Goal: Task Accomplishment & Management: Complete application form

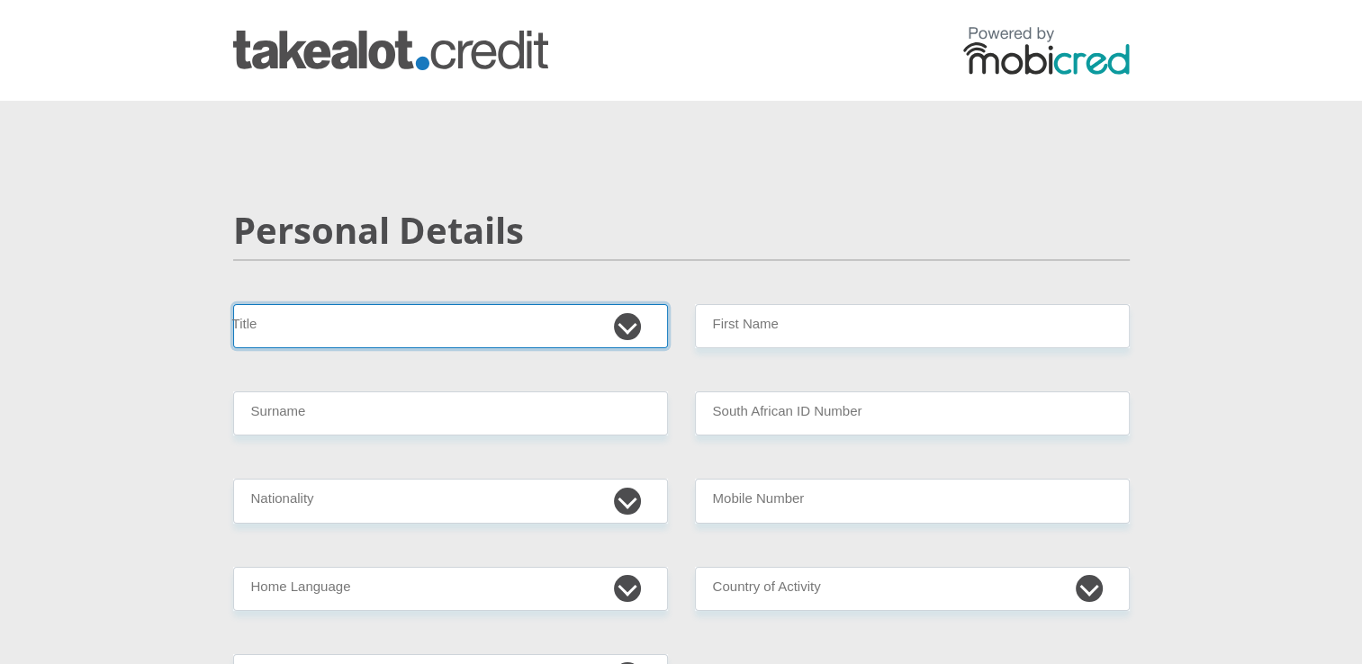
click at [632, 326] on select "Mr Ms Mrs Dr Other" at bounding box center [450, 326] width 435 height 44
select select "Mr"
click at [233, 304] on select "Mr Ms Mrs Dr Other" at bounding box center [450, 326] width 435 height 44
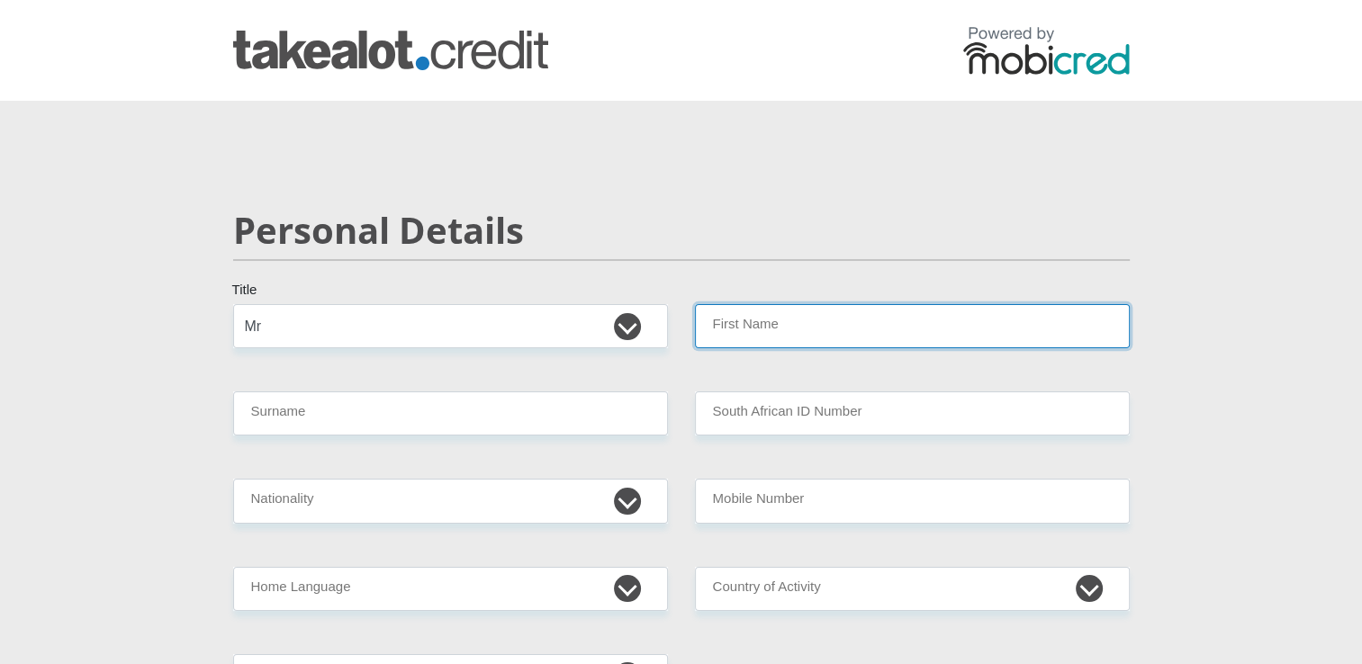
click at [752, 328] on input "First Name" at bounding box center [912, 326] width 435 height 44
type input "Ricardo"
type input "Benjamin"
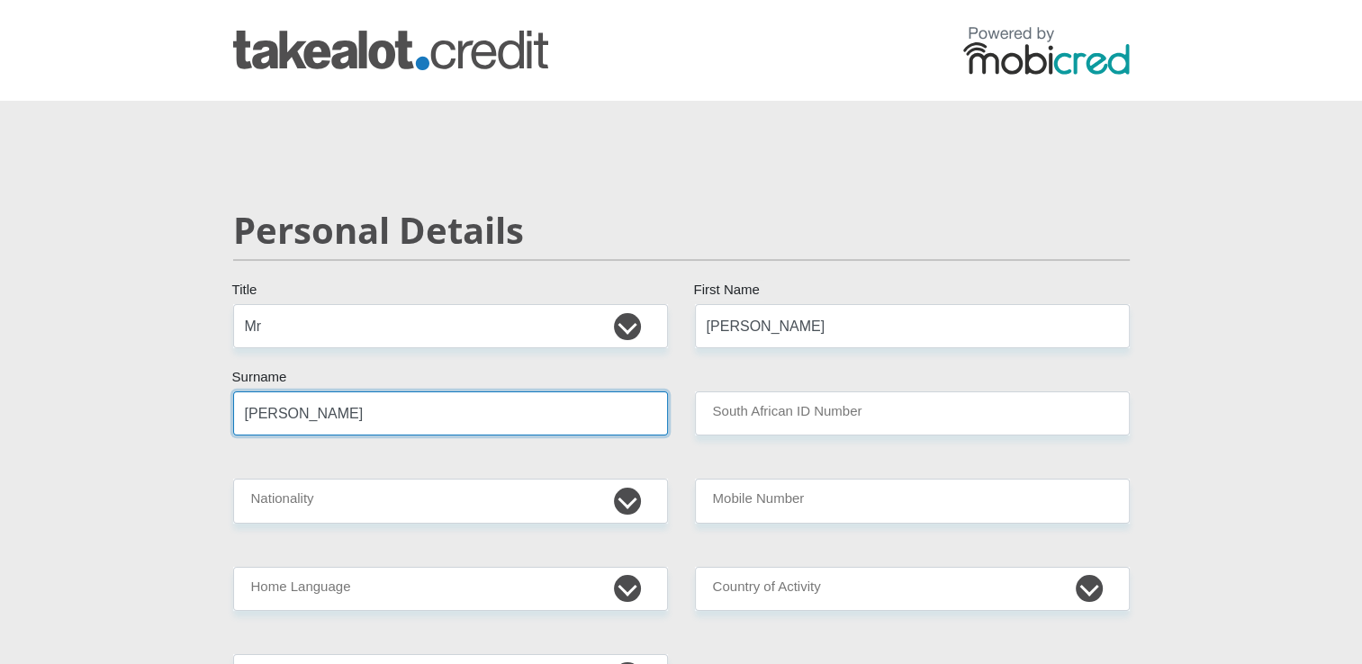
type input "7112065222081"
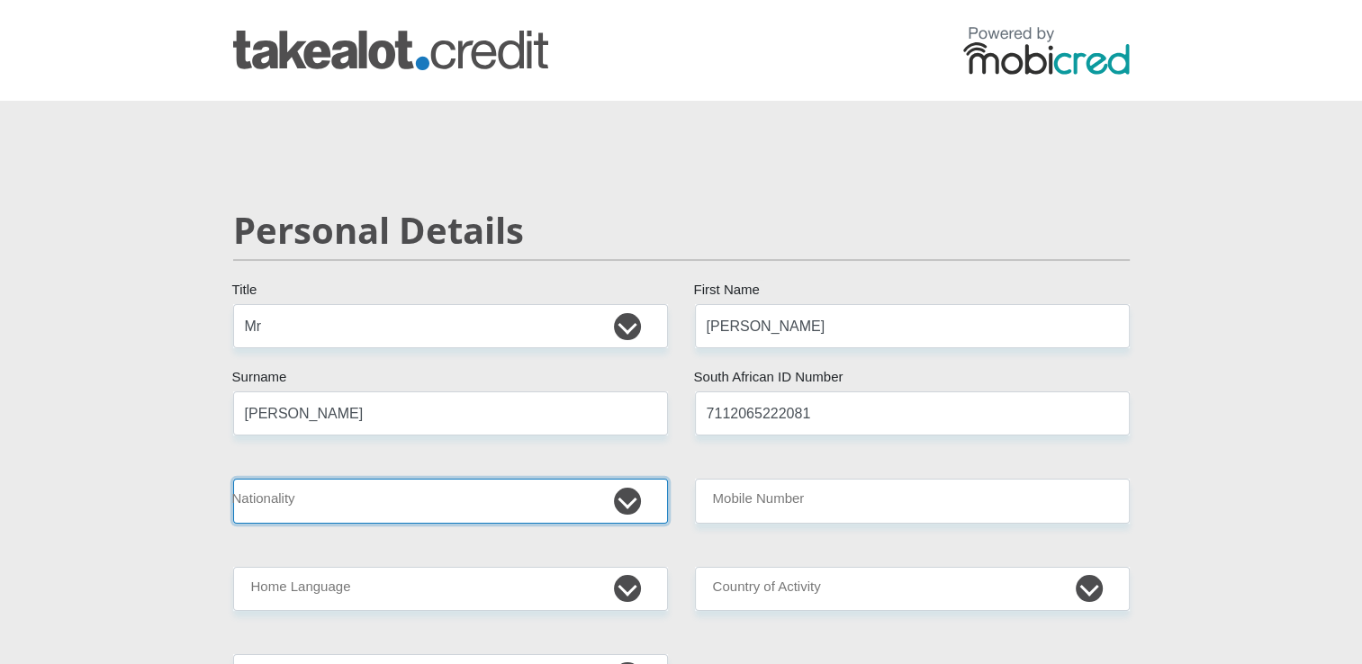
select select "ZAF"
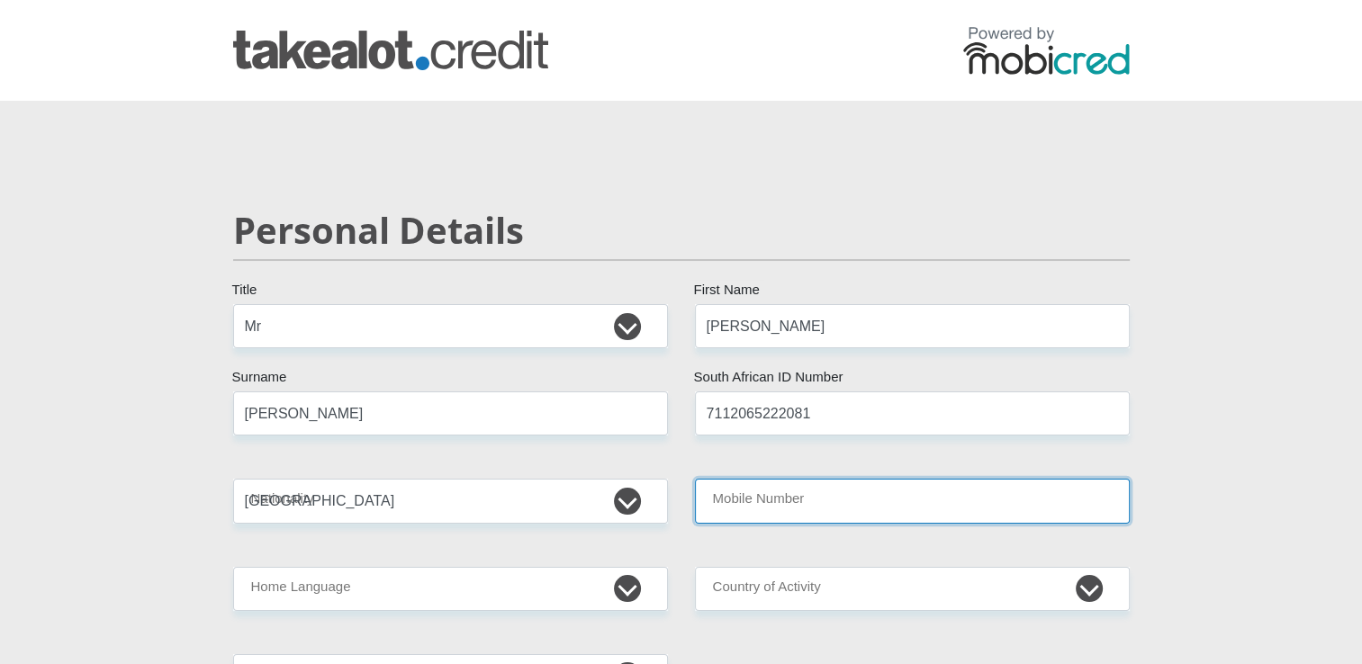
type input "0722691046"
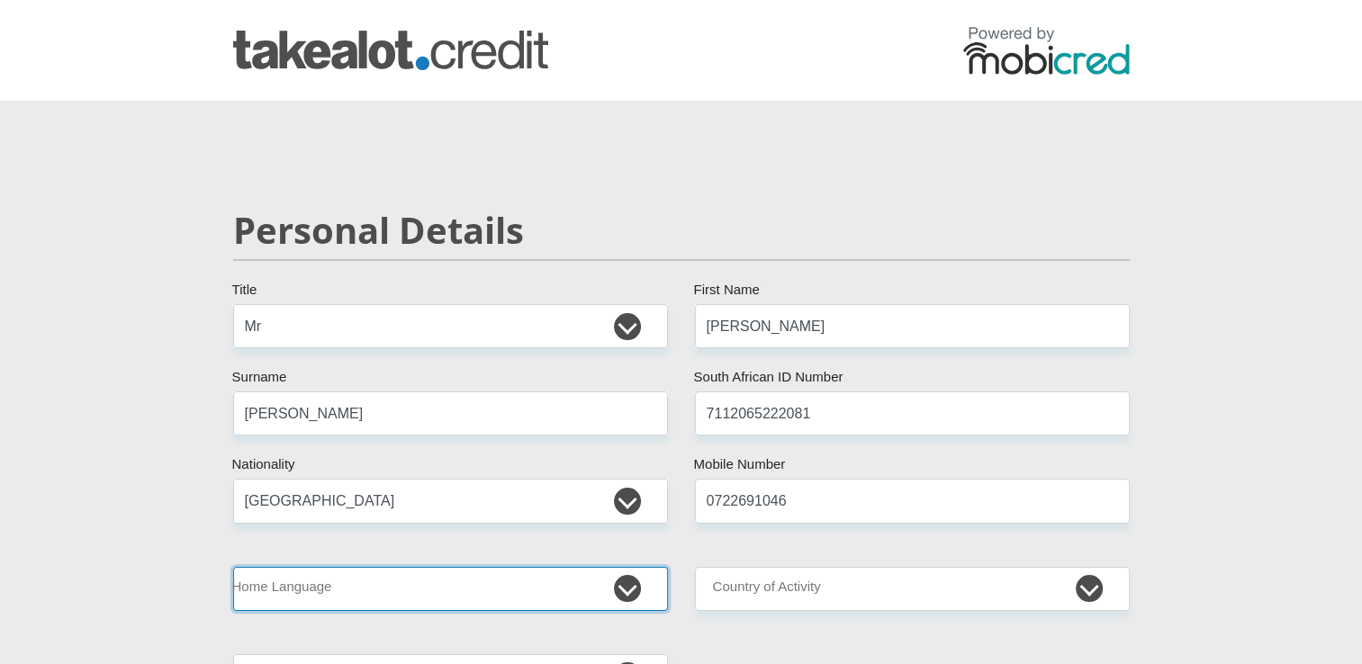
click at [613, 592] on select "Afrikaans English Sepedi South Ndebele Southern Sotho Swati Tsonga Tswana Venda…" at bounding box center [450, 589] width 435 height 44
select select "eng"
click at [233, 567] on select "Afrikaans English Sepedi South Ndebele Southern Sotho Swati Tsonga Tswana Venda…" at bounding box center [450, 589] width 435 height 44
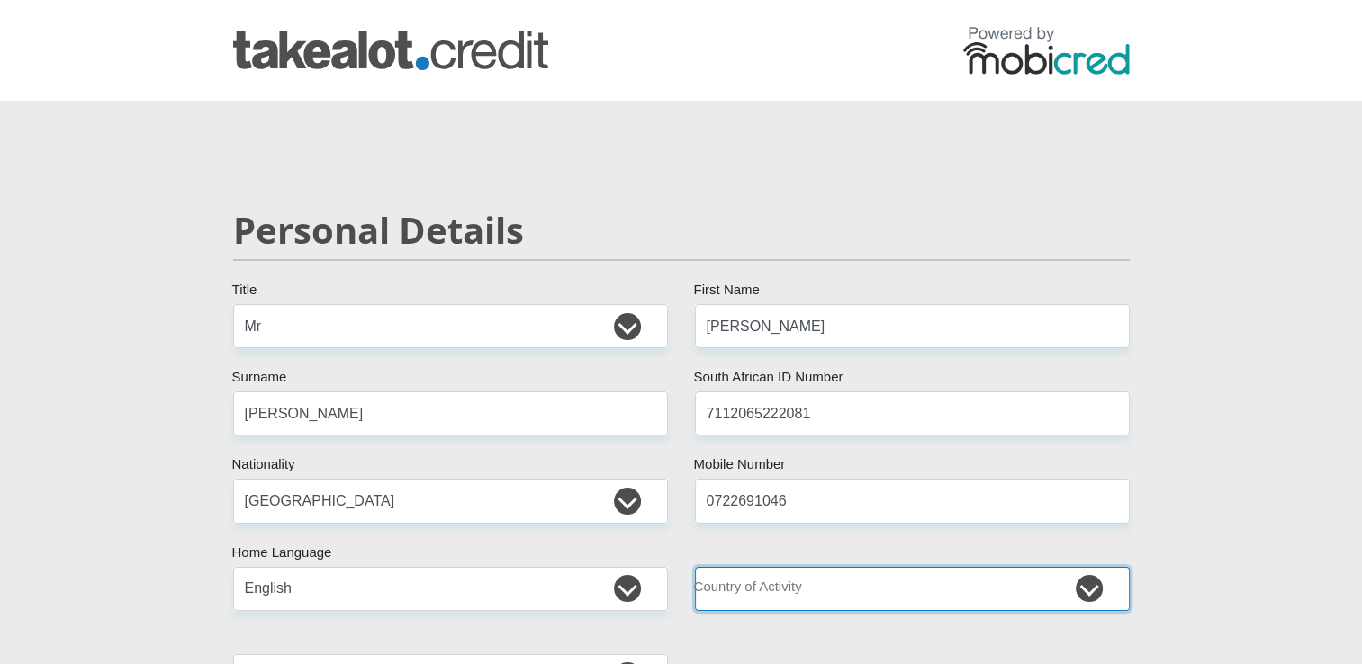
click at [1088, 583] on select "South Africa Afghanistan Aland Islands Albania Algeria America Samoa American V…" at bounding box center [912, 589] width 435 height 44
click at [695, 567] on select "South Africa Afghanistan Aland Islands Albania Algeria America Samoa American V…" at bounding box center [912, 589] width 435 height 44
click at [1083, 583] on select "South Africa Afghanistan Aland Islands Albania Algeria America Samoa American V…" at bounding box center [912, 589] width 435 height 44
select select "ZAF"
click at [695, 567] on select "South Africa Afghanistan Aland Islands Albania Algeria America Samoa American V…" at bounding box center [912, 589] width 435 height 44
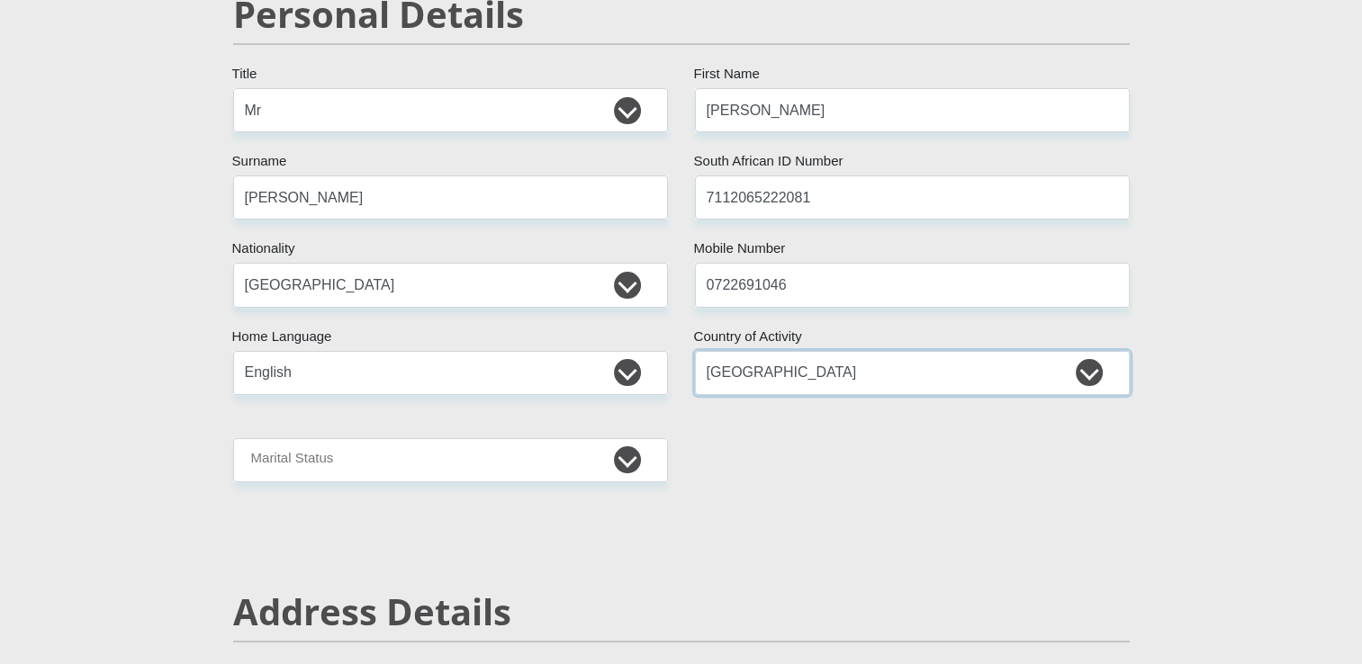
scroll to position [288, 0]
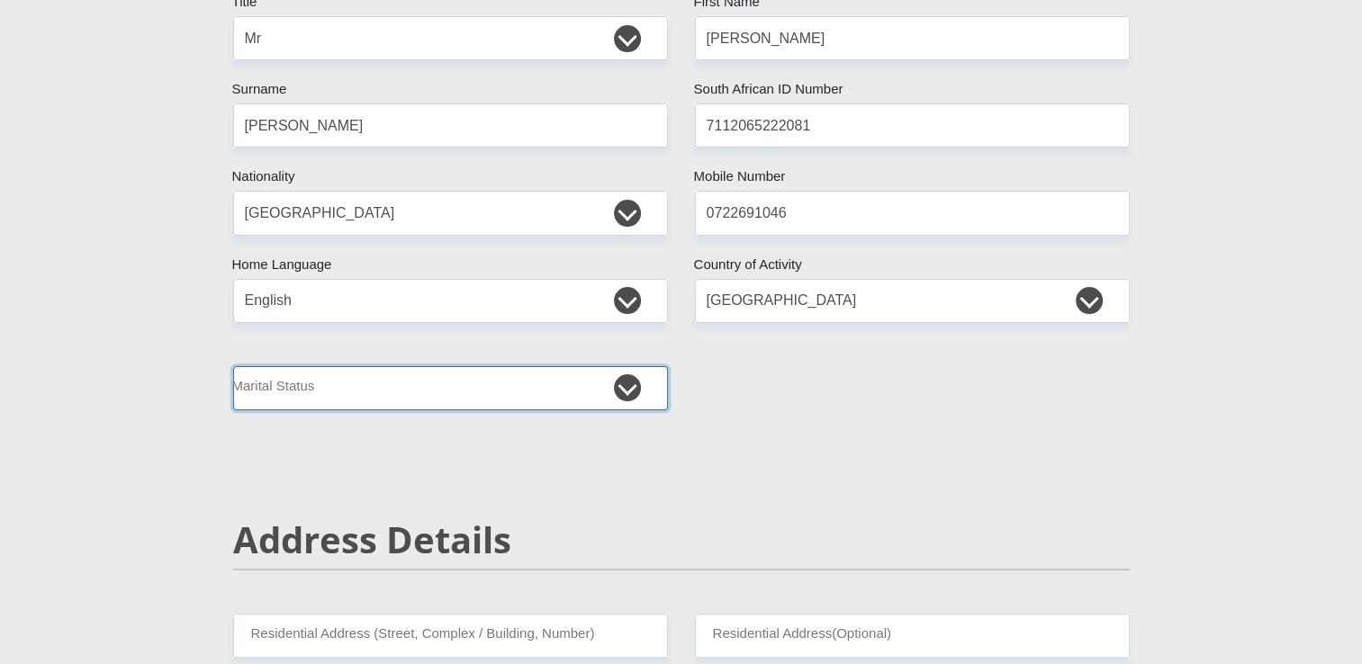
click at [624, 381] on select "Married ANC Single Divorced Widowed Married COP or Customary Law" at bounding box center [450, 388] width 435 height 44
click at [233, 366] on select "Married ANC Single Divorced Widowed Married COP or Customary Law" at bounding box center [450, 388] width 435 height 44
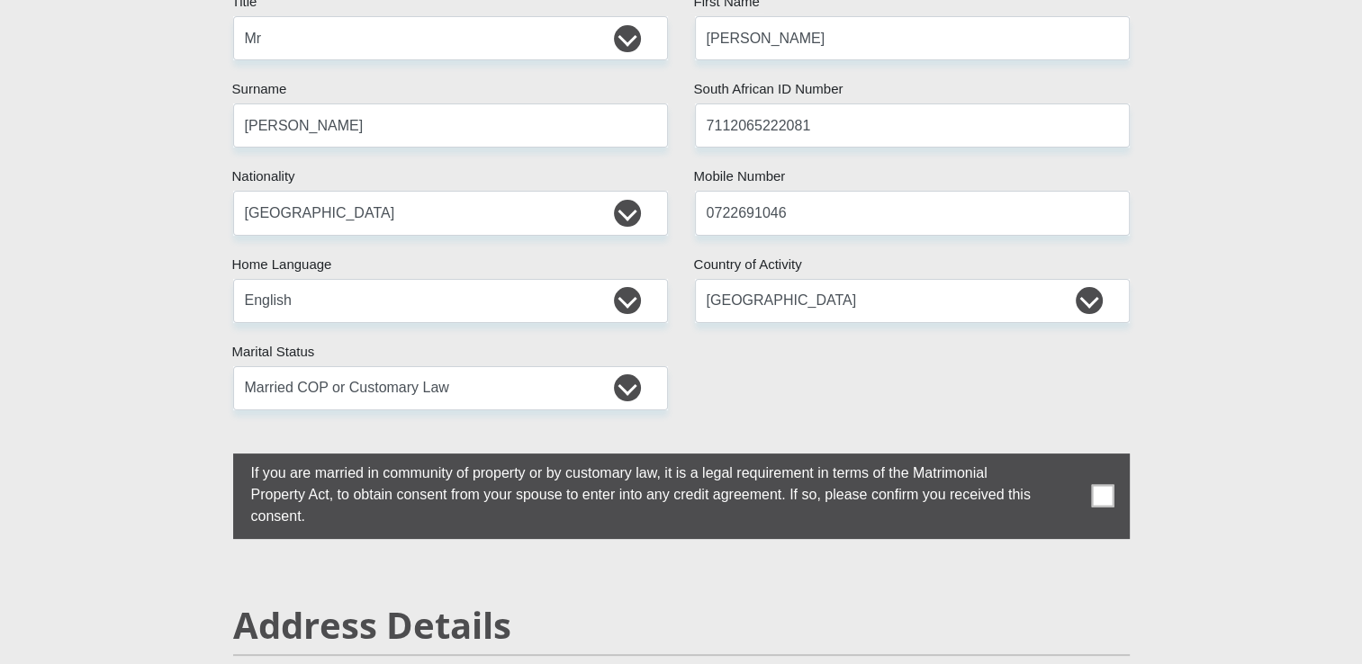
click at [562, 510] on label "If you are married in community of property or by customary law, it is a legal …" at bounding box center [636, 493] width 807 height 78
drag, startPoint x: 1116, startPoint y: 438, endPoint x: 1109, endPoint y: 412, distance: 26.2
click at [637, 379] on select "Married ANC Single Divorced Widowed Married COP or Customary Law" at bounding box center [450, 388] width 435 height 44
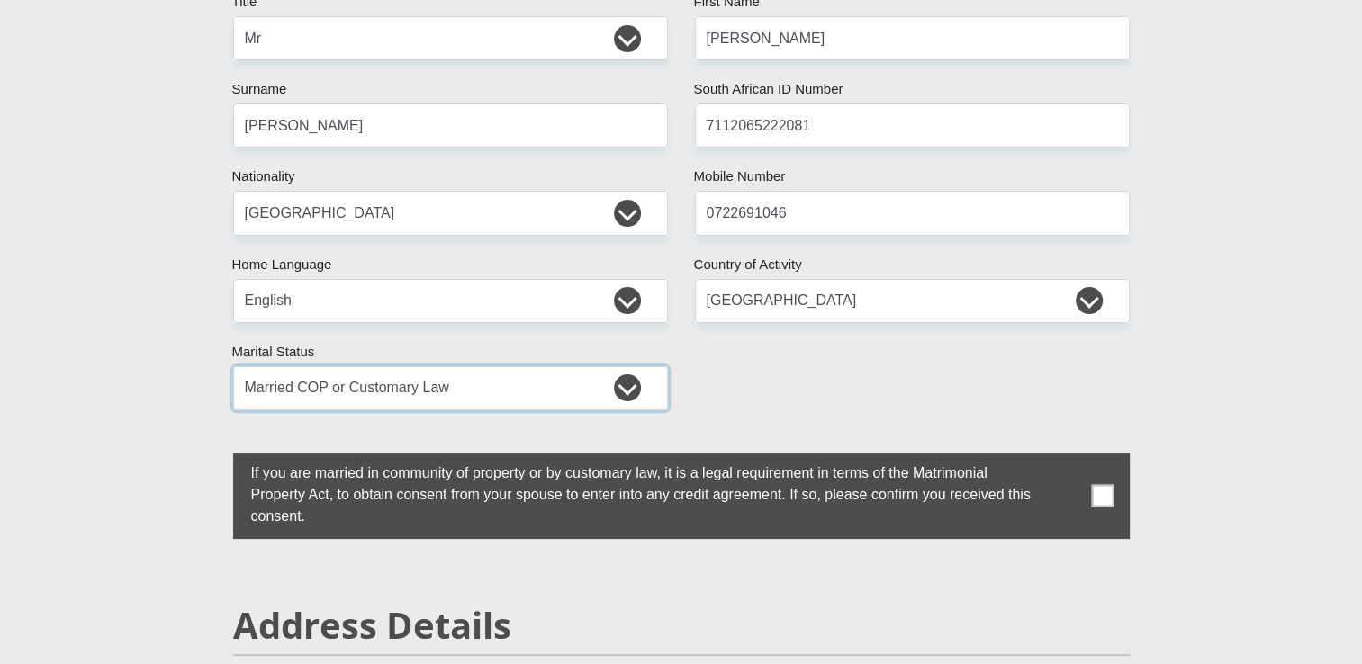
select select "1"
click at [233, 366] on select "Married ANC Single Divorced Widowed Married COP or Customary Law" at bounding box center [450, 388] width 435 height 44
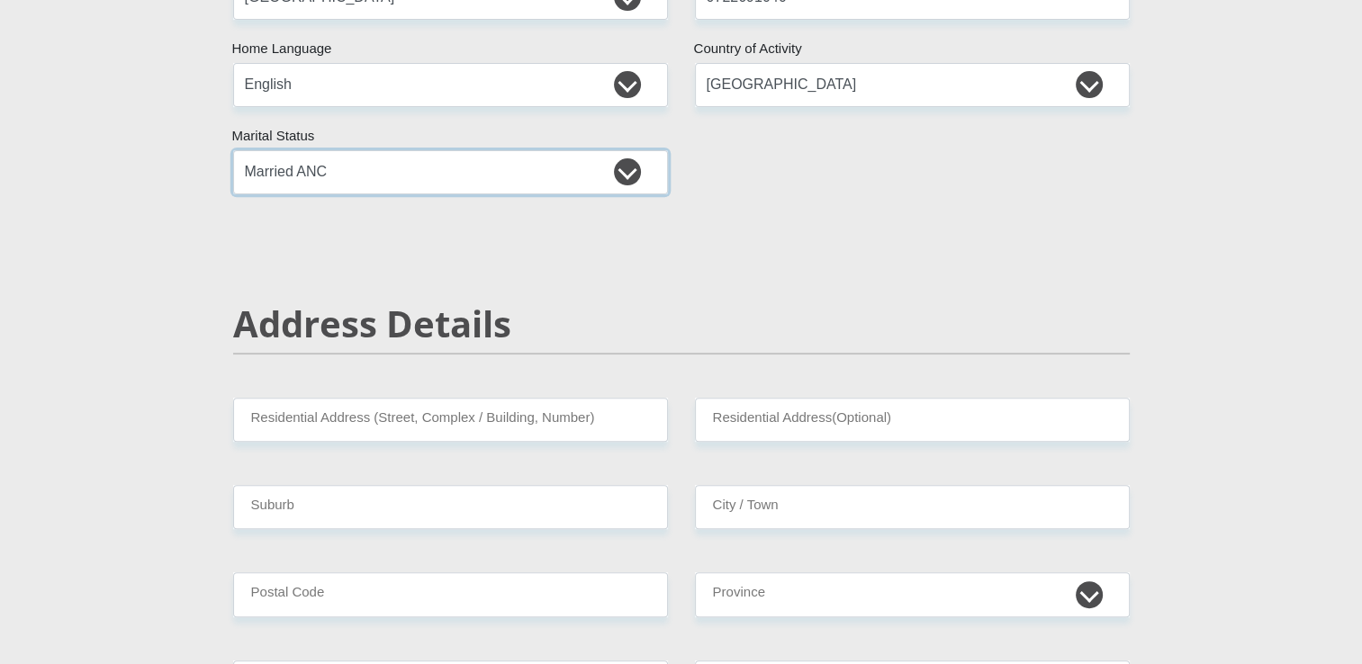
scroll to position [612, 0]
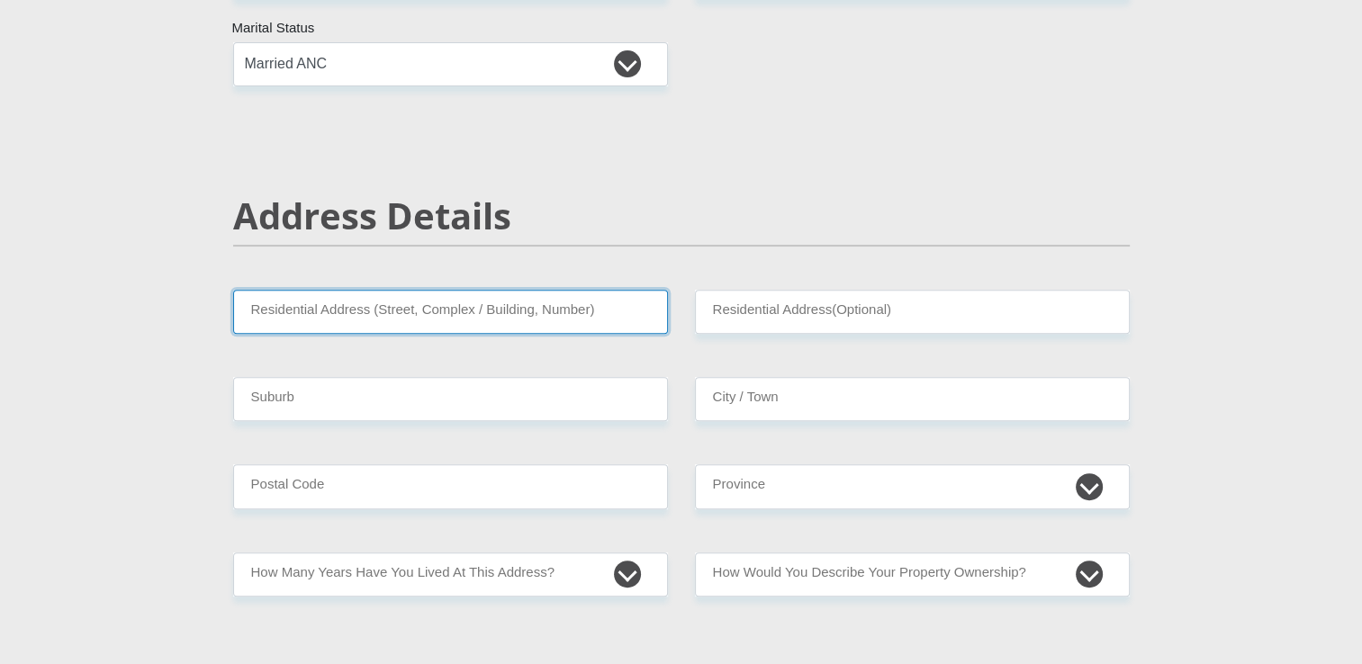
click at [479, 316] on input "Residential Address (Street, Complex / Building, Number)" at bounding box center [450, 312] width 435 height 44
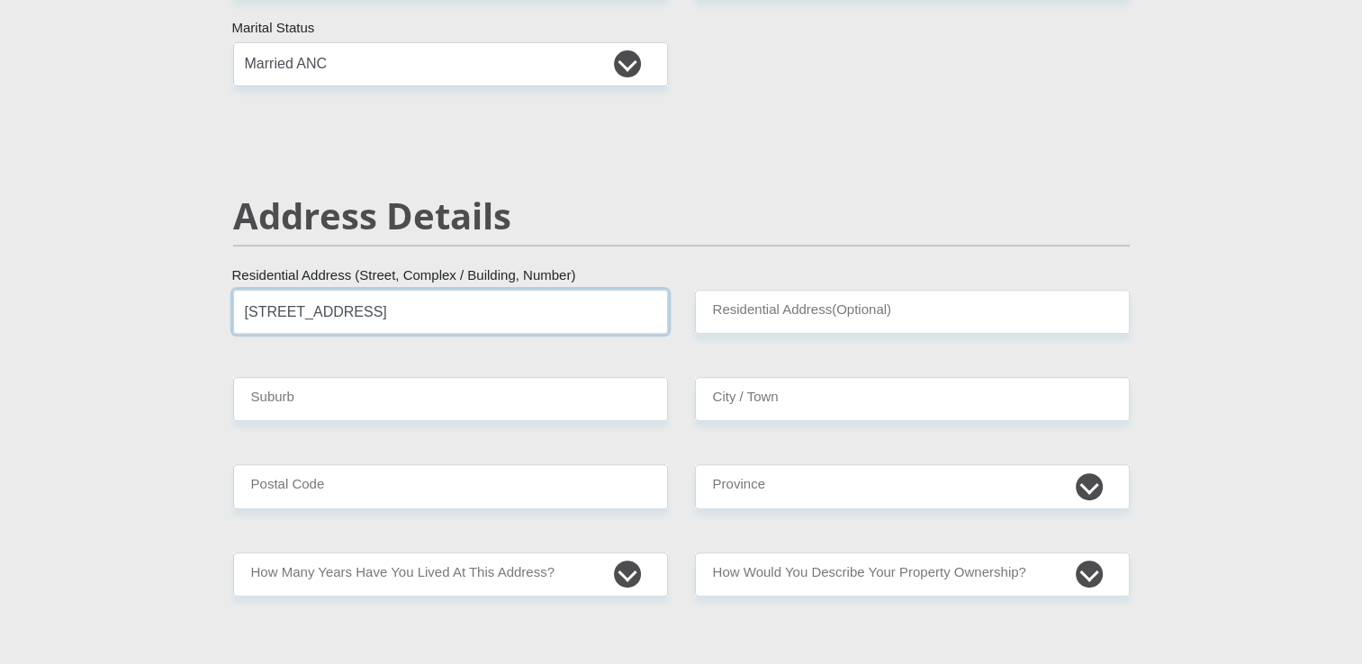
type input "53 Poplar Street"
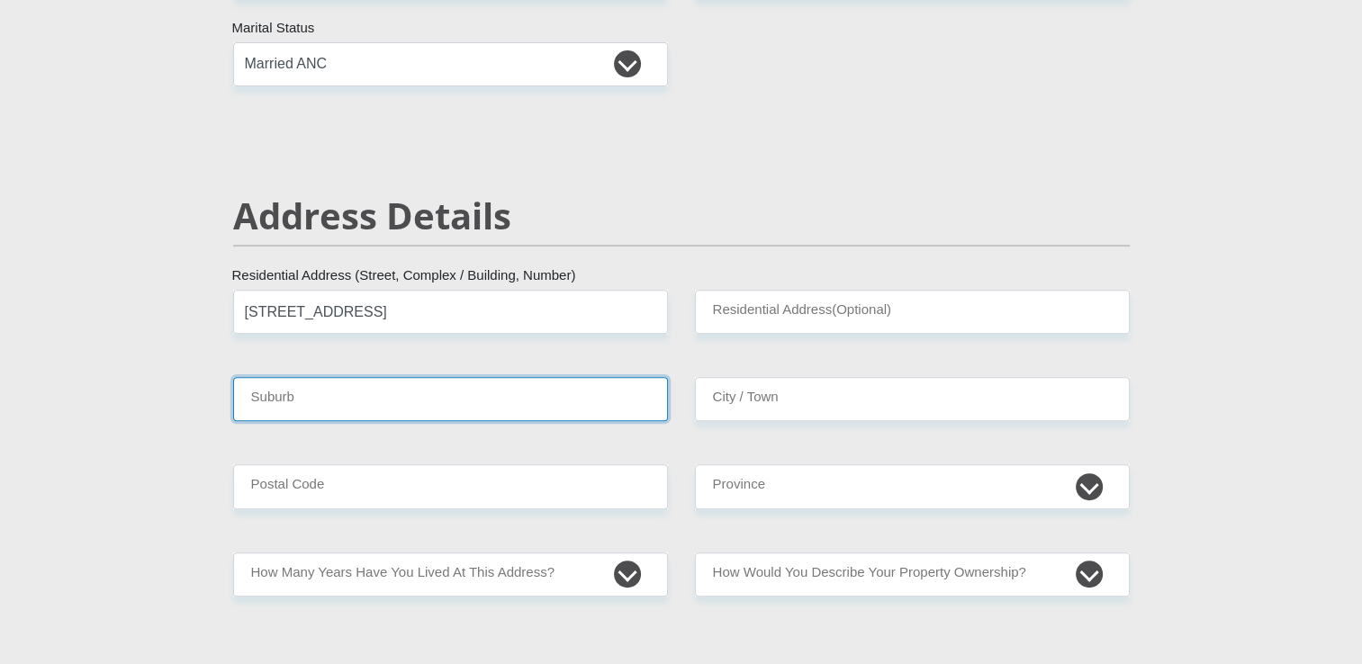
click at [621, 394] on input "Suburb" at bounding box center [450, 399] width 435 height 44
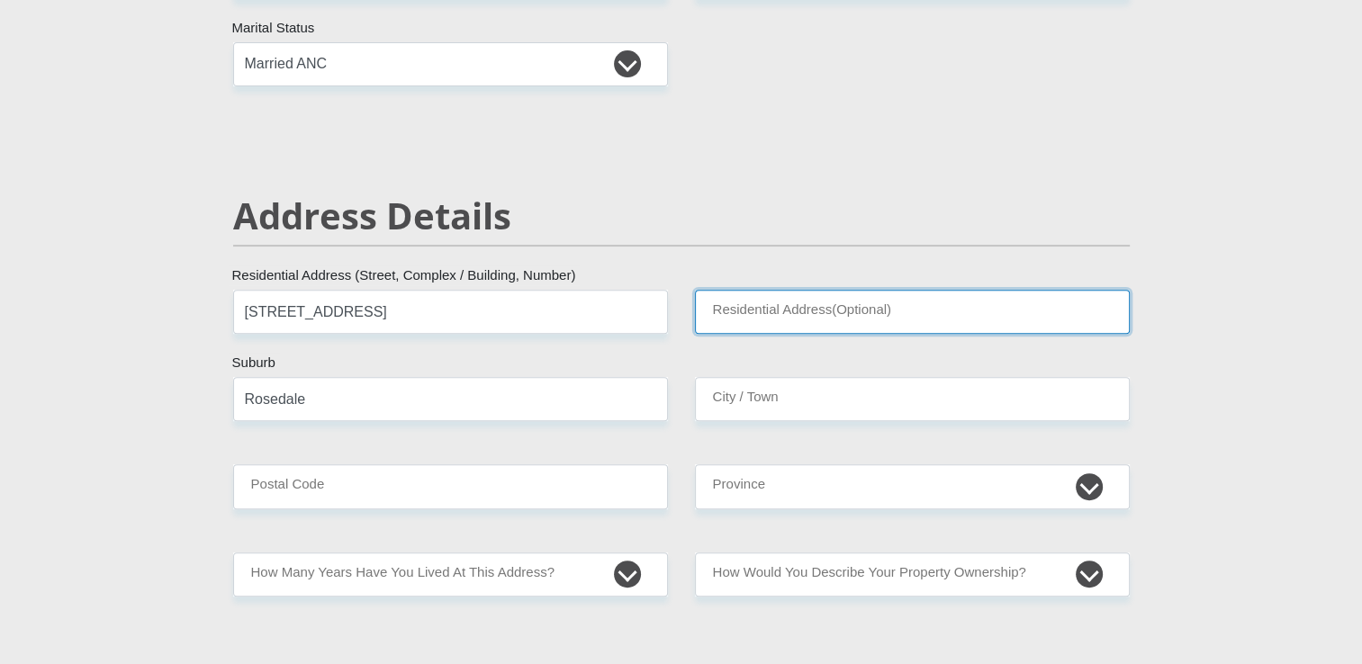
click at [781, 321] on input "Residential Address(Optional)" at bounding box center [912, 312] width 435 height 44
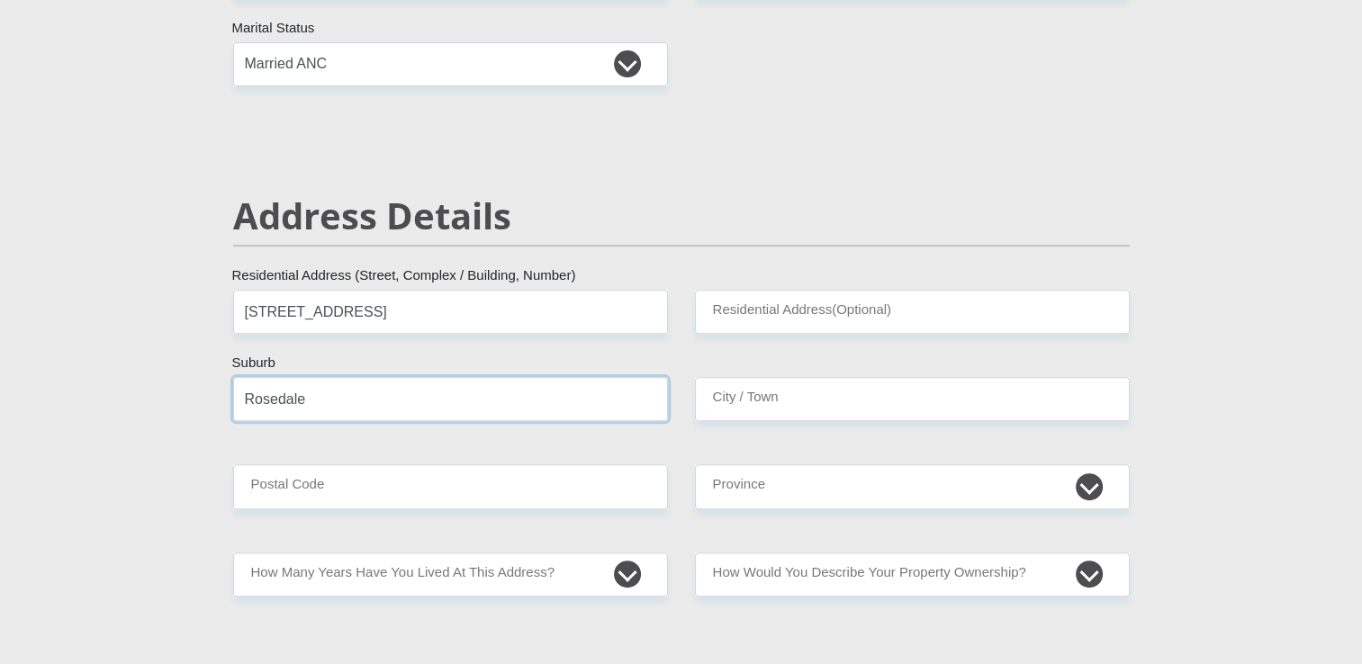
click at [390, 403] on input "Rosedale" at bounding box center [450, 399] width 435 height 44
type input "Rosedale Eersteriver"
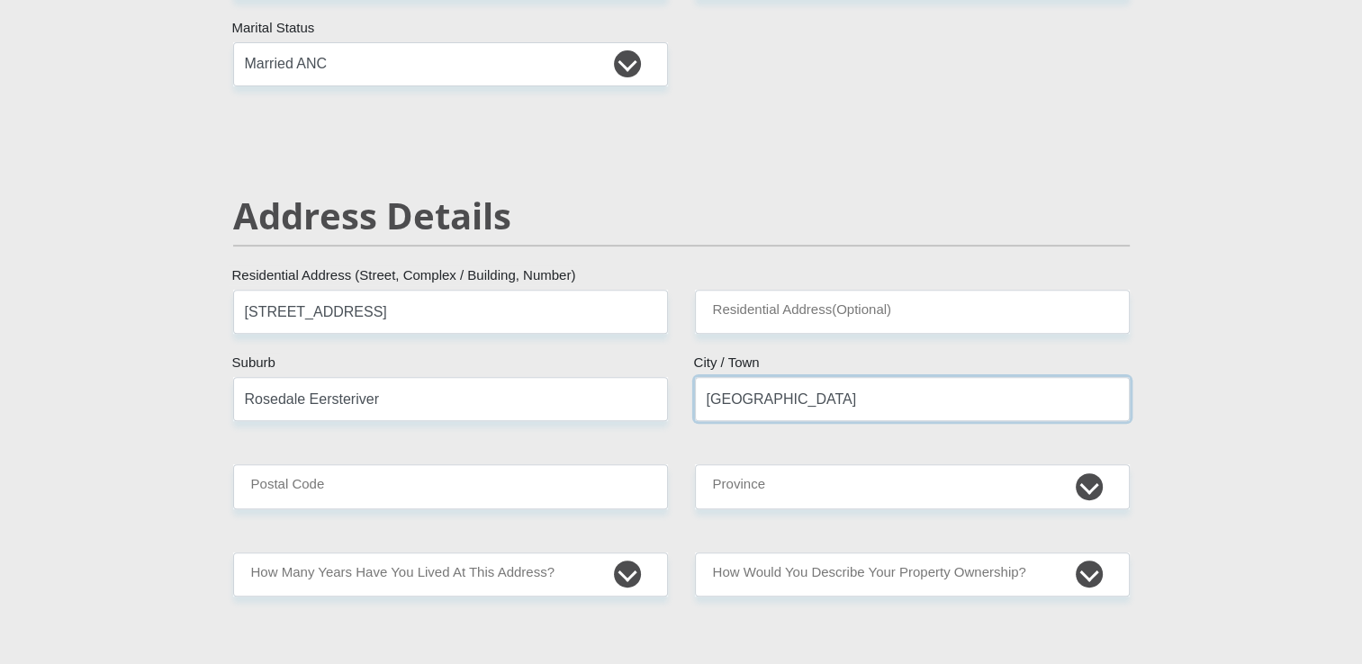
type input "Cape Town"
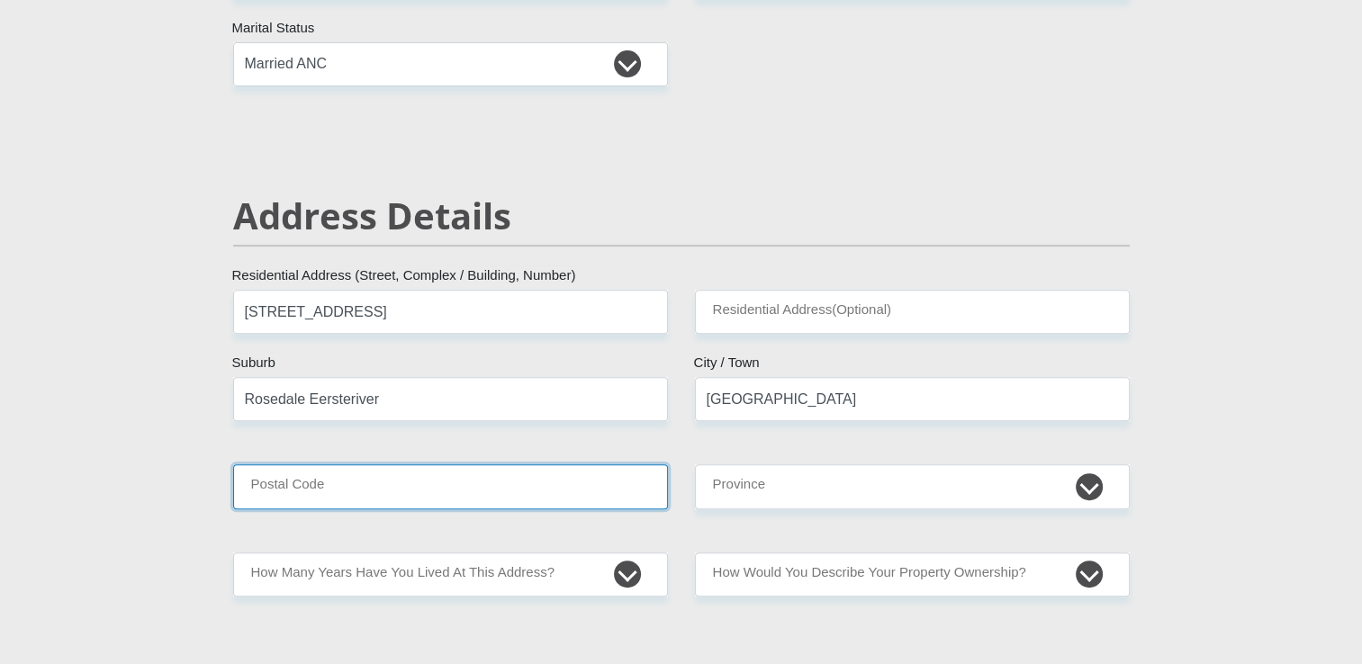
click at [305, 490] on input "Postal Code" at bounding box center [450, 487] width 435 height 44
type input "7100"
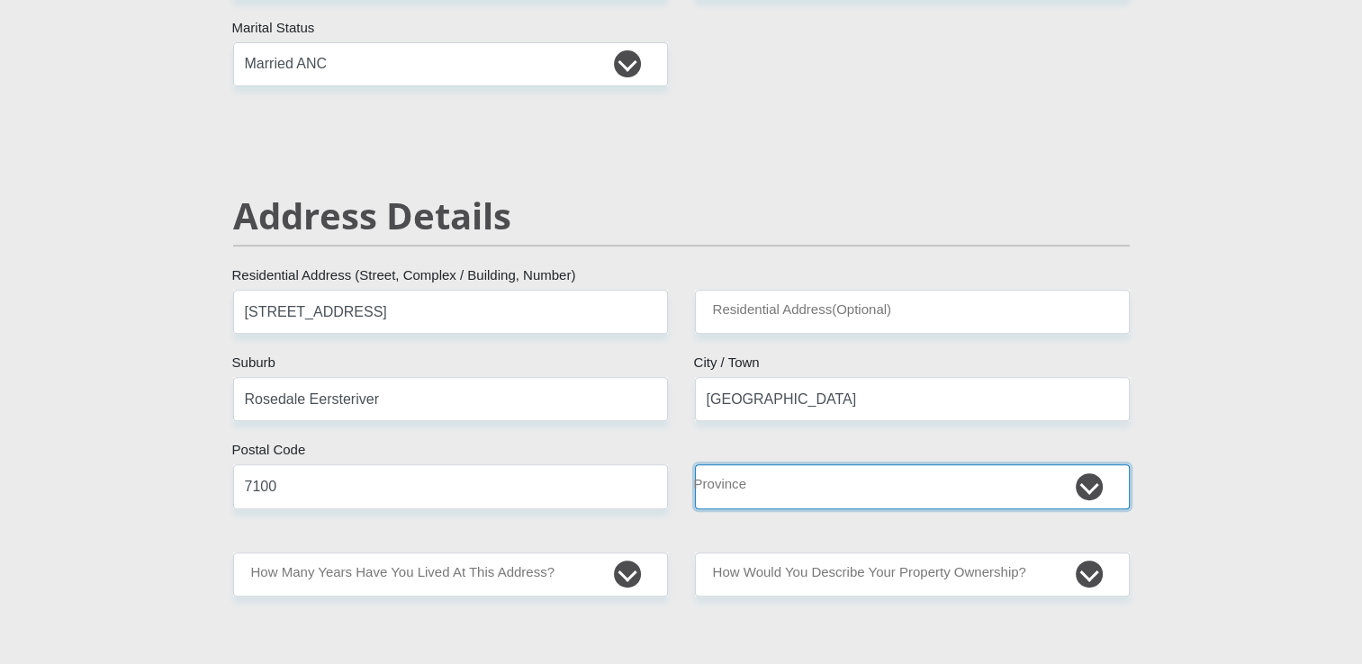
click at [1094, 497] on select "Eastern Cape Free State Gauteng KwaZulu-Natal Limpopo Mpumalanga Northern Cape …" at bounding box center [912, 487] width 435 height 44
select select "Western Cape"
click at [695, 465] on select "Eastern Cape Free State Gauteng KwaZulu-Natal Limpopo Mpumalanga Northern Cape …" at bounding box center [912, 487] width 435 height 44
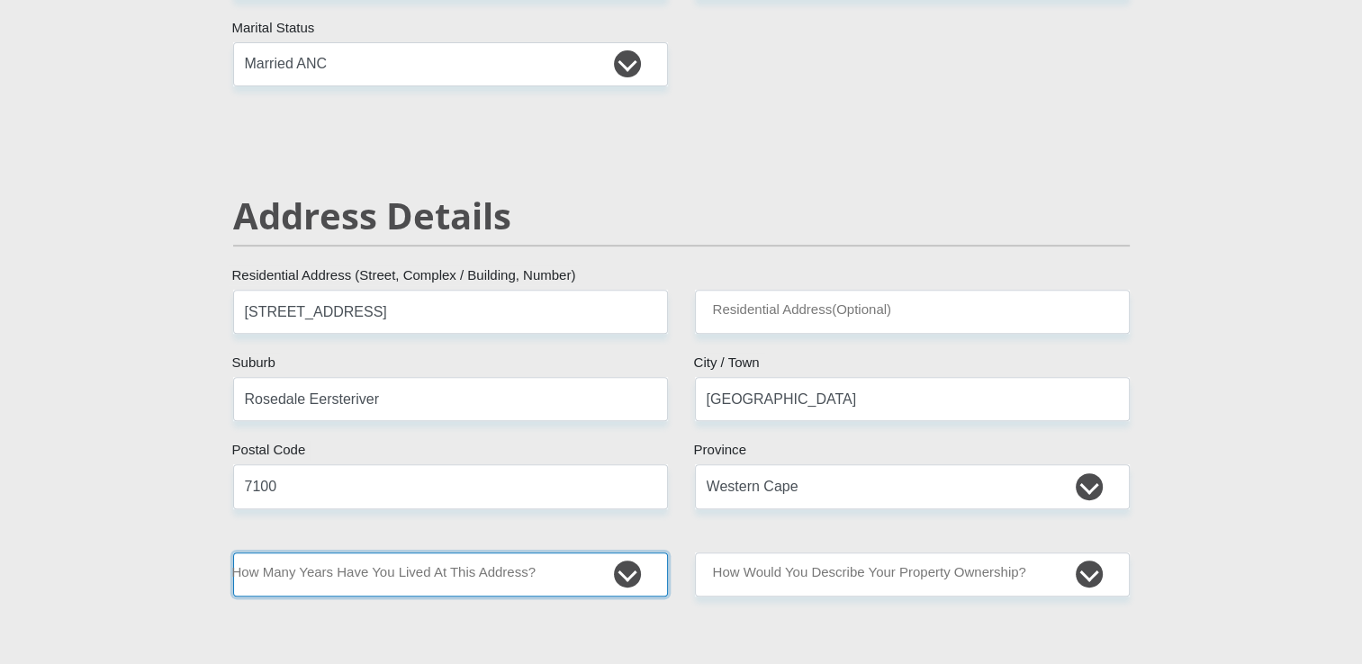
click at [617, 575] on select "less than 1 year 1-3 years 3-5 years 5+ years" at bounding box center [450, 575] width 435 height 44
select select "5"
click at [233, 553] on select "less than 1 year 1-3 years 3-5 years 5+ years" at bounding box center [450, 575] width 435 height 44
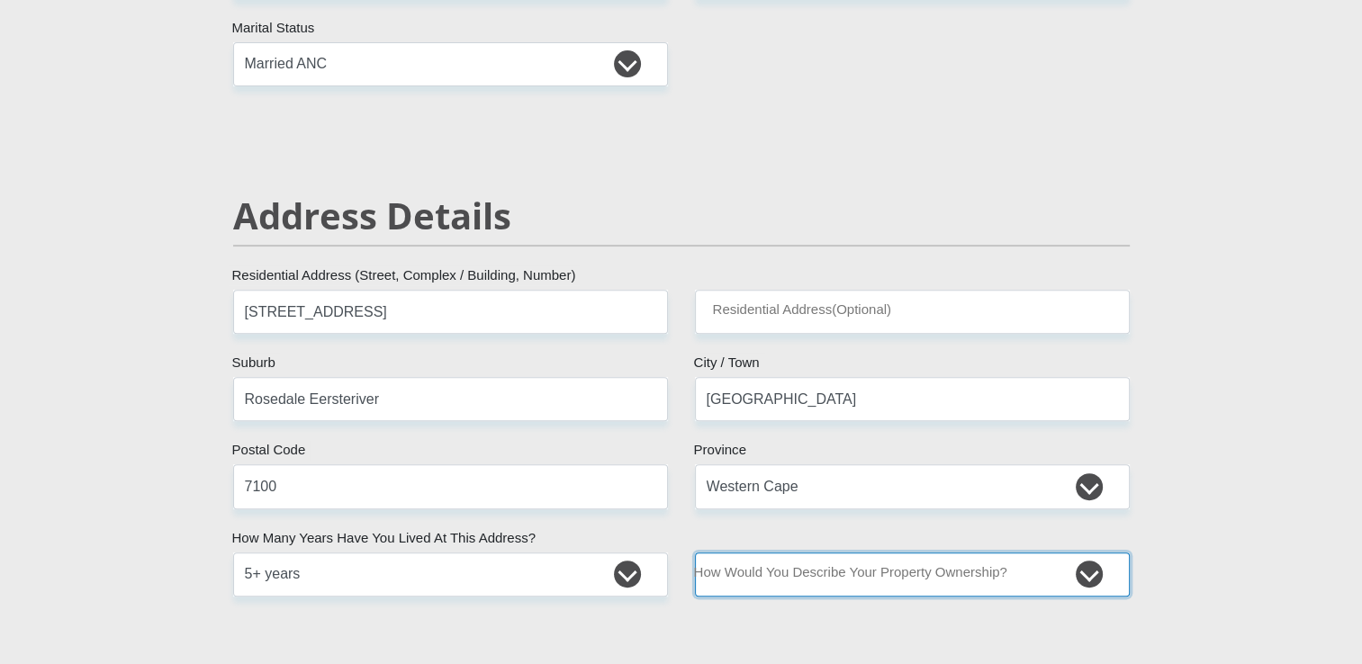
click at [1097, 575] on select "Owned Rented Family Owned Company Dwelling" at bounding box center [912, 575] width 435 height 44
select select "Owned"
click at [695, 553] on select "Owned Rented Family Owned Company Dwelling" at bounding box center [912, 575] width 435 height 44
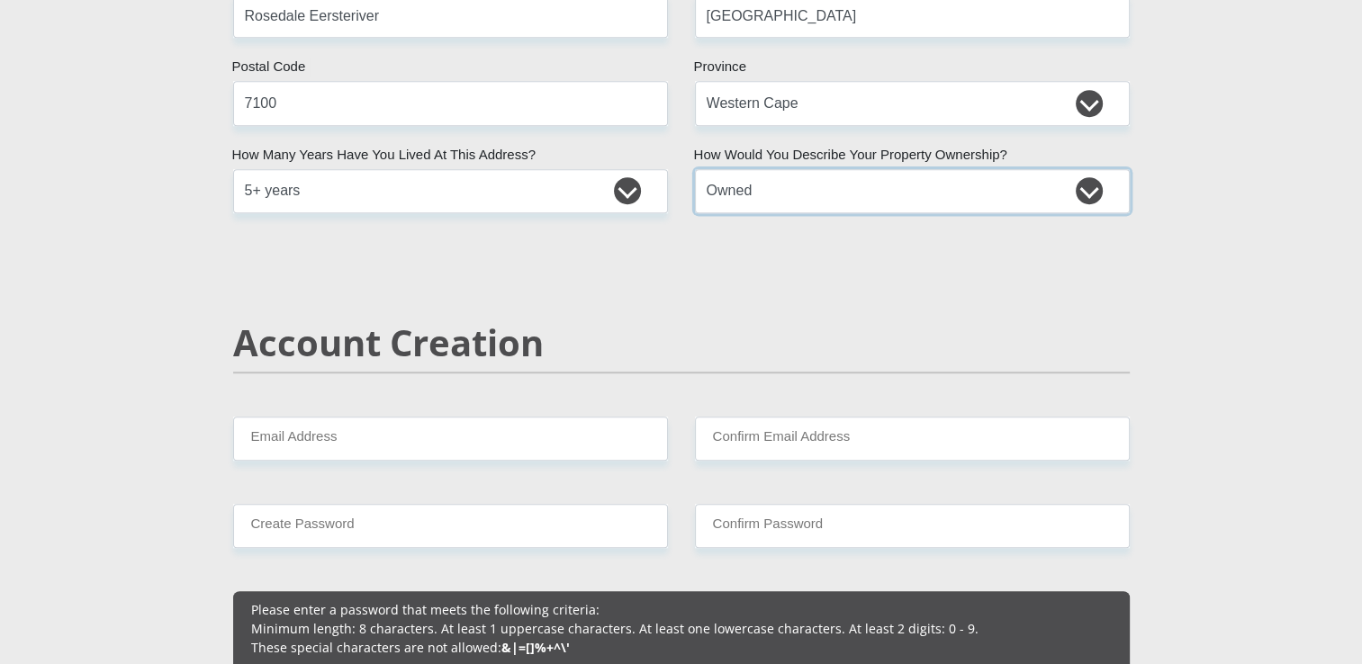
scroll to position [1068, 0]
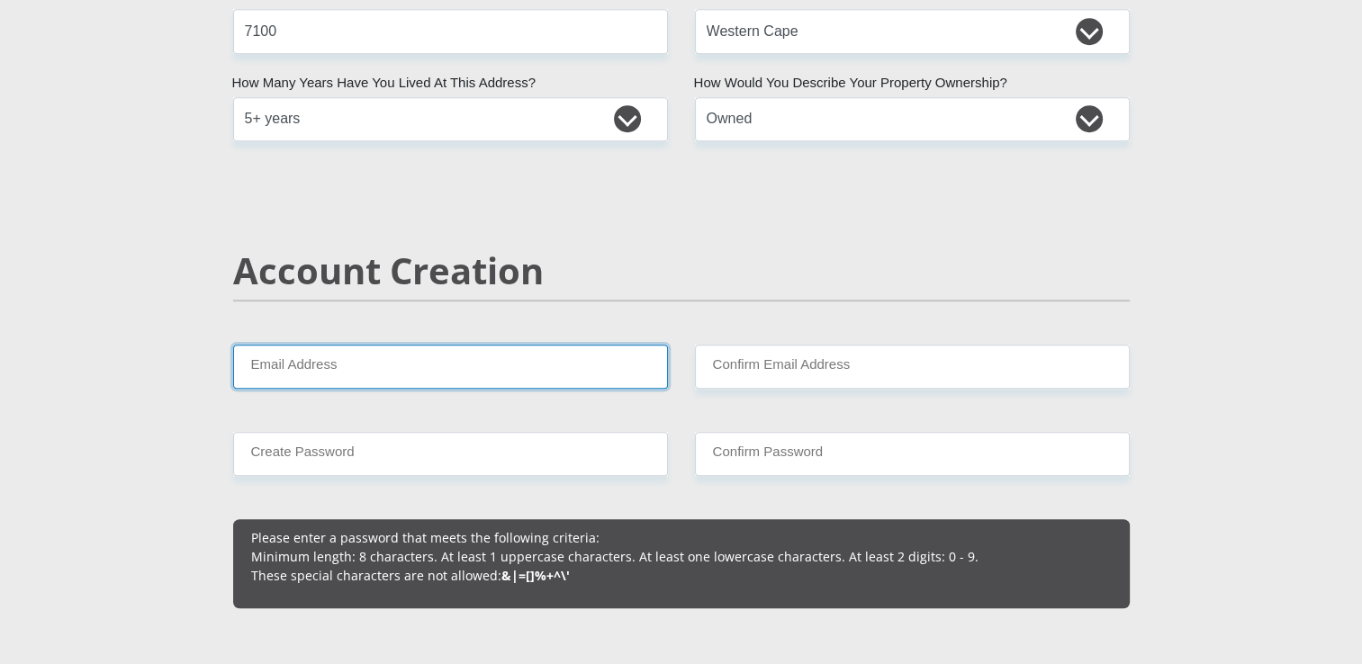
click at [310, 357] on input "Email Address" at bounding box center [450, 367] width 435 height 44
click at [344, 369] on input "Email Address" at bounding box center [450, 367] width 435 height 44
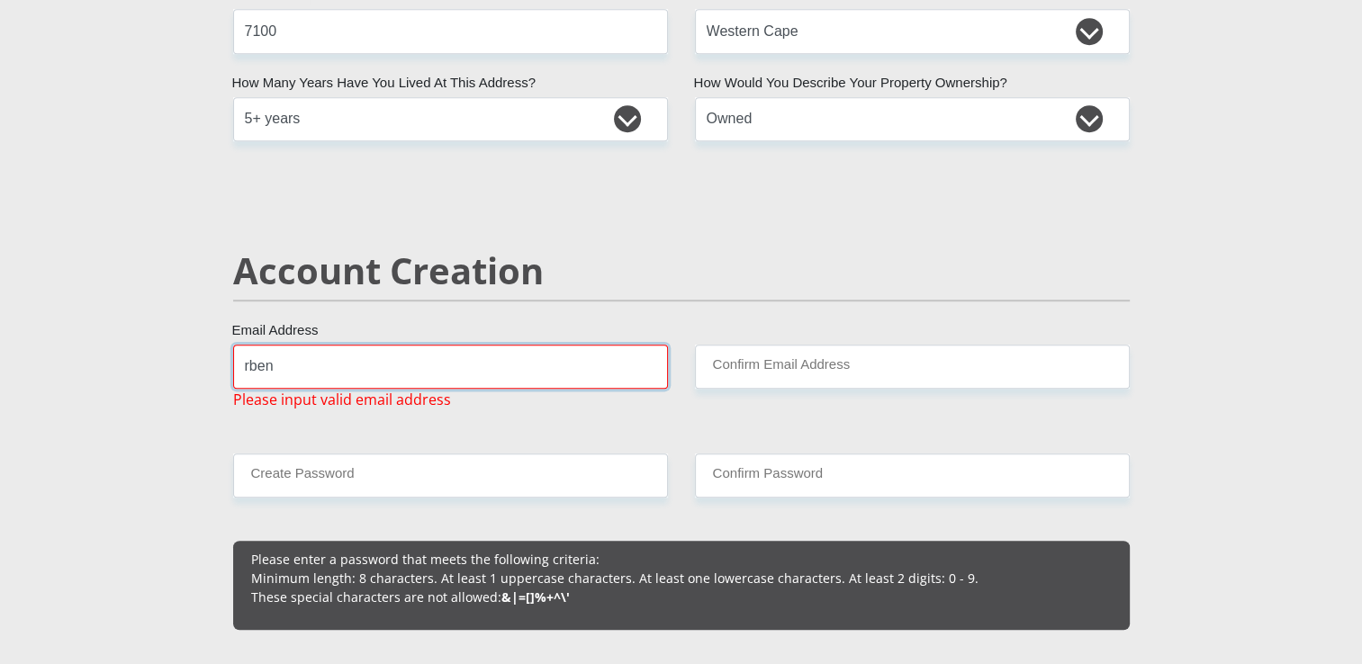
type input "Rbenjamin@oldmutualbam.com"
type input "Jan Smuts Drive Pinelands"
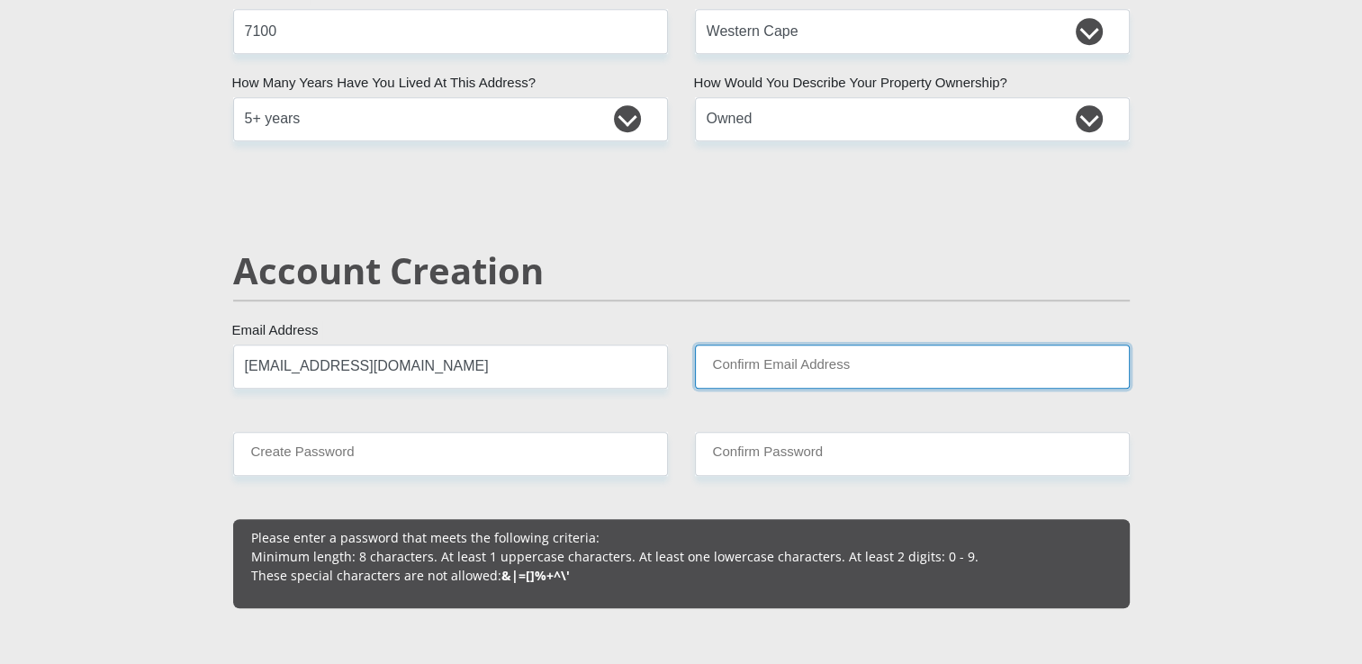
type input "Rbenjamin@oldmutualbam.com"
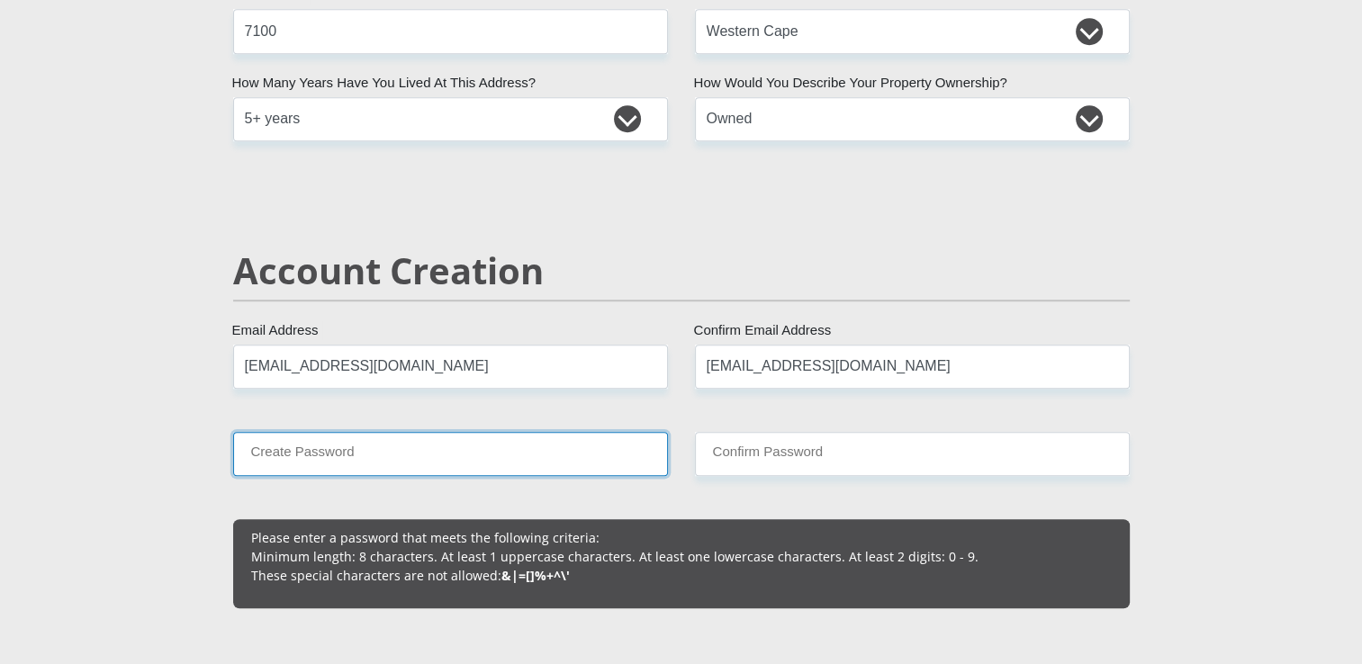
click at [486, 464] on input "Create Password" at bounding box center [450, 454] width 435 height 44
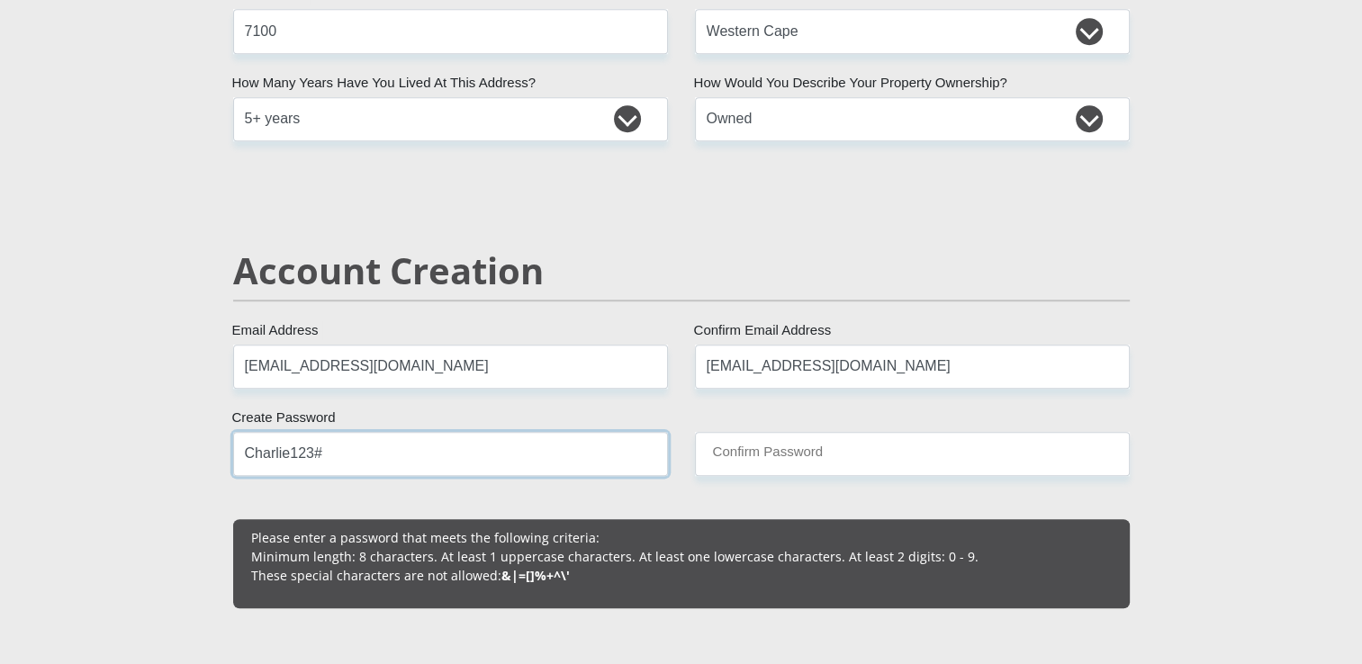
type input "Charlie123#"
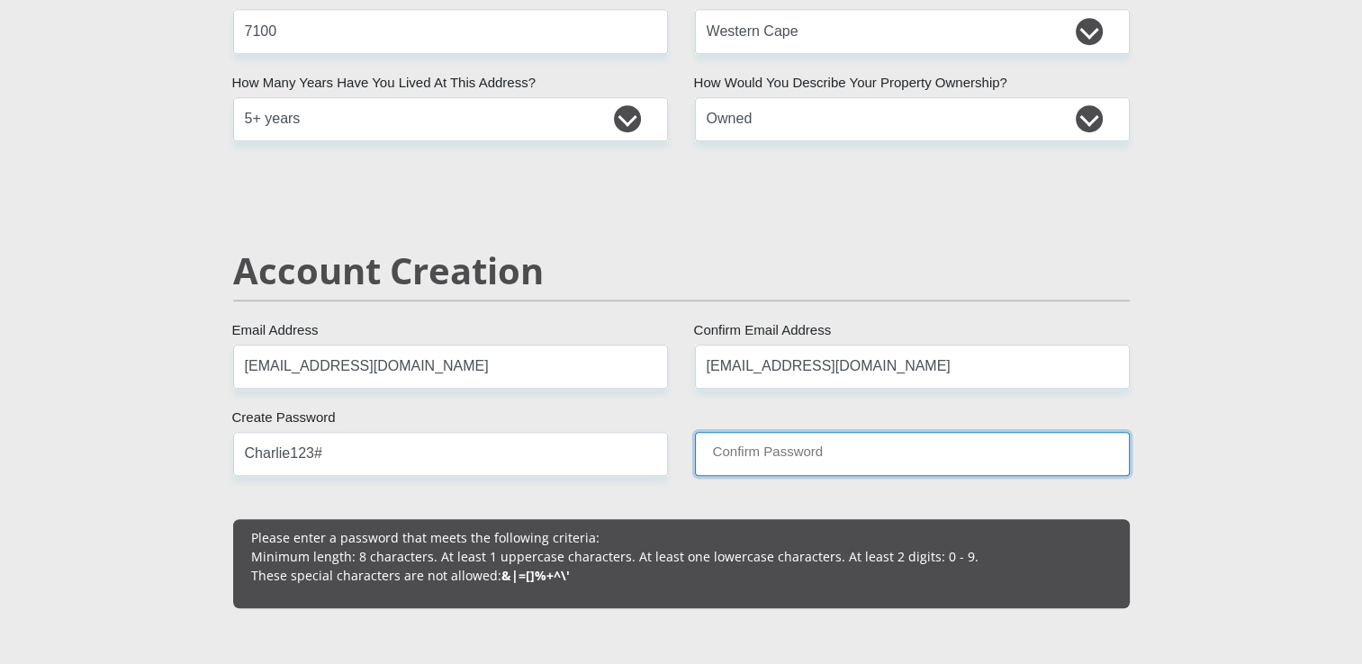
click at [778, 452] on input "Confirm Password" at bounding box center [912, 454] width 435 height 44
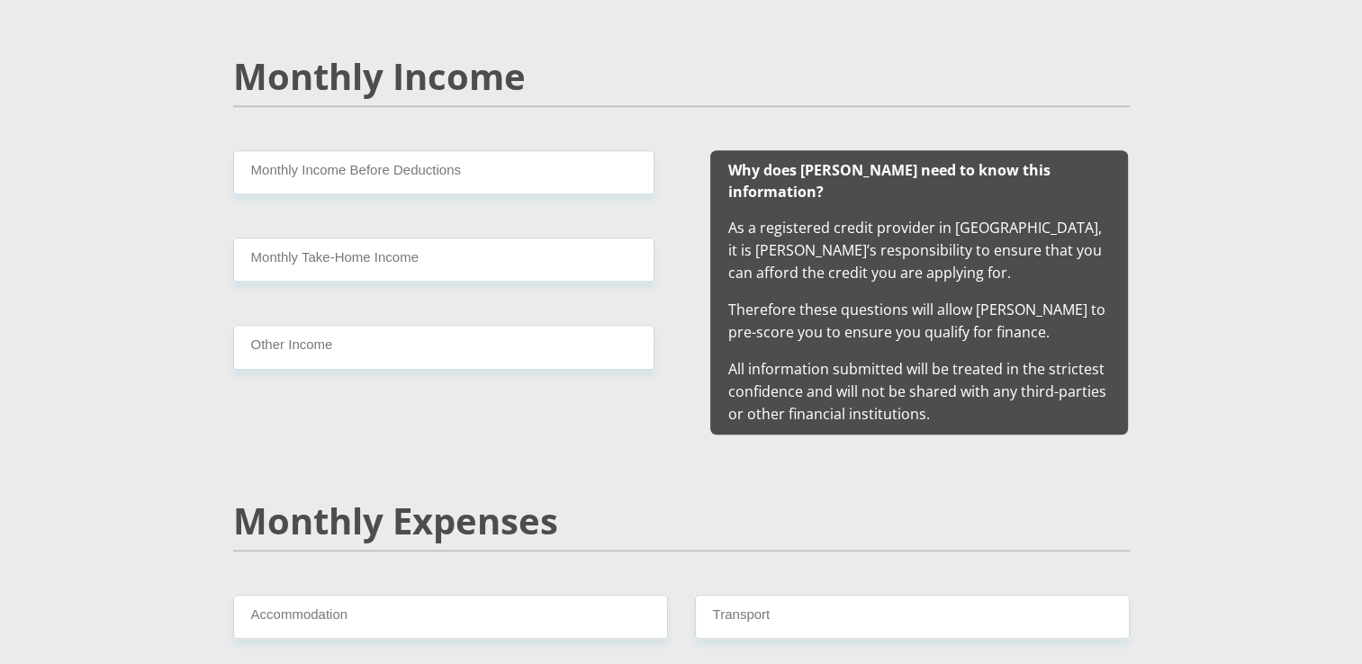
scroll to position [1694, 0]
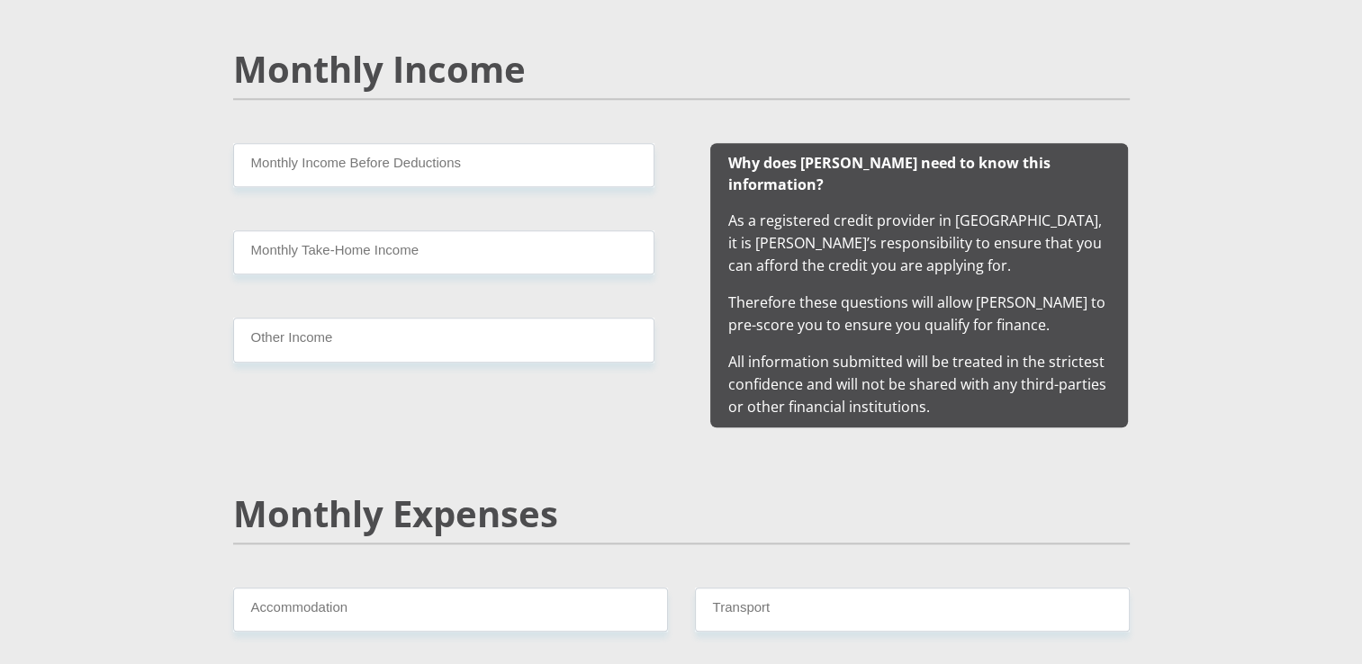
type input "Charlie123#"
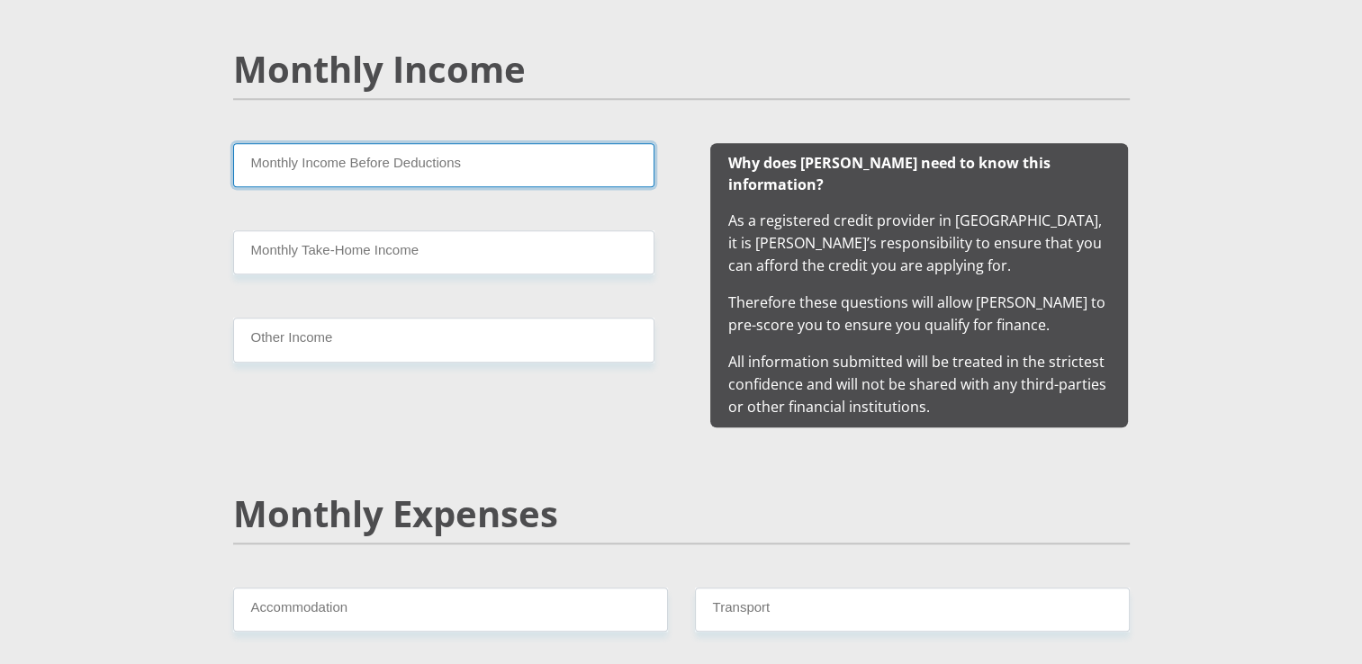
click at [417, 159] on input "Monthly Income Before Deductions" at bounding box center [443, 165] width 421 height 44
type input "40000"
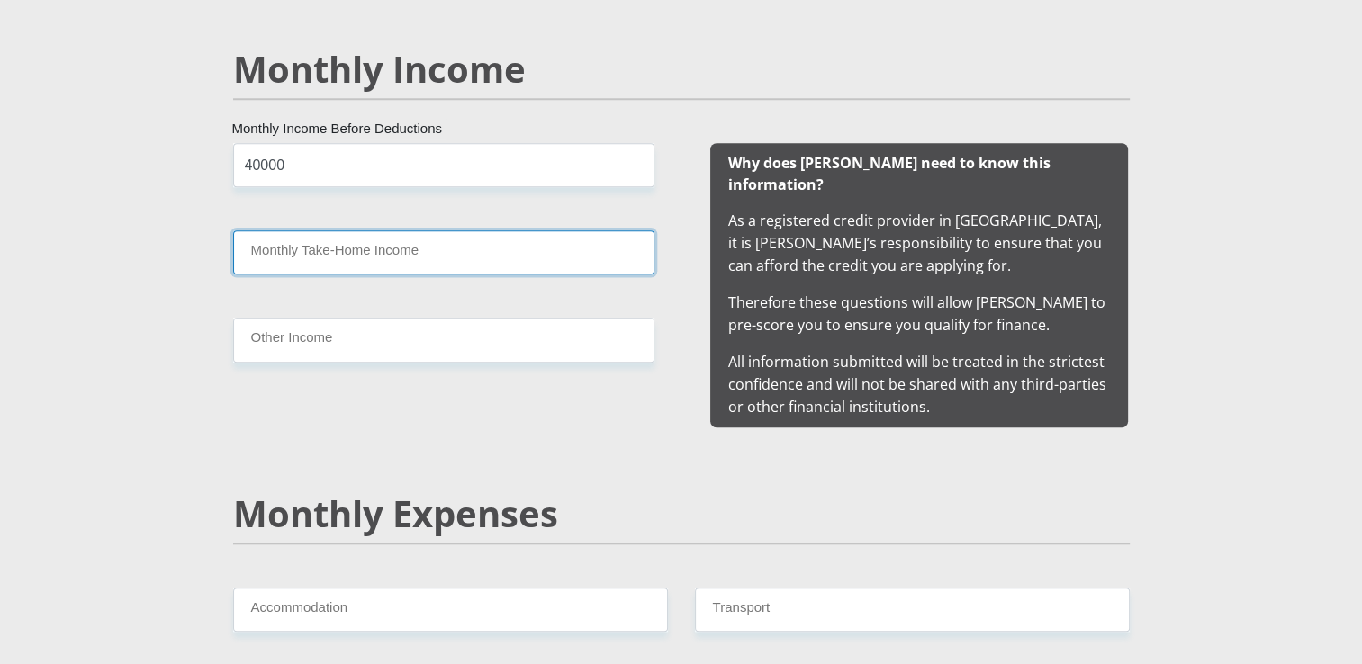
click at [467, 250] on input "Monthly Take-Home Income" at bounding box center [443, 252] width 421 height 44
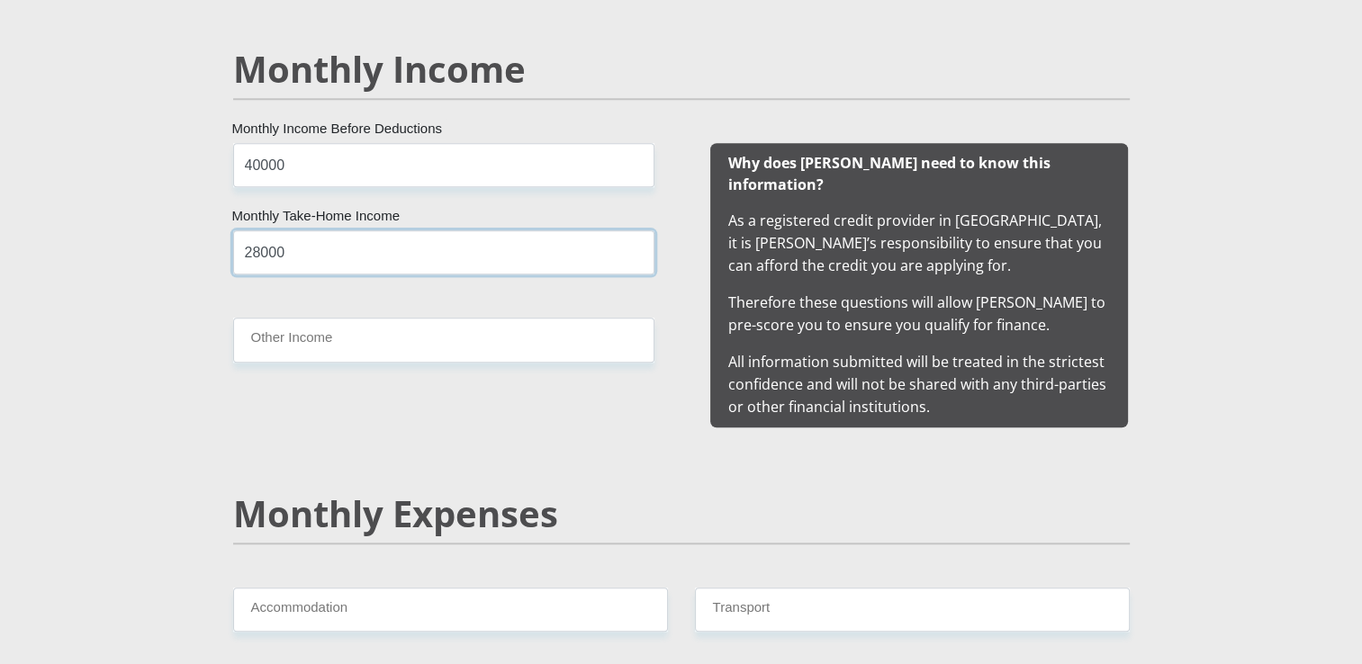
type input "28000"
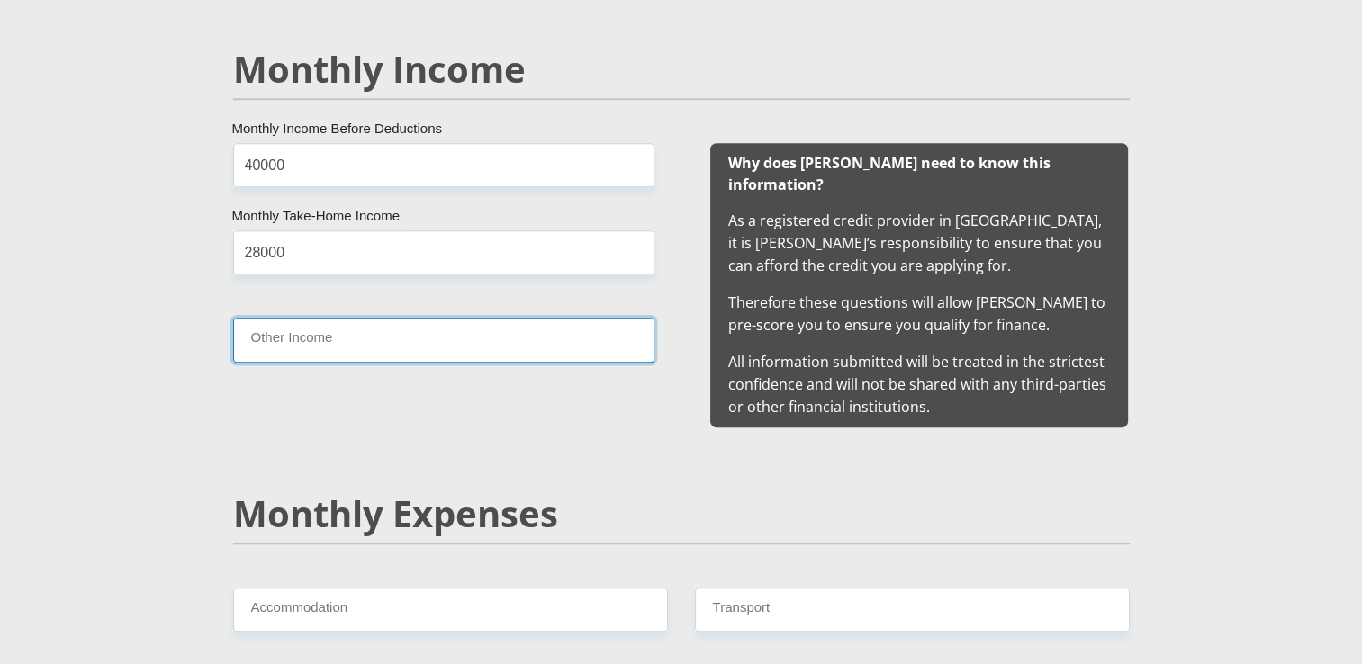
click at [425, 343] on input "Other Income" at bounding box center [443, 340] width 421 height 44
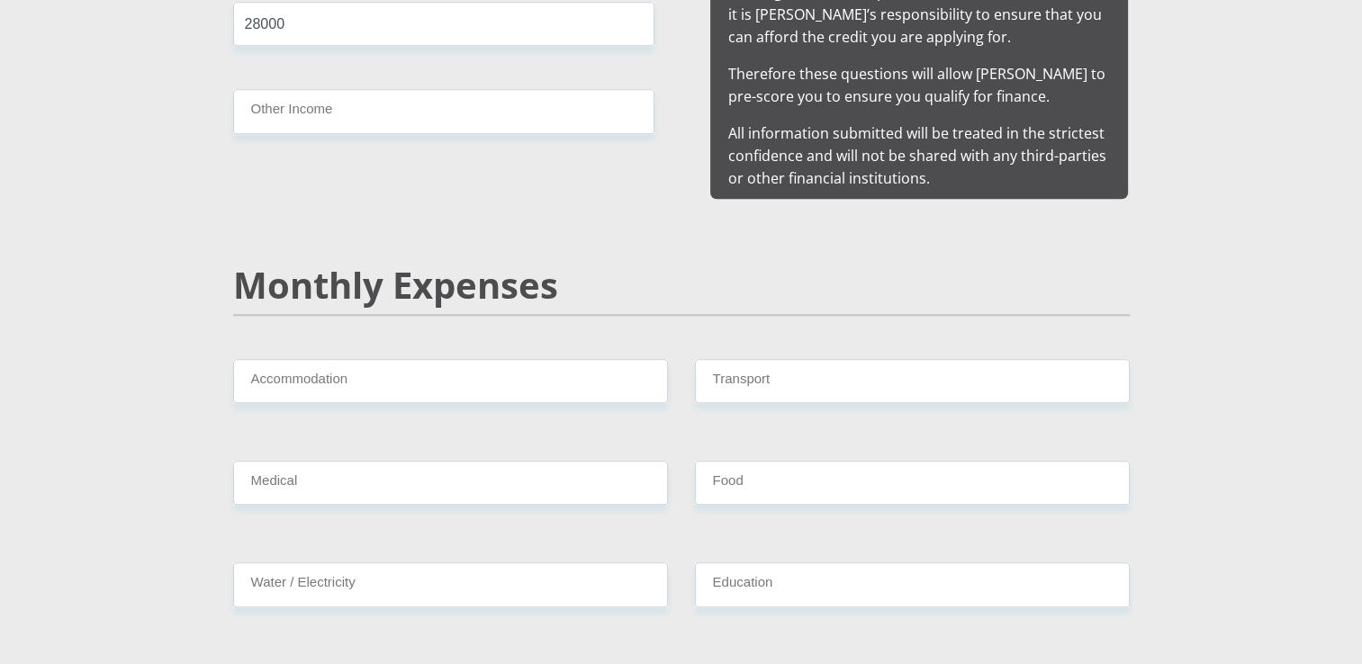
scroll to position [2047, 0]
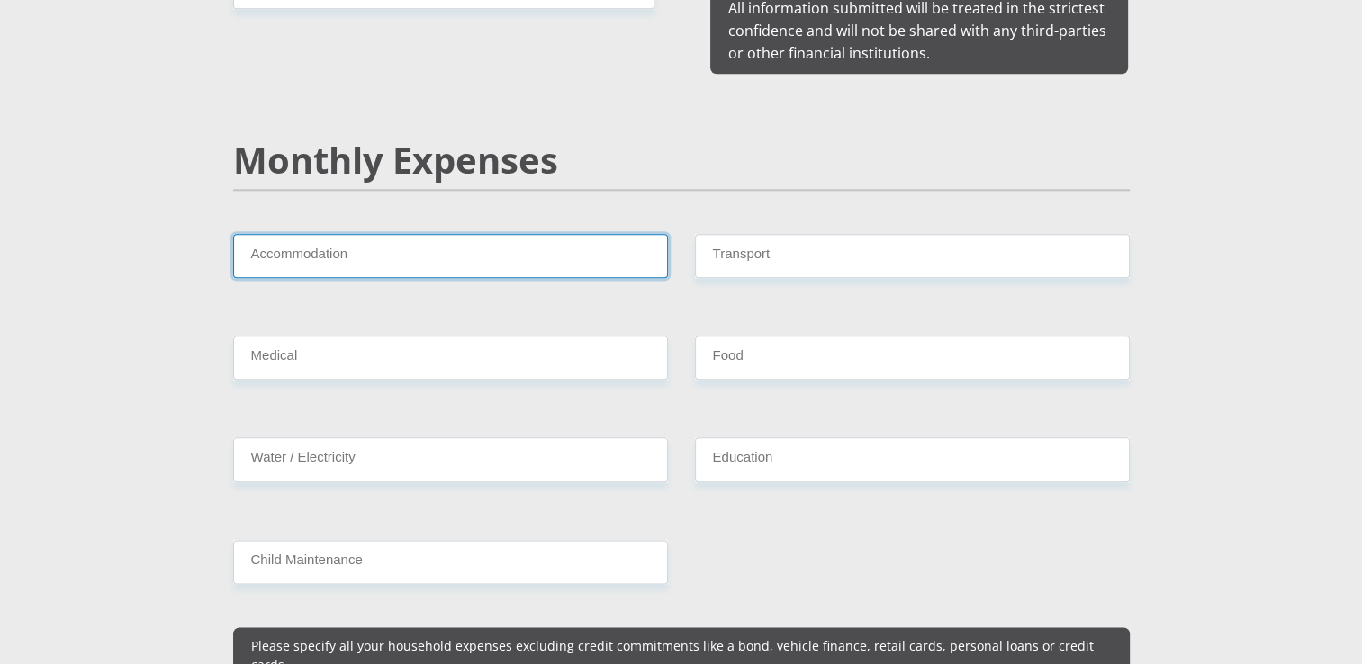
click at [519, 243] on input "Accommodation" at bounding box center [450, 256] width 435 height 44
type input "7000"
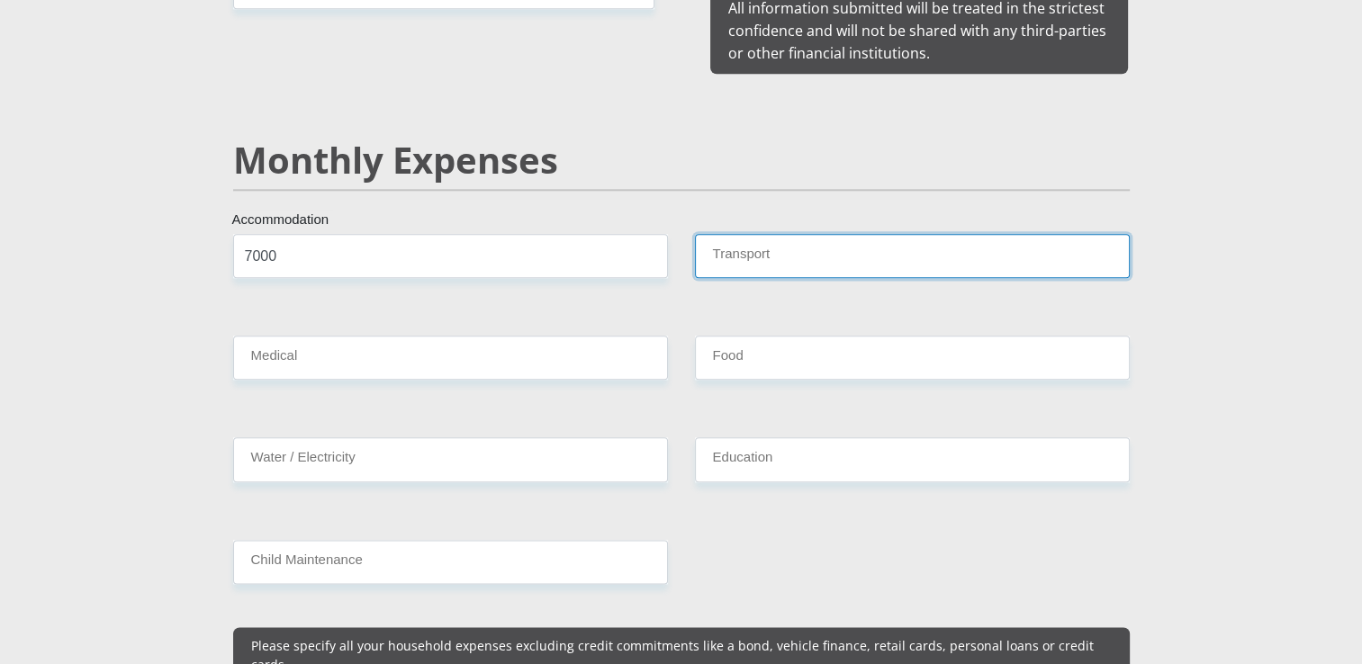
click at [846, 247] on input "Transport" at bounding box center [912, 256] width 435 height 44
type input "0"
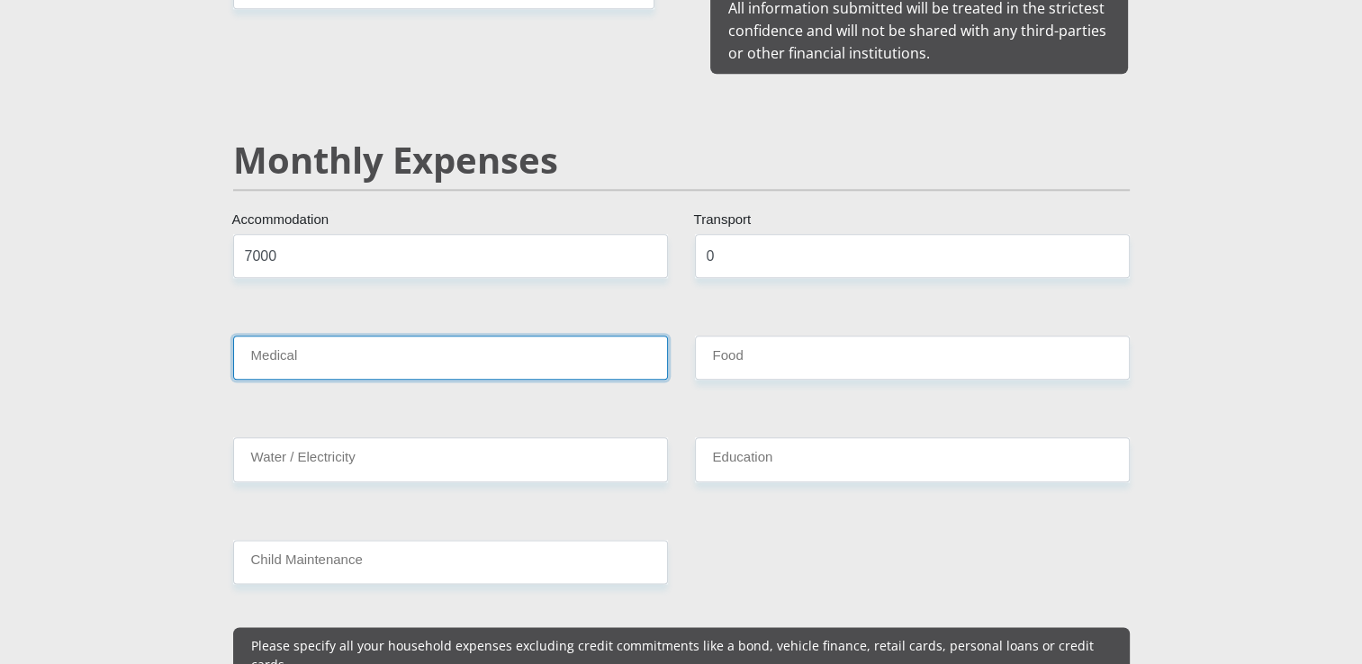
click at [616, 336] on input "Medical" at bounding box center [450, 358] width 435 height 44
type input "0"
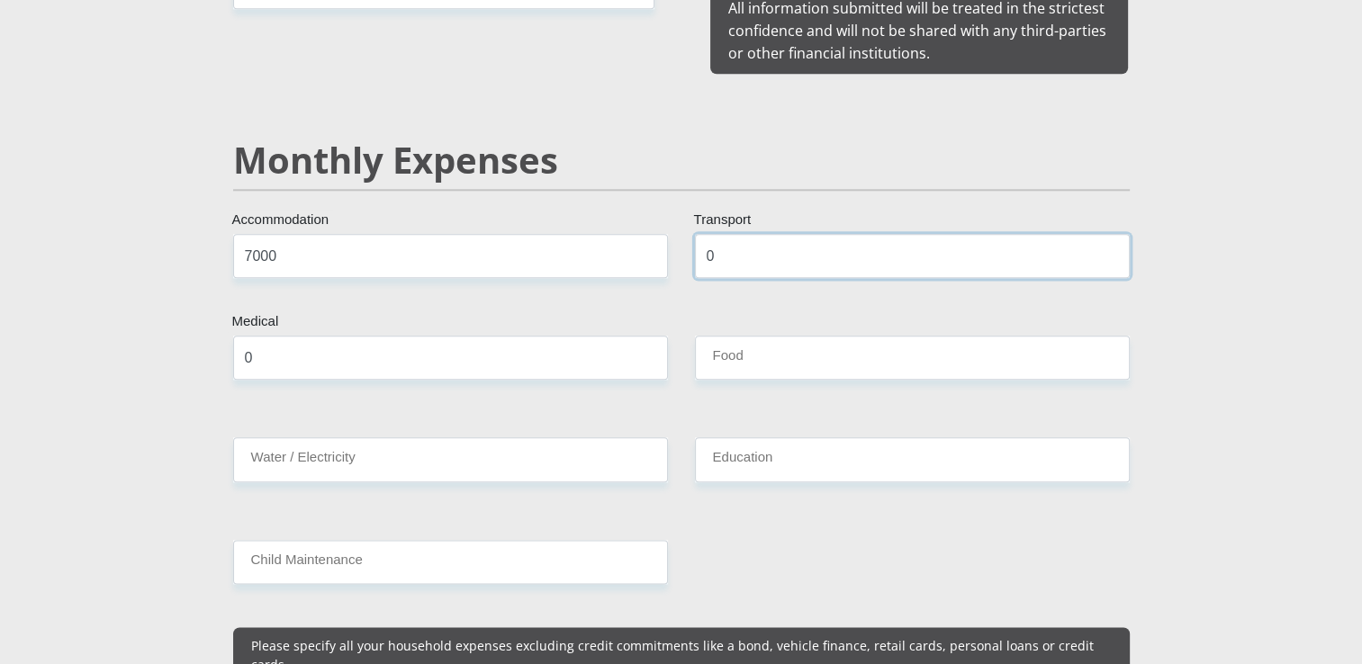
drag, startPoint x: 843, startPoint y: 244, endPoint x: 628, endPoint y: 237, distance: 214.4
type input "800"
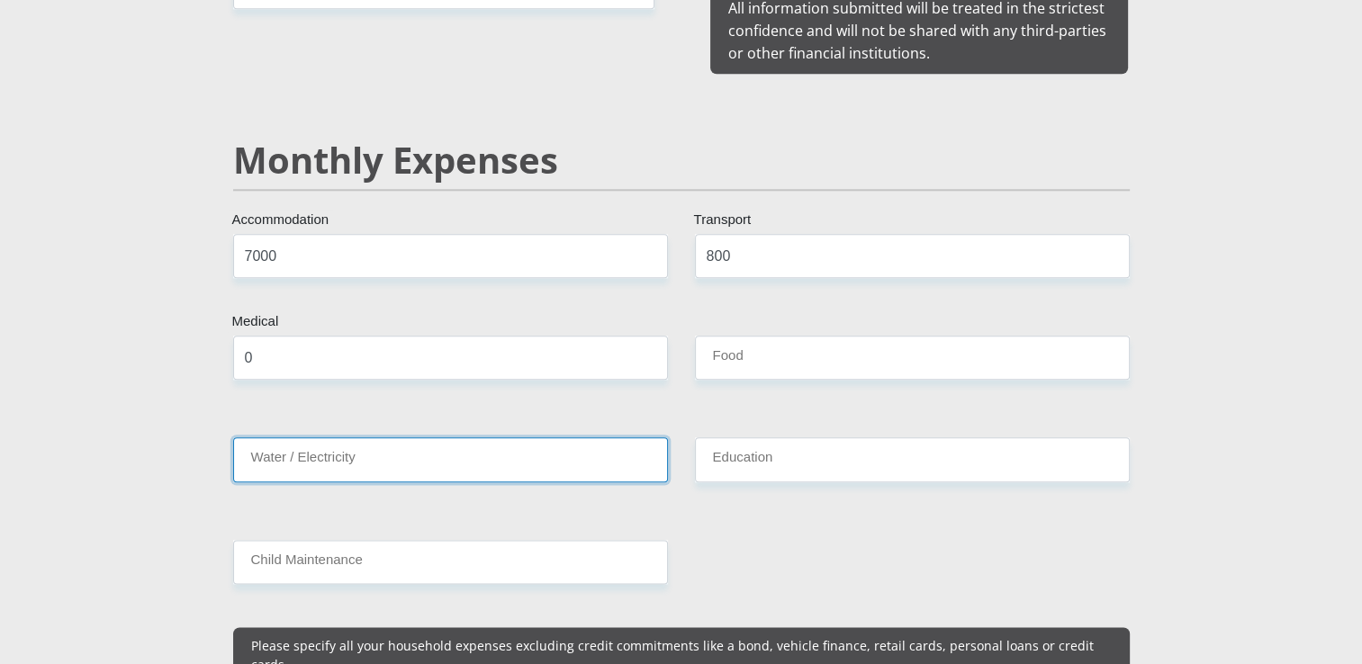
click at [555, 441] on input "Water / Electricity" at bounding box center [450, 460] width 435 height 44
type input "2000"
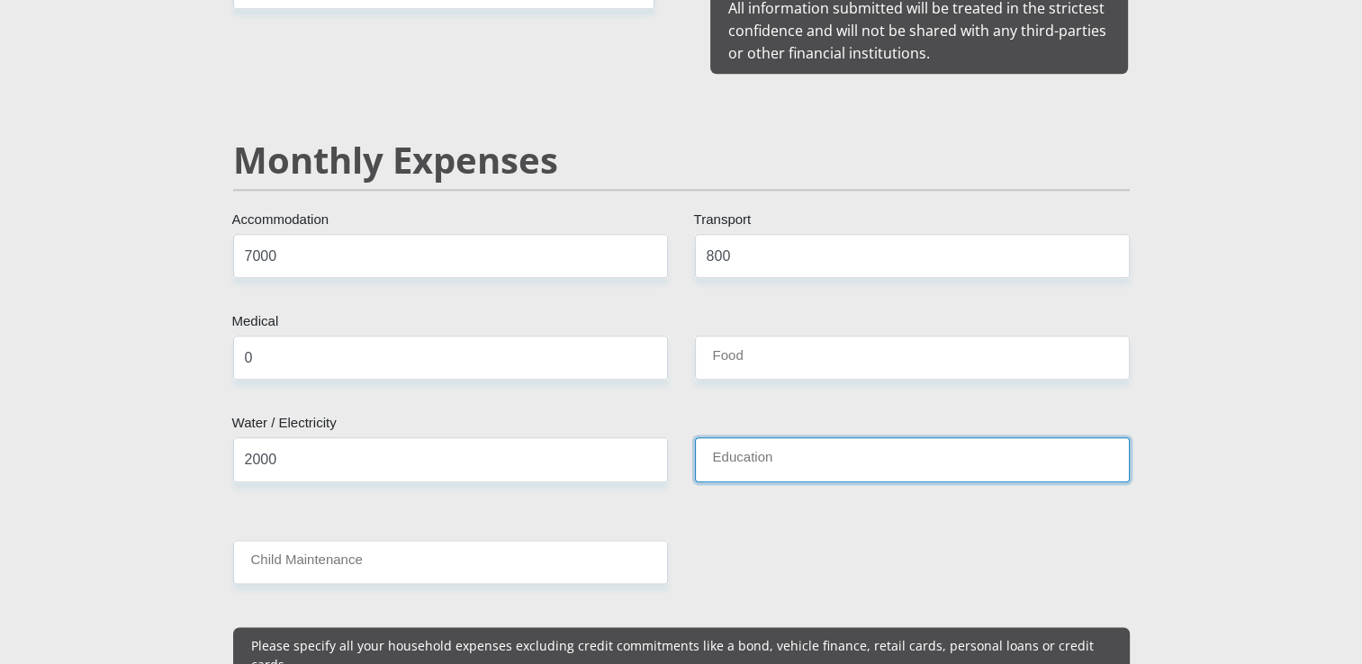
click at [758, 445] on input "Education" at bounding box center [912, 460] width 435 height 44
type input "0"
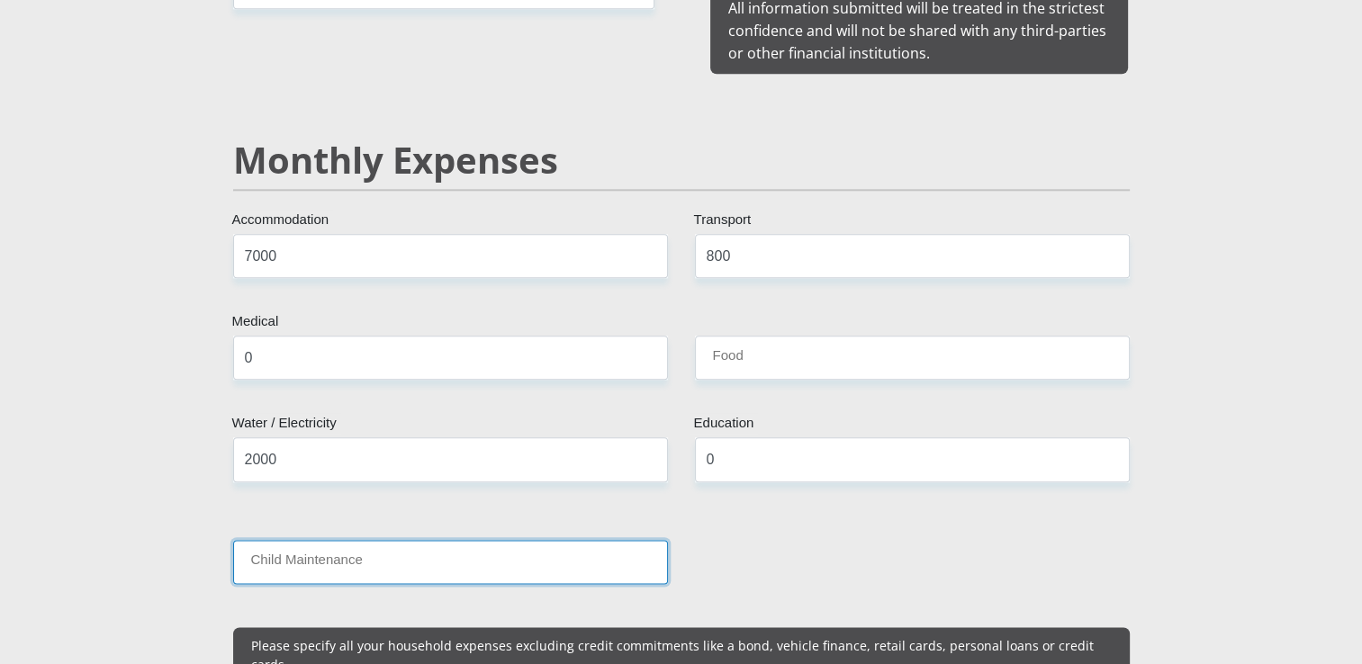
click at [521, 549] on input "Child Maintenance" at bounding box center [450, 562] width 435 height 44
type input "0"
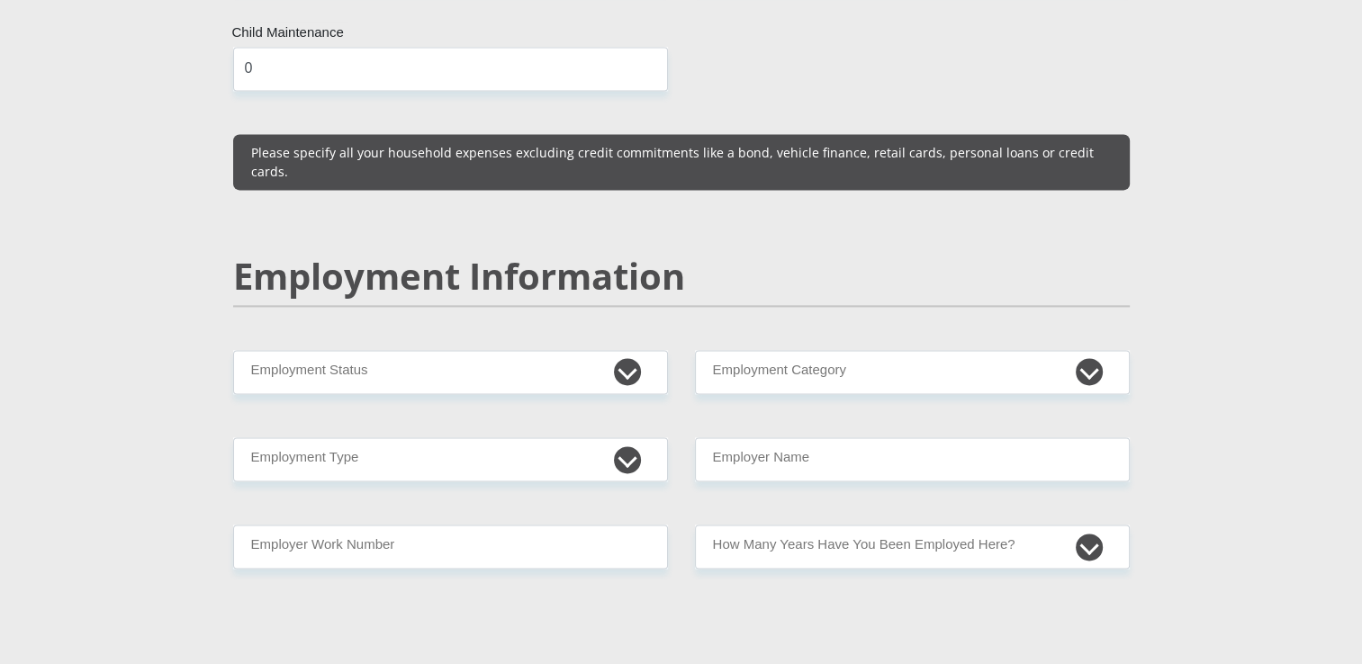
scroll to position [2553, 0]
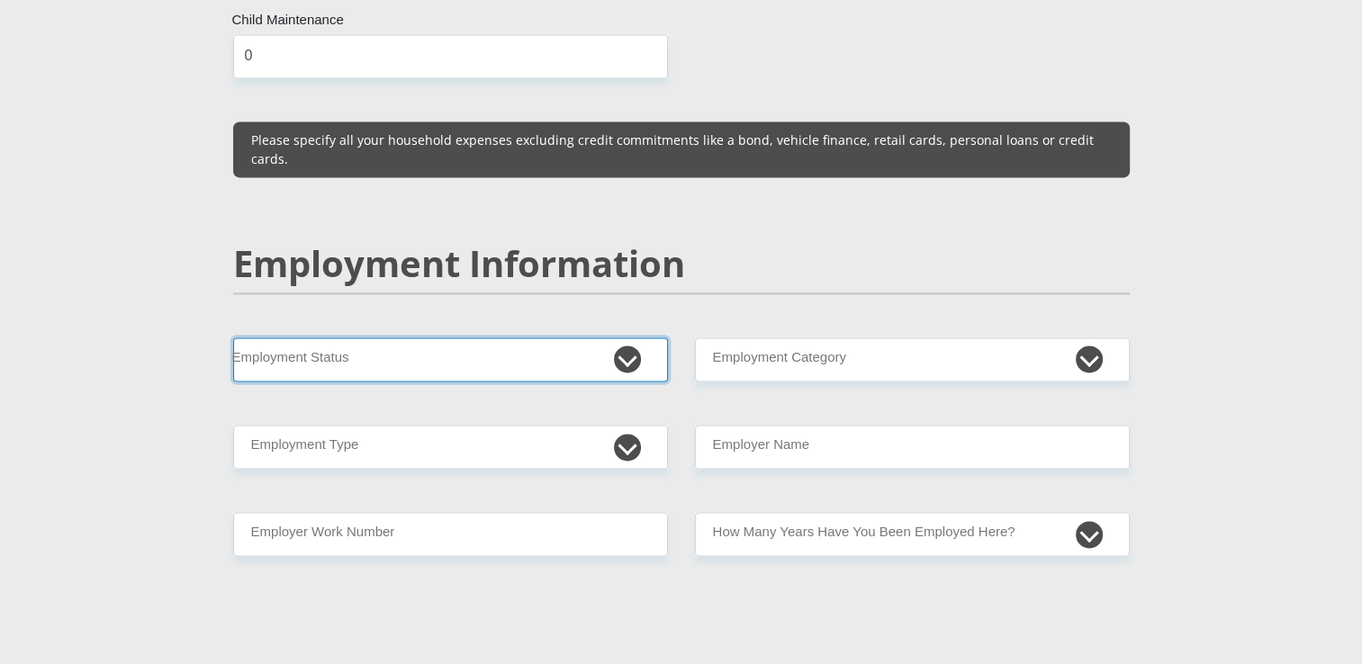
click at [625, 338] on select "Permanent/Full-time Part-time/Casual Contract Worker Self-Employed Housewife Re…" at bounding box center [450, 360] width 435 height 44
select select "4"
click at [233, 338] on select "Permanent/Full-time Part-time/Casual Contract Worker Self-Employed Housewife Re…" at bounding box center [450, 360] width 435 height 44
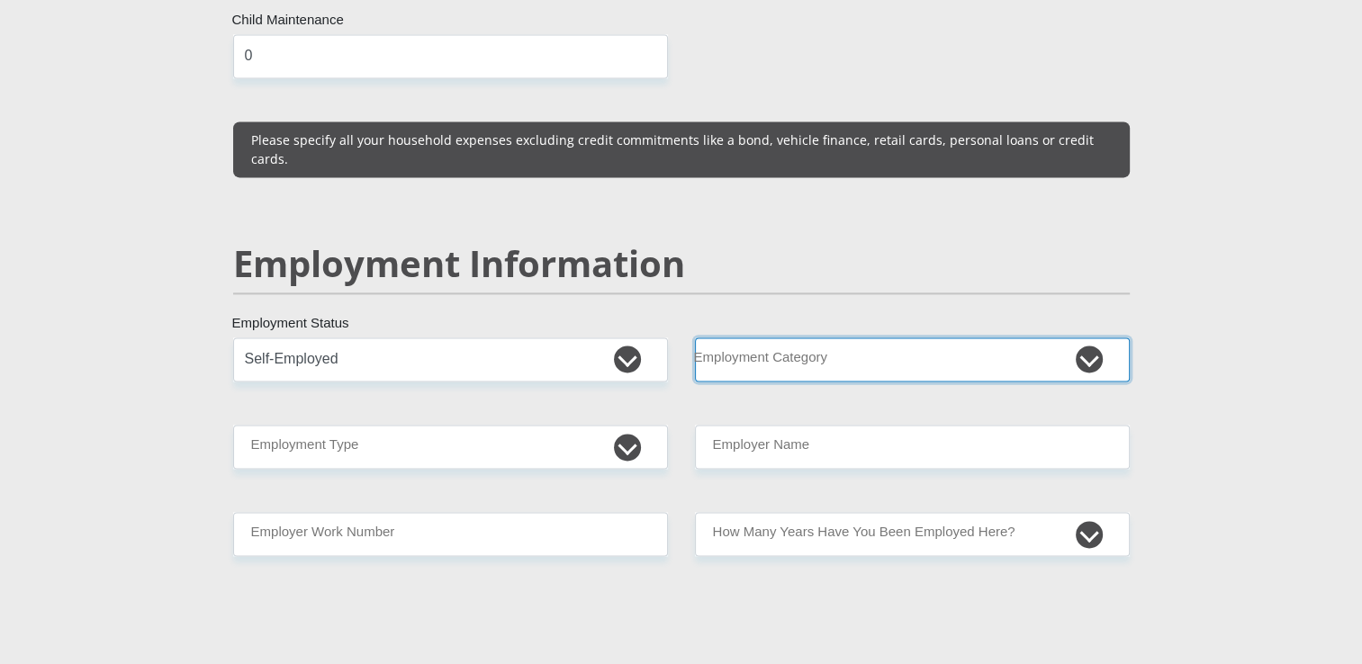
click at [1084, 338] on select "AGRICULTURE ALCOHOL & TOBACCO CONSTRUCTION MATERIALS METALLURGY EQUIPMENT FOR R…" at bounding box center [912, 360] width 435 height 44
select select "17"
click at [695, 338] on select "AGRICULTURE ALCOHOL & TOBACCO CONSTRUCTION MATERIALS METALLURGY EQUIPMENT FOR R…" at bounding box center [912, 360] width 435 height 44
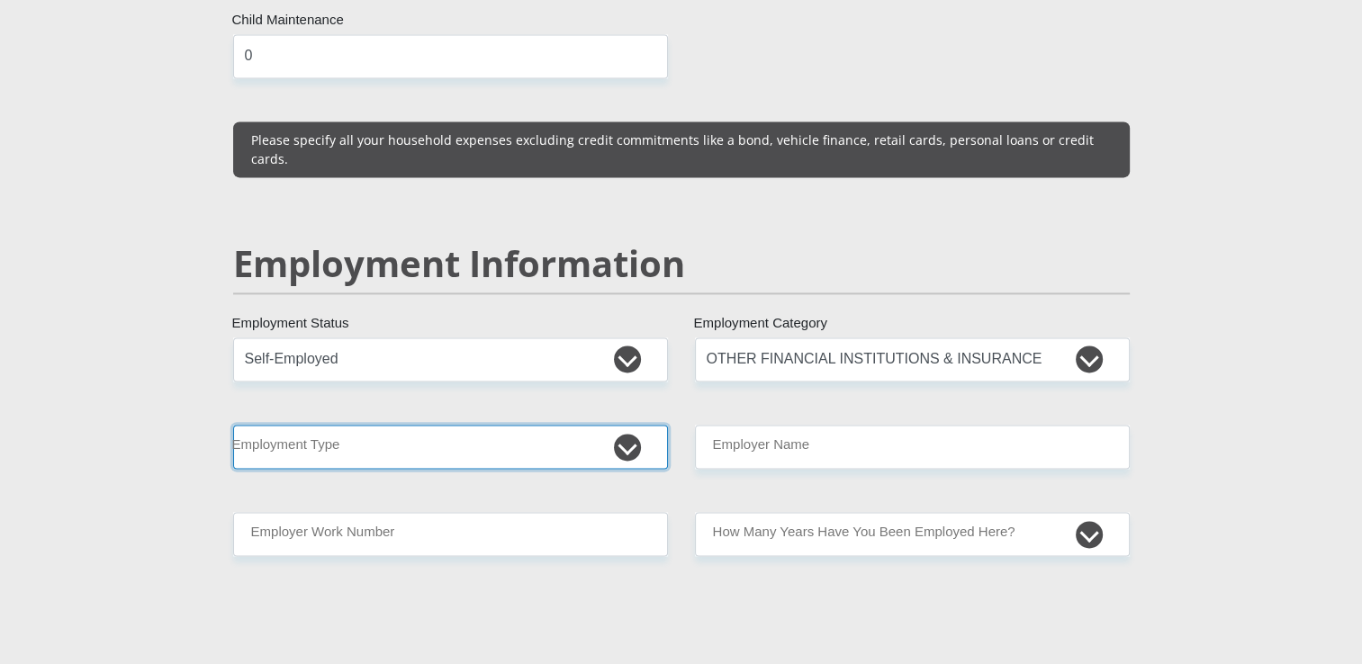
click at [629, 425] on select "College/Lecturer Craft Seller Creative Driver Executive Farmer Forces - Non Com…" at bounding box center [450, 447] width 435 height 44
select select "Sales"
click at [233, 425] on select "College/Lecturer Craft Seller Creative Driver Executive Farmer Forces - Non Com…" at bounding box center [450, 447] width 435 height 44
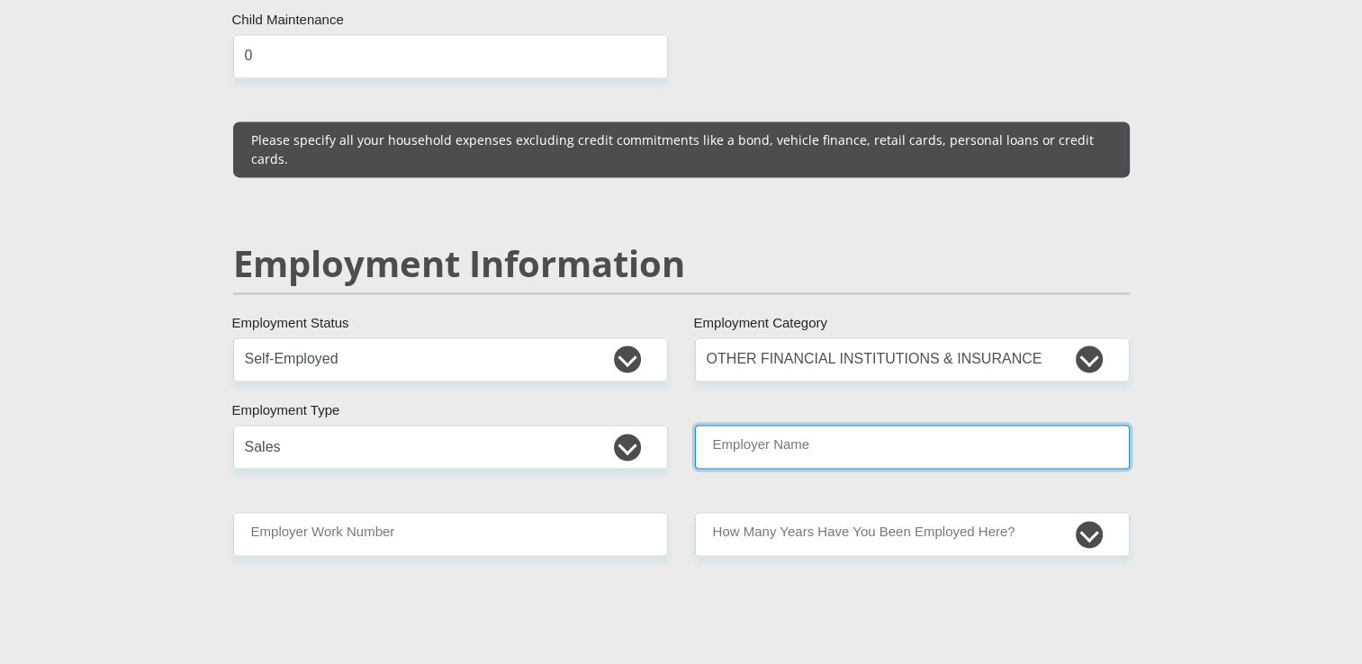
click at [980, 425] on input "Employer Name" at bounding box center [912, 447] width 435 height 44
click at [823, 425] on input "Old" at bounding box center [912, 447] width 435 height 44
type input "Old"
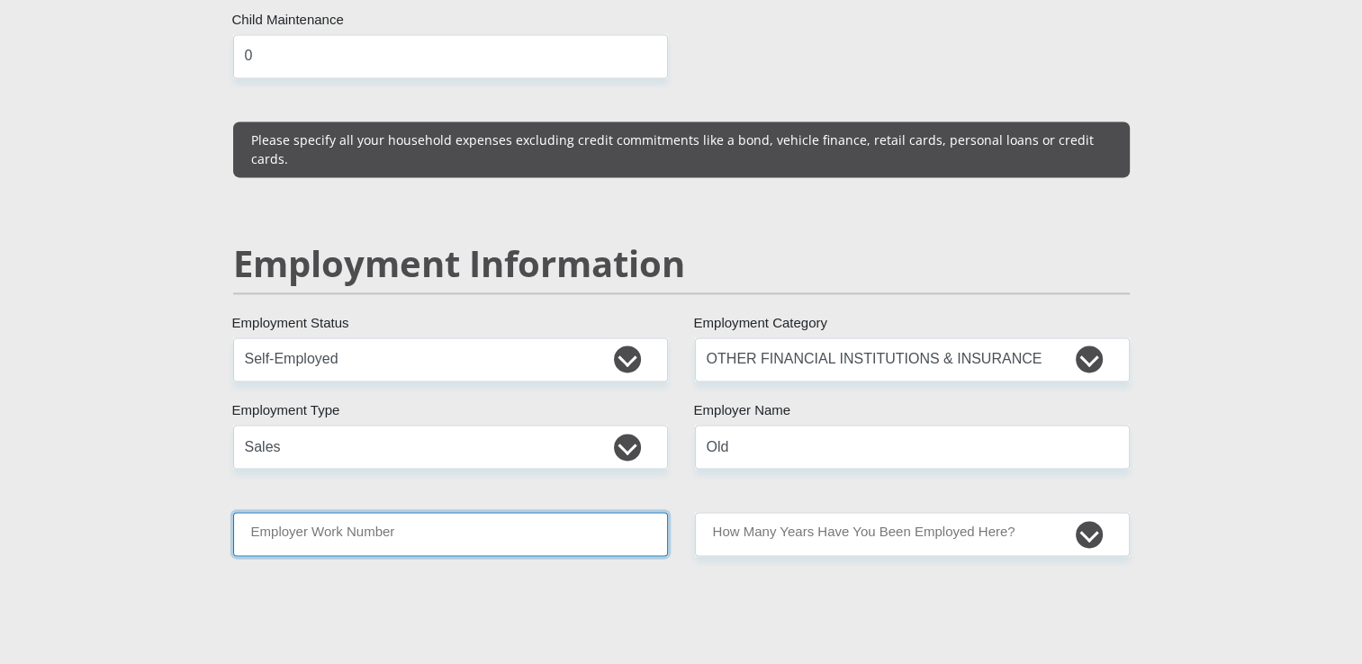
click at [547, 512] on input "Employer Work Number" at bounding box center [450, 534] width 435 height 44
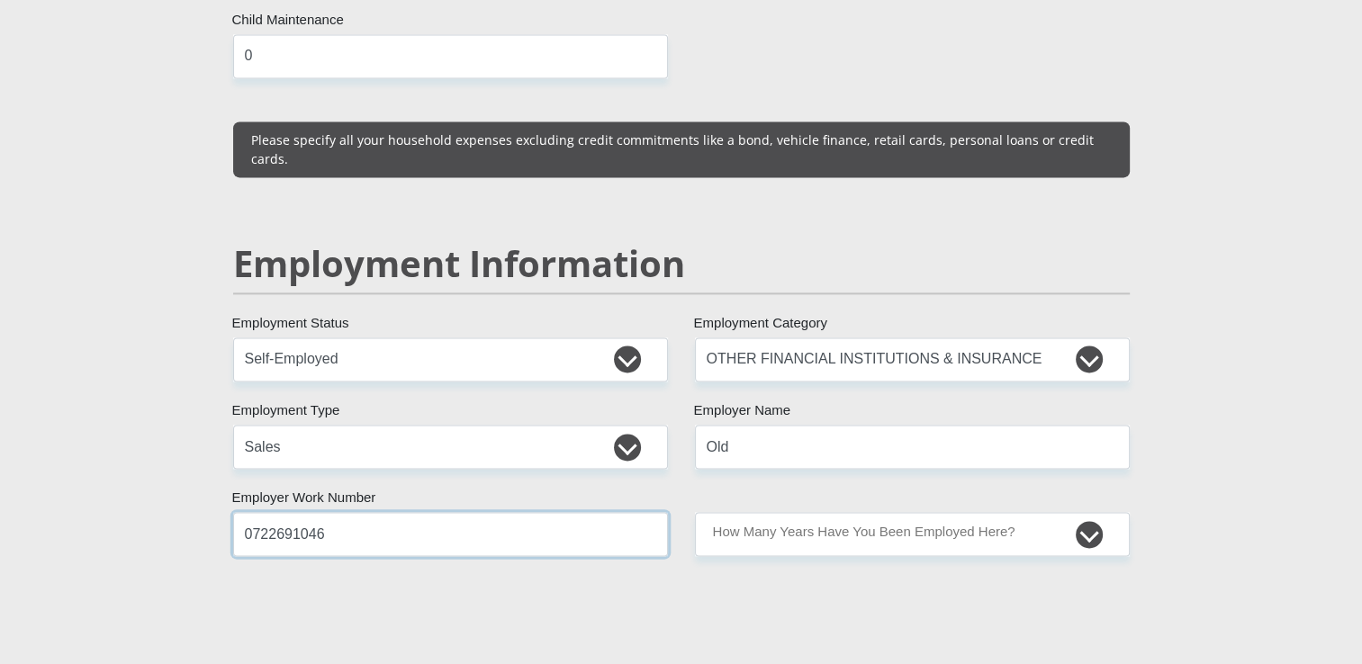
type input "0722691046"
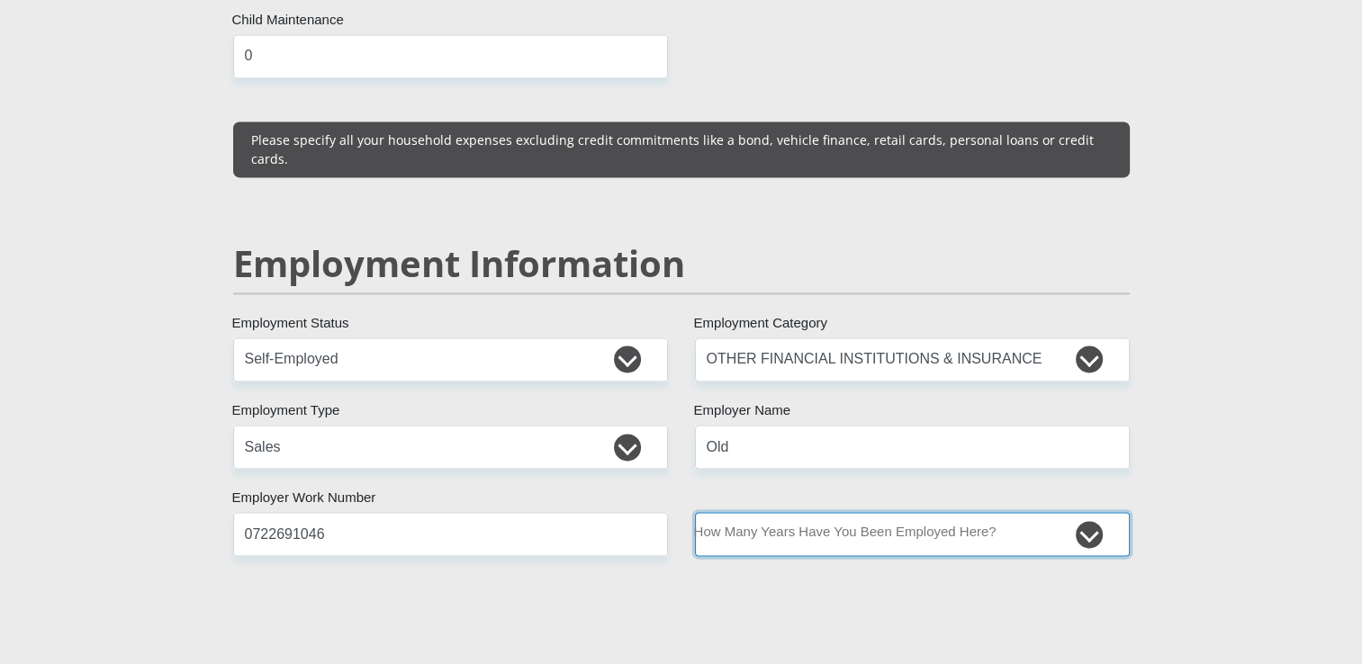
click at [1089, 512] on select "less than 1 year 1-3 years 3-5 years 5+ years" at bounding box center [912, 534] width 435 height 44
select select "60"
click at [695, 512] on select "less than 1 year 1-3 years 3-5 years 5+ years" at bounding box center [912, 534] width 435 height 44
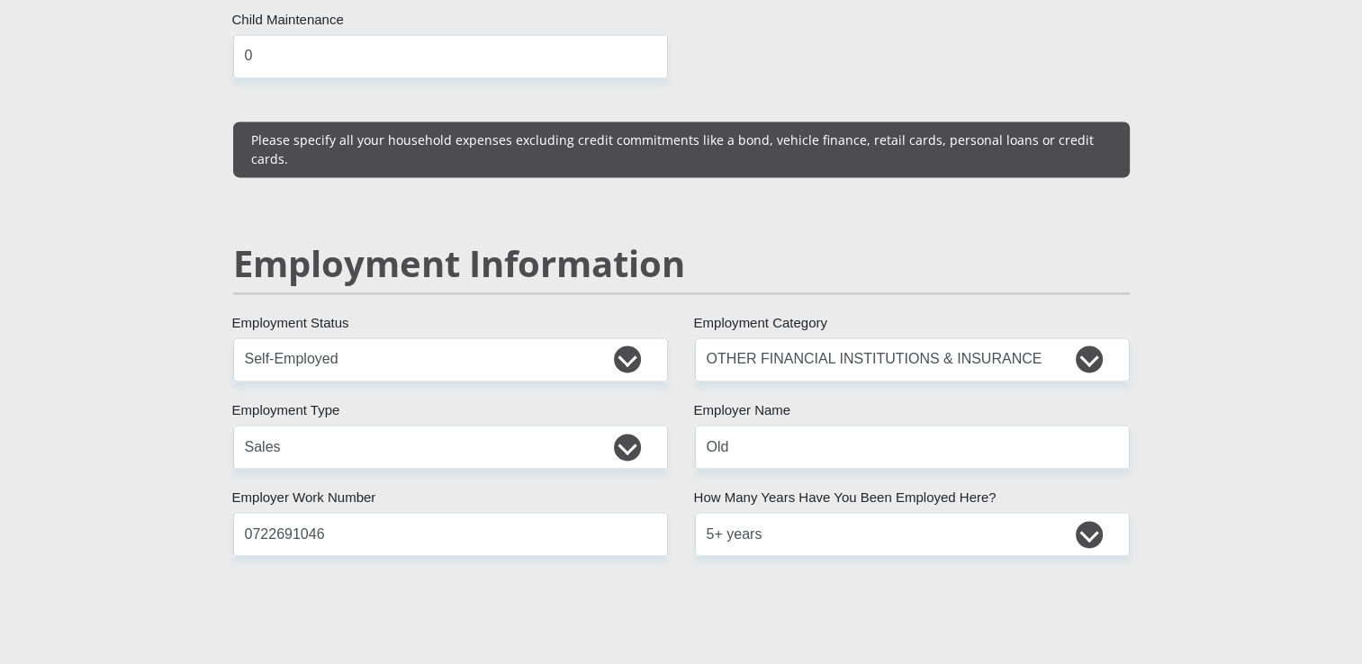
click at [1235, 555] on section "Personal Details Mr Ms Mrs Dr Other Title Ricardo First Name Benjamin Surname 7…" at bounding box center [681, 331] width 1362 height 5569
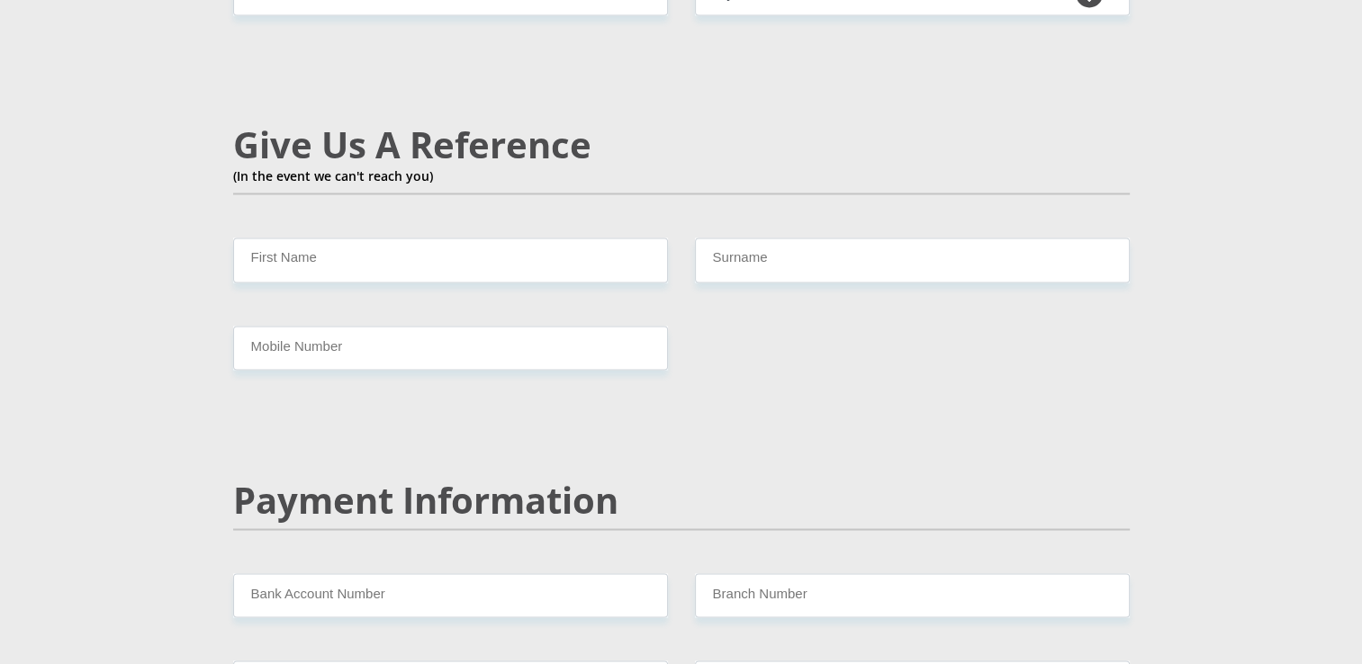
scroll to position [3106, 0]
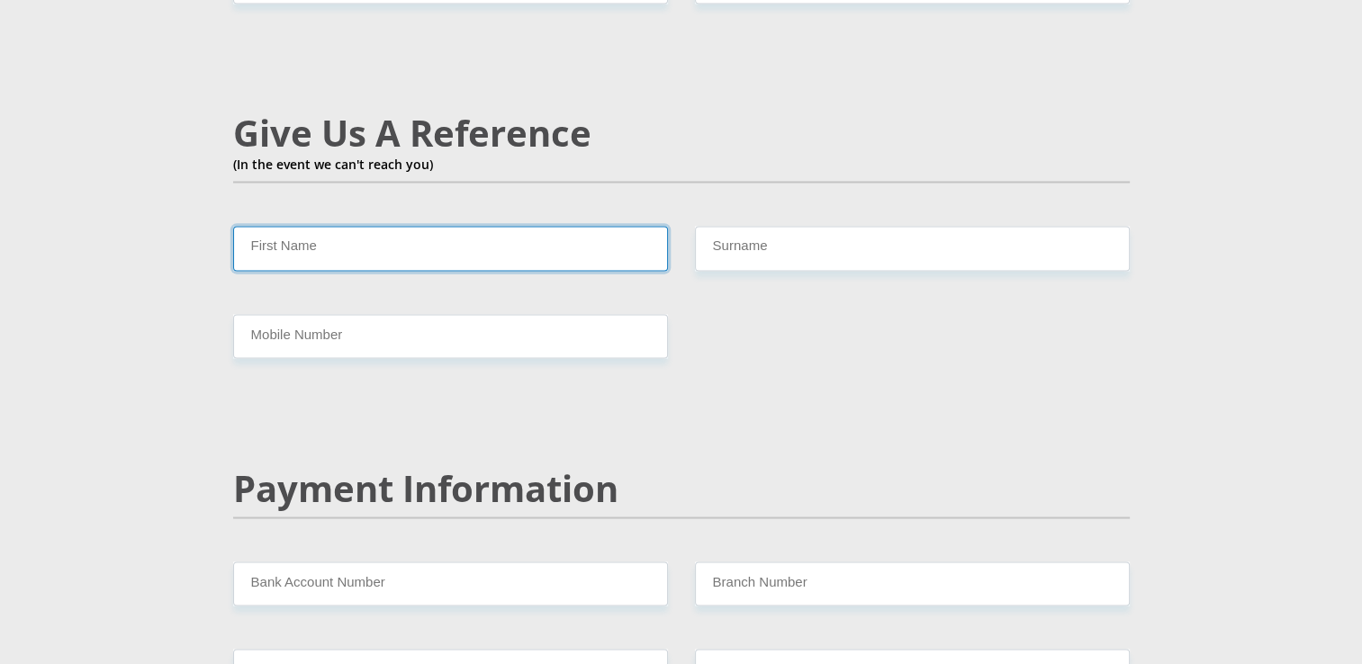
click at [404, 226] on input "First Name" at bounding box center [450, 248] width 435 height 44
type input "Donovan"
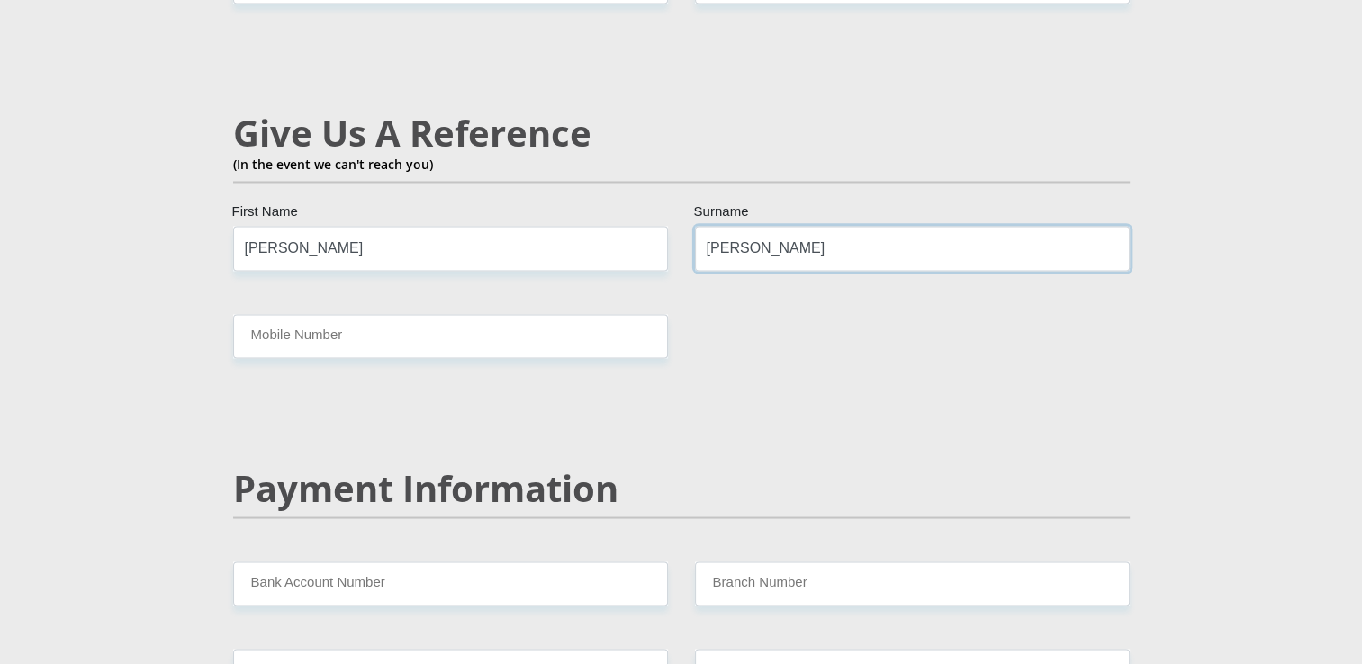
type input "Benjamin"
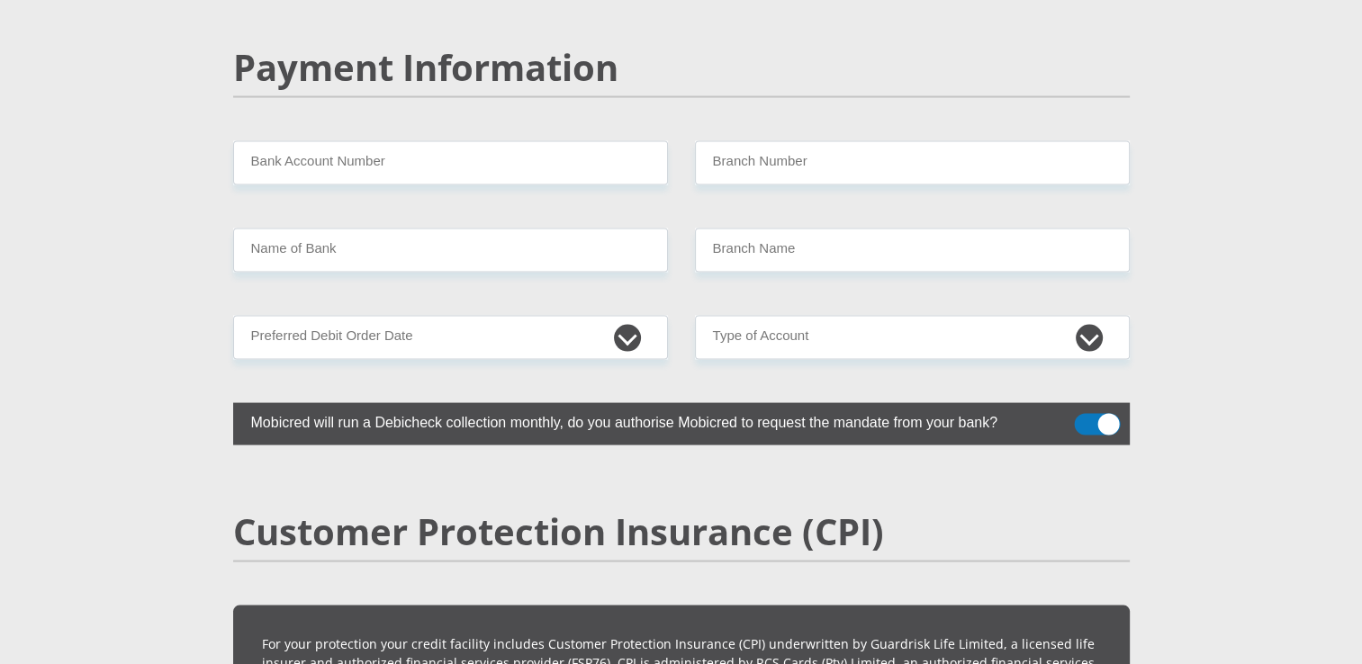
scroll to position [3554, 0]
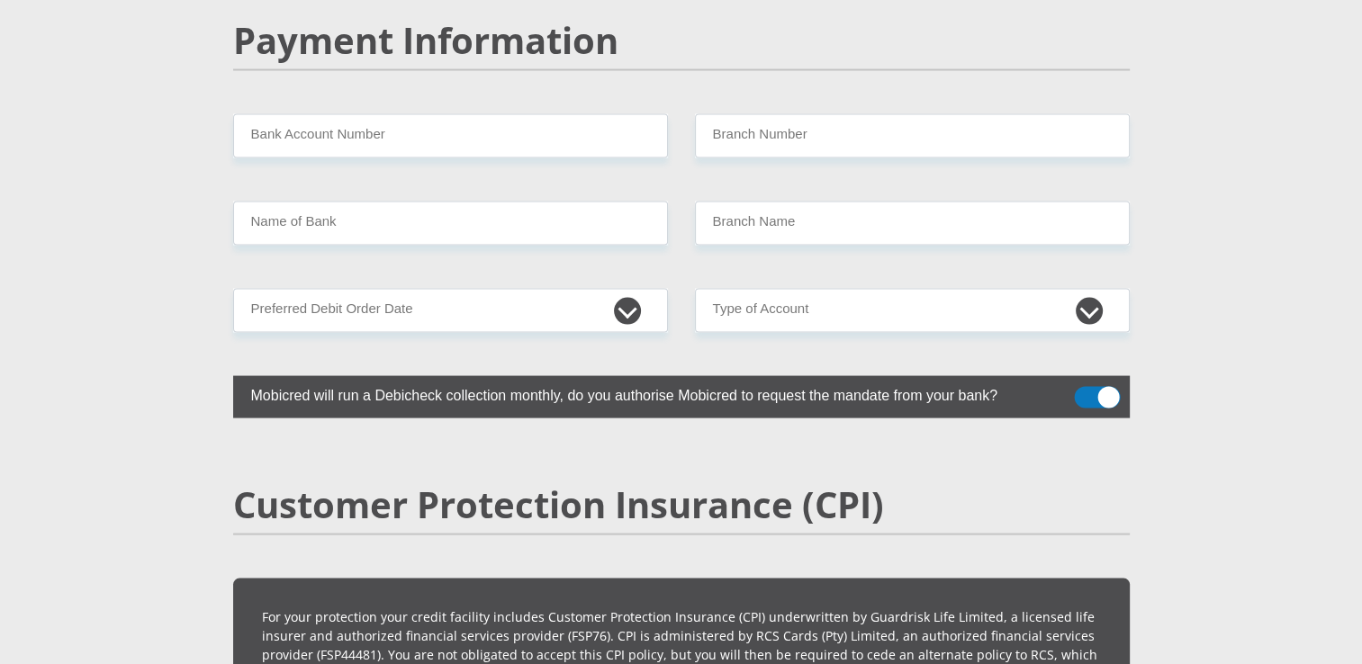
type input "0832309659"
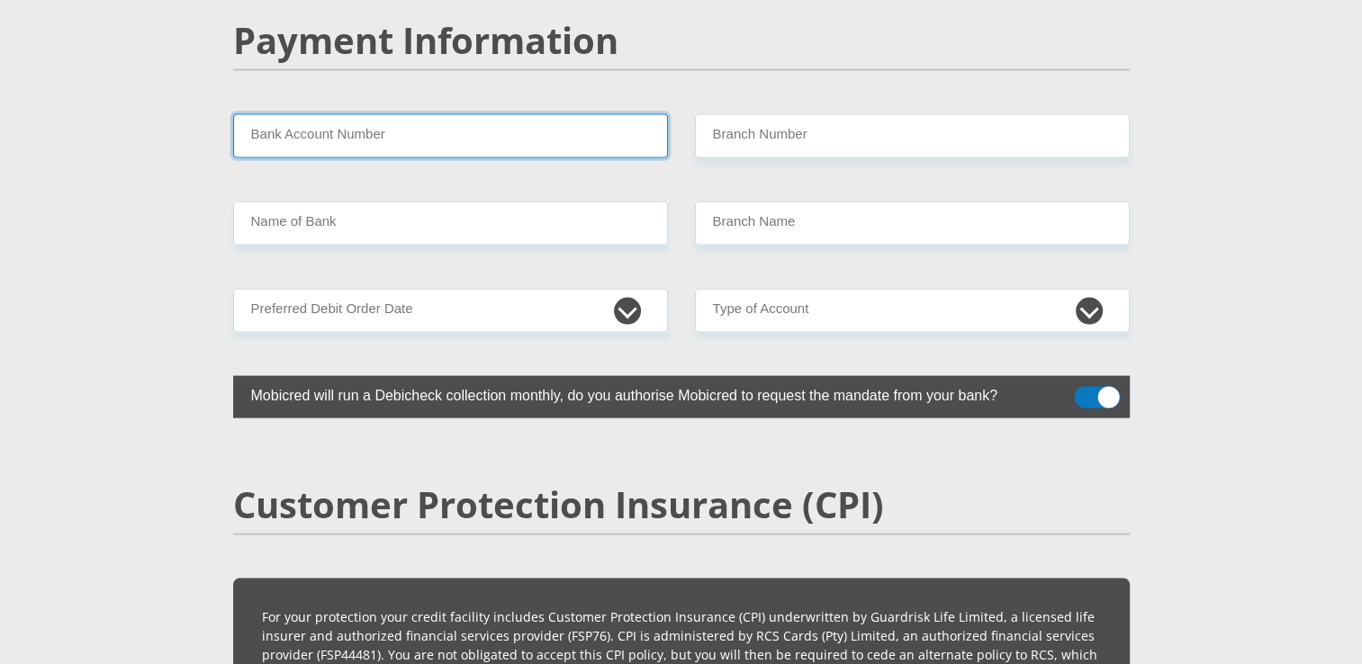
click at [495, 114] on input "Bank Account Number" at bounding box center [450, 136] width 435 height 44
type input "072458747"
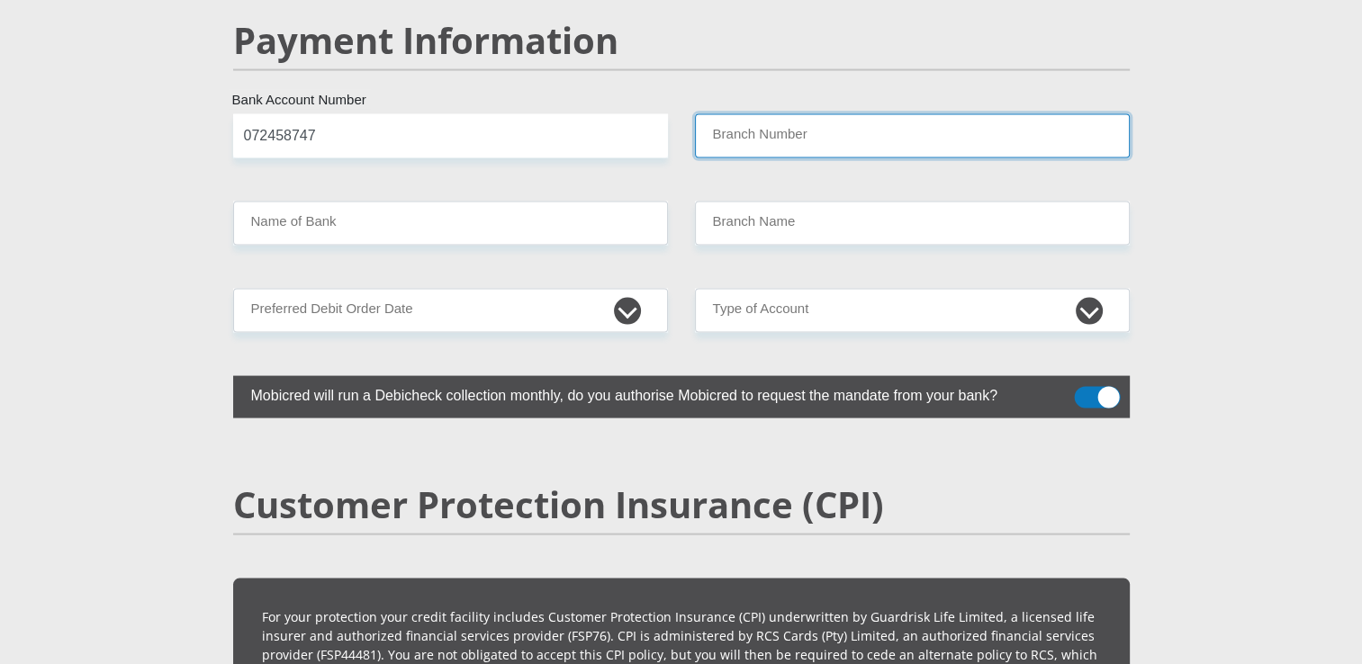
click at [933, 114] on input "Branch Number" at bounding box center [912, 136] width 435 height 44
type input "051001"
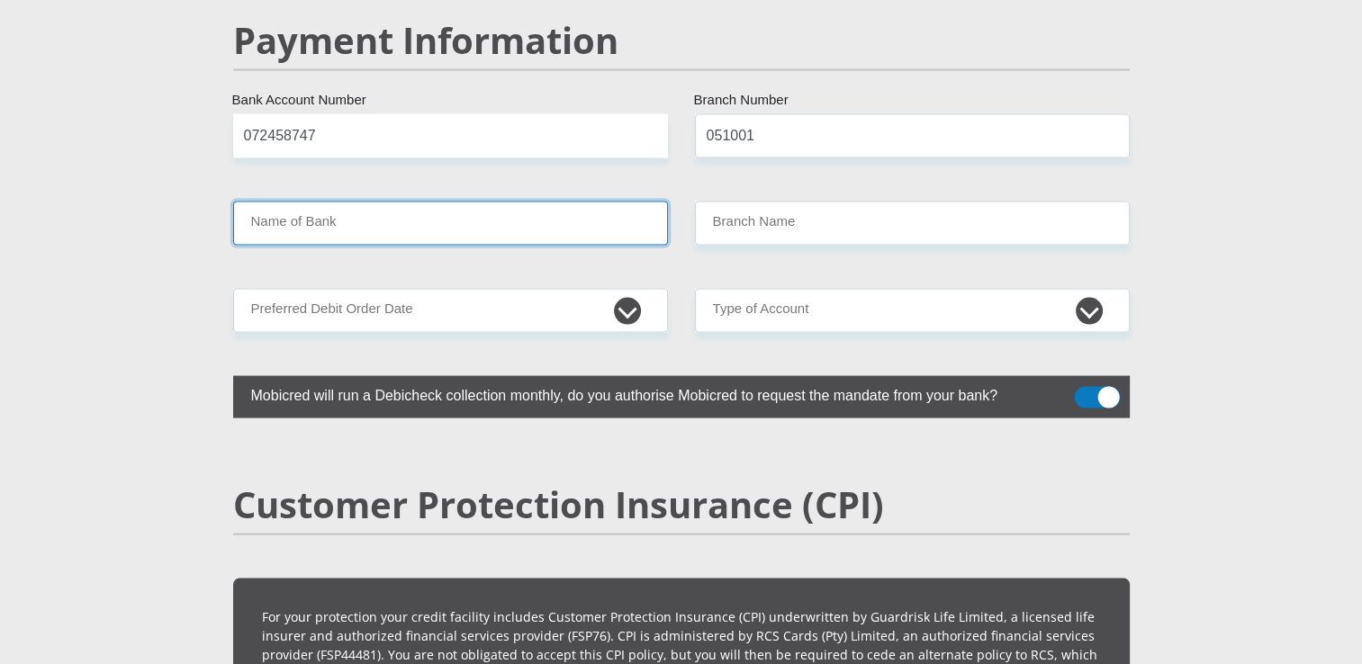
click at [525, 202] on input "Name of Bank" at bounding box center [450, 224] width 435 height 44
type input "STANDARD BANK"
type input "STANDARD BANK SOUTH AFRICA"
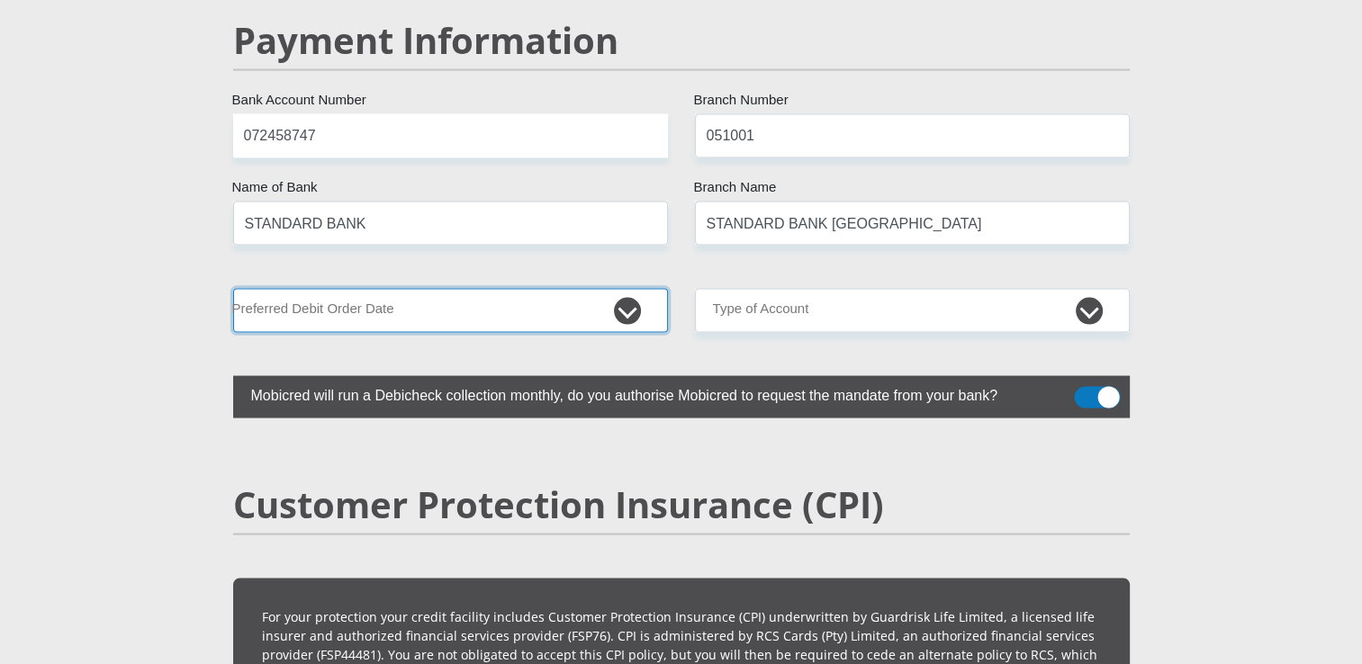
click at [626, 289] on select "1st 2nd 3rd 4th 5th 7th 18th 19th 20th 21st 22nd 23rd 24th 25th 26th 27th 28th …" at bounding box center [450, 311] width 435 height 44
select select "26"
click at [233, 289] on select "1st 2nd 3rd 4th 5th 7th 18th 19th 20th 21st 22nd 23rd 24th 25th 26th 27th 28th …" at bounding box center [450, 311] width 435 height 44
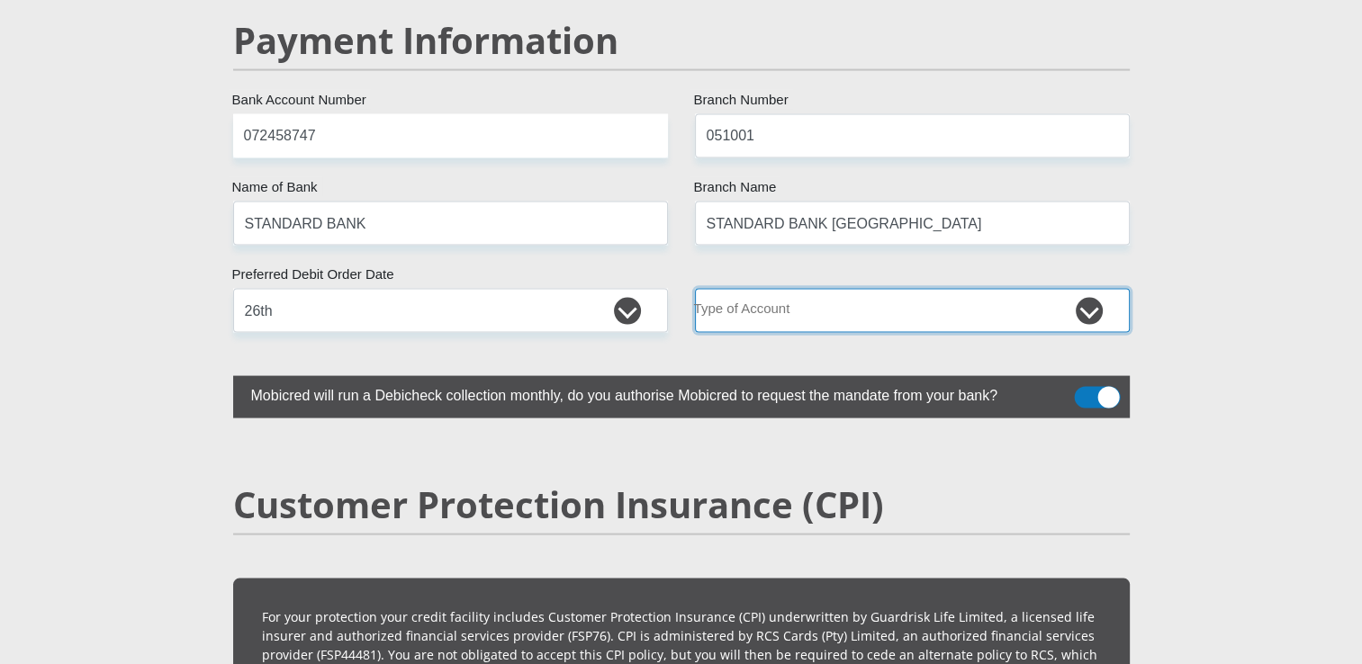
click at [1113, 289] on select "Cheque Savings" at bounding box center [912, 311] width 435 height 44
select select "CUR"
click at [695, 289] on select "Cheque Savings" at bounding box center [912, 311] width 435 height 44
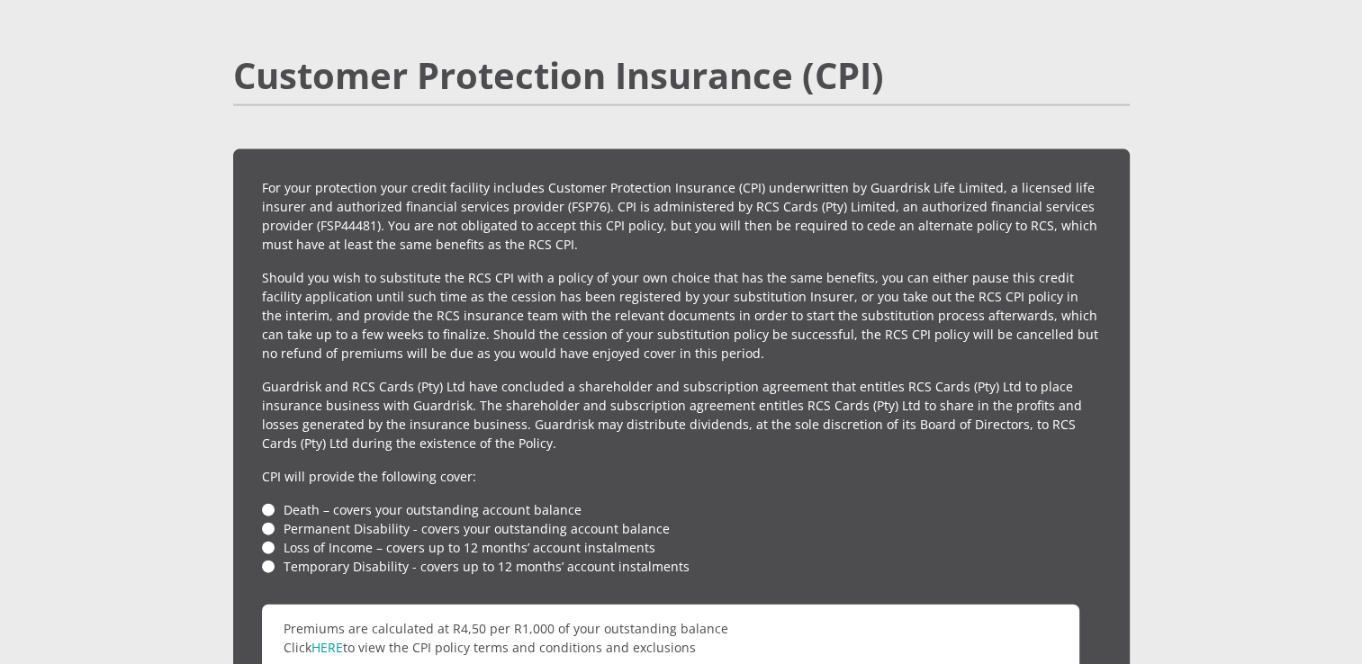
scroll to position [4070, 0]
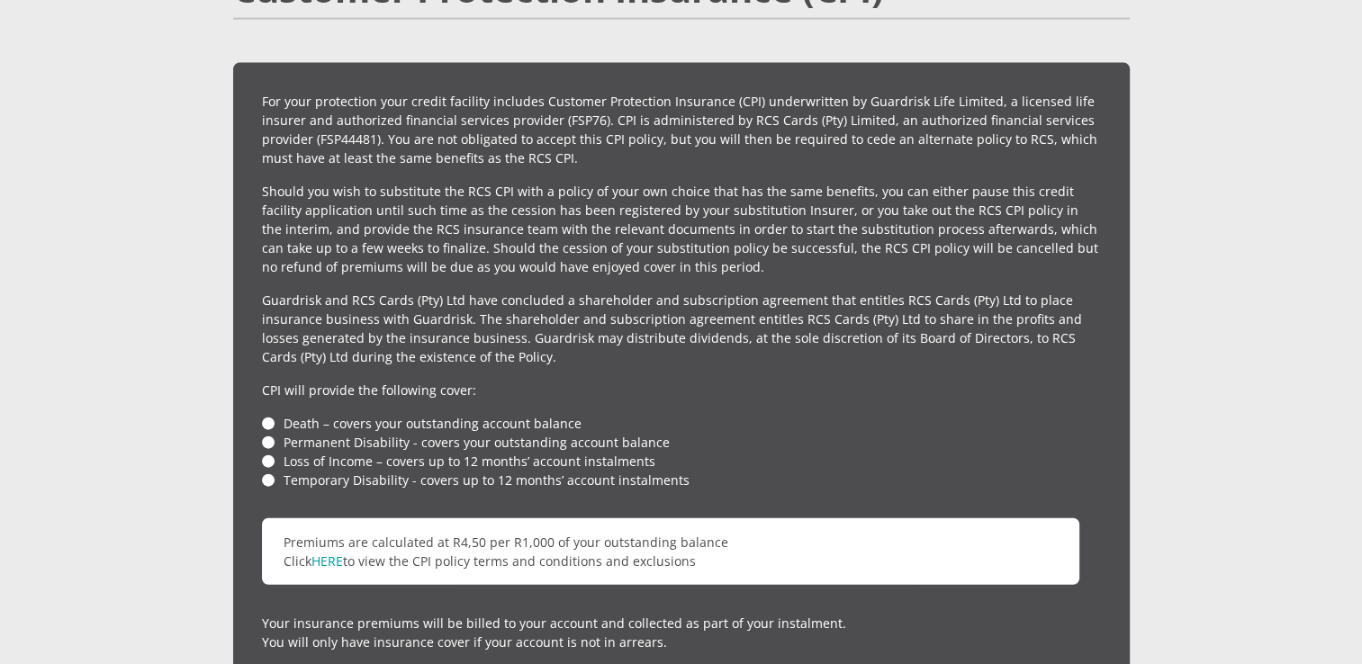
click at [267, 471] on li "Temporary Disability - covers up to 12 months’ account instalments" at bounding box center [681, 480] width 839 height 19
click at [267, 452] on li "Loss of Income – covers up to 12 months’ account instalments" at bounding box center [681, 461] width 839 height 19
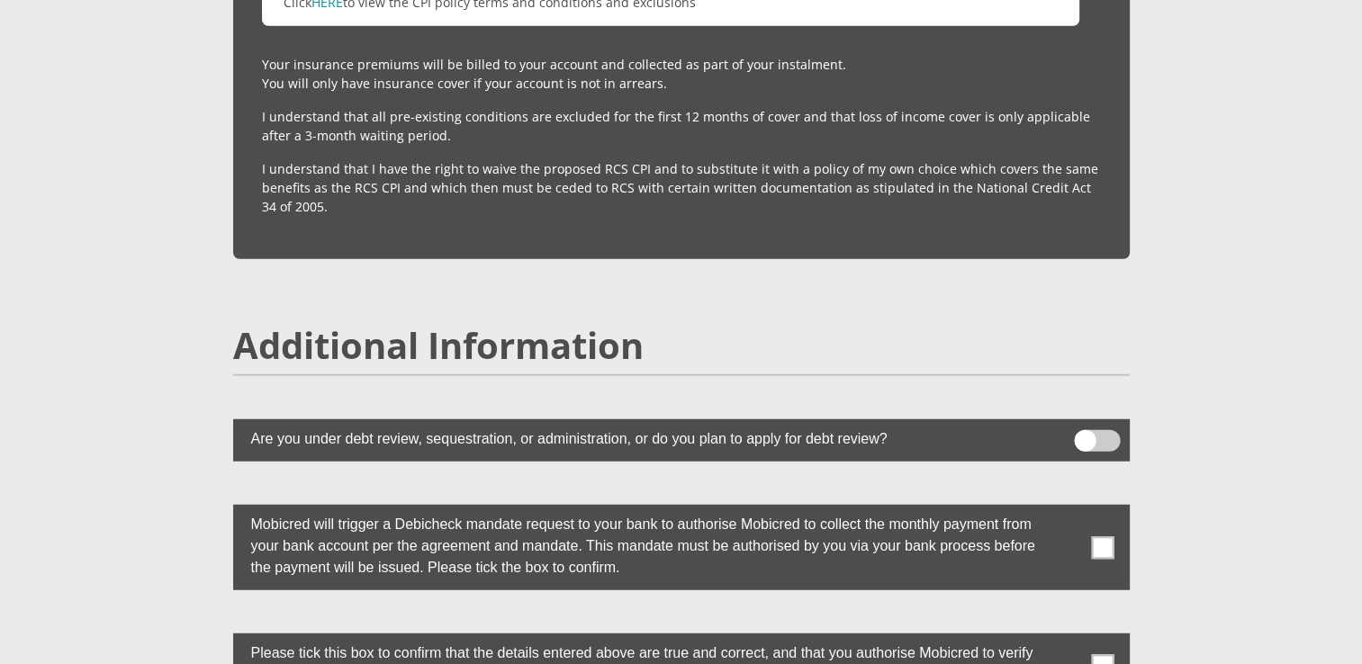
scroll to position [4708, 0]
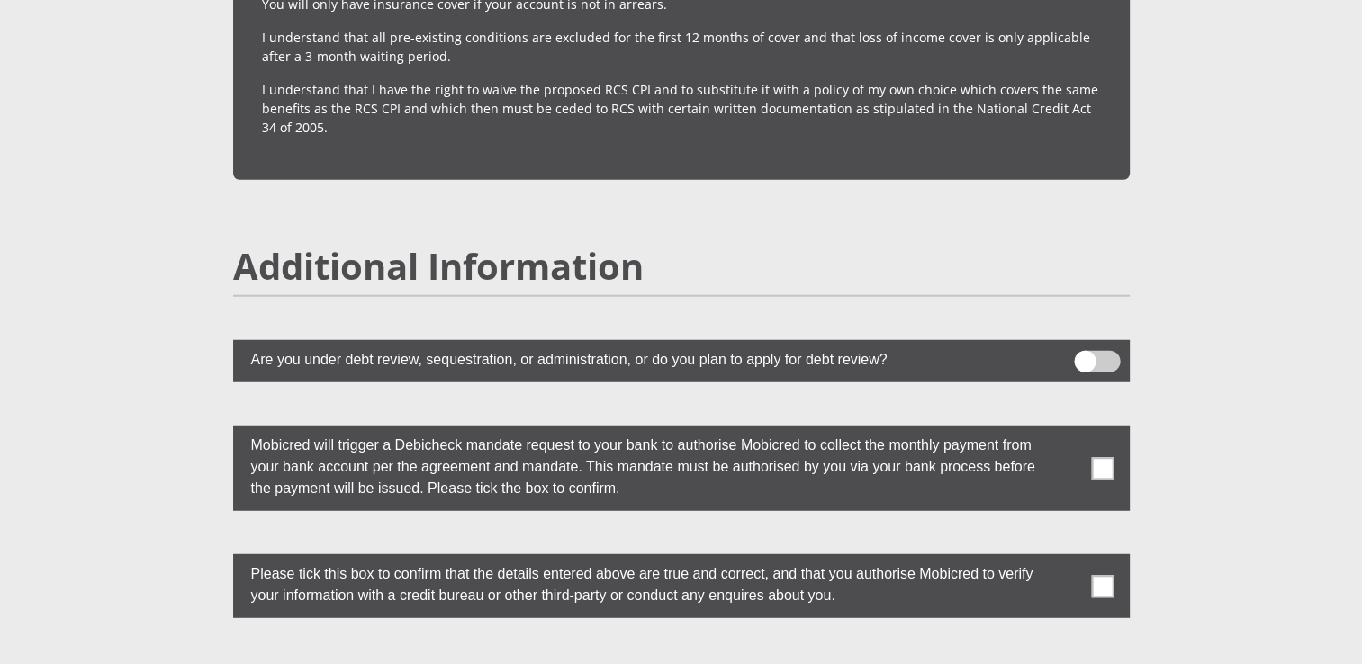
click at [1098, 457] on span at bounding box center [1102, 468] width 23 height 23
click at [1067, 430] on input "checkbox" at bounding box center [1067, 430] width 0 height 0
click at [1099, 575] on span at bounding box center [1102, 586] width 23 height 23
click at [1067, 559] on input "checkbox" at bounding box center [1067, 559] width 0 height 0
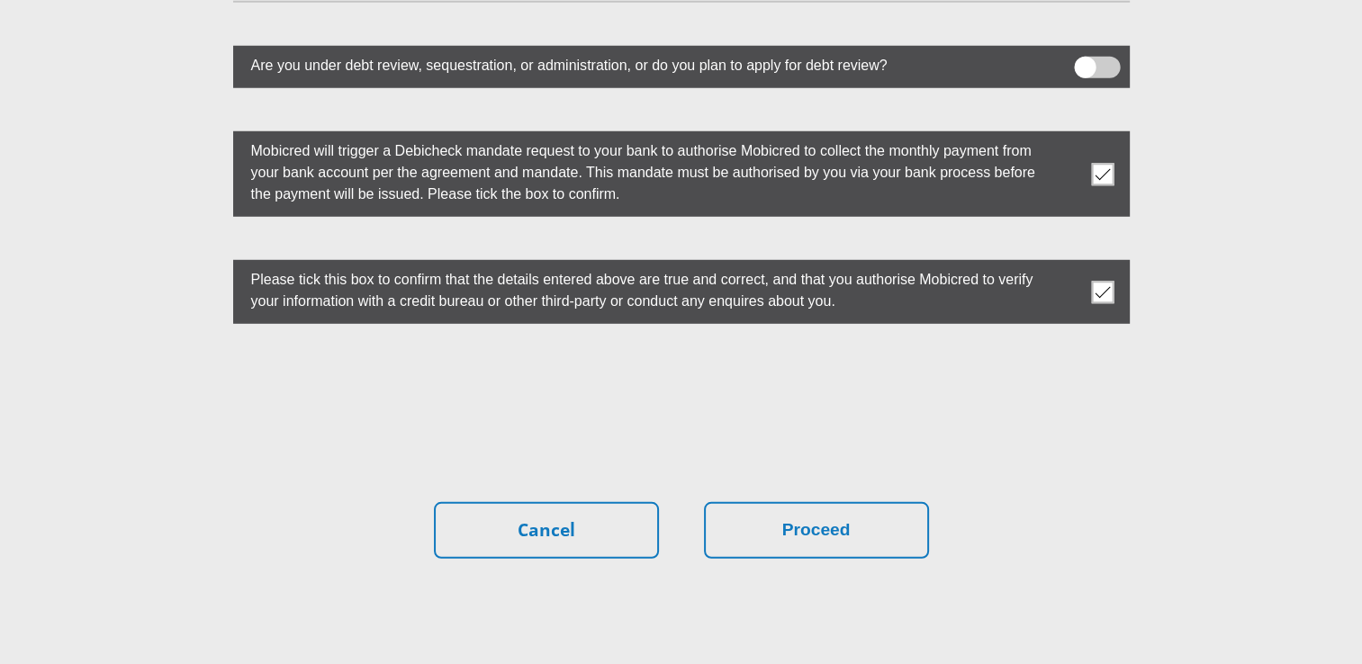
scroll to position [5016, 0]
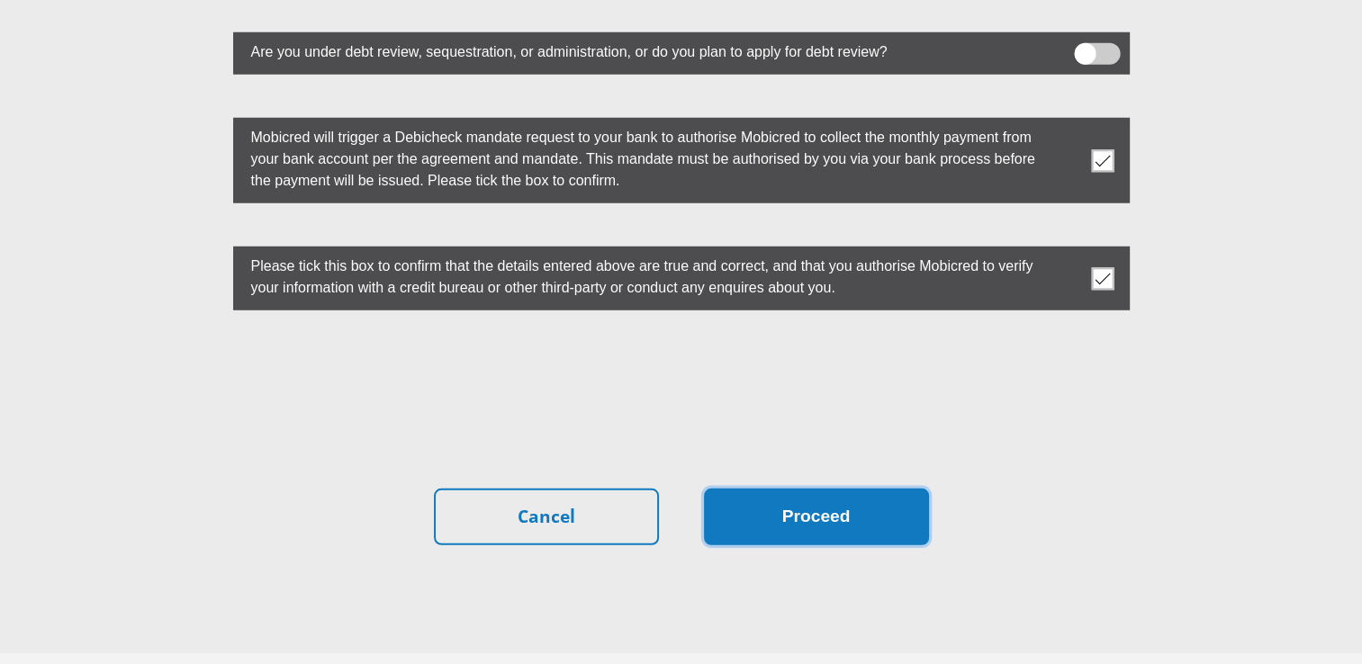
click at [875, 489] on button "Proceed" at bounding box center [816, 517] width 225 height 57
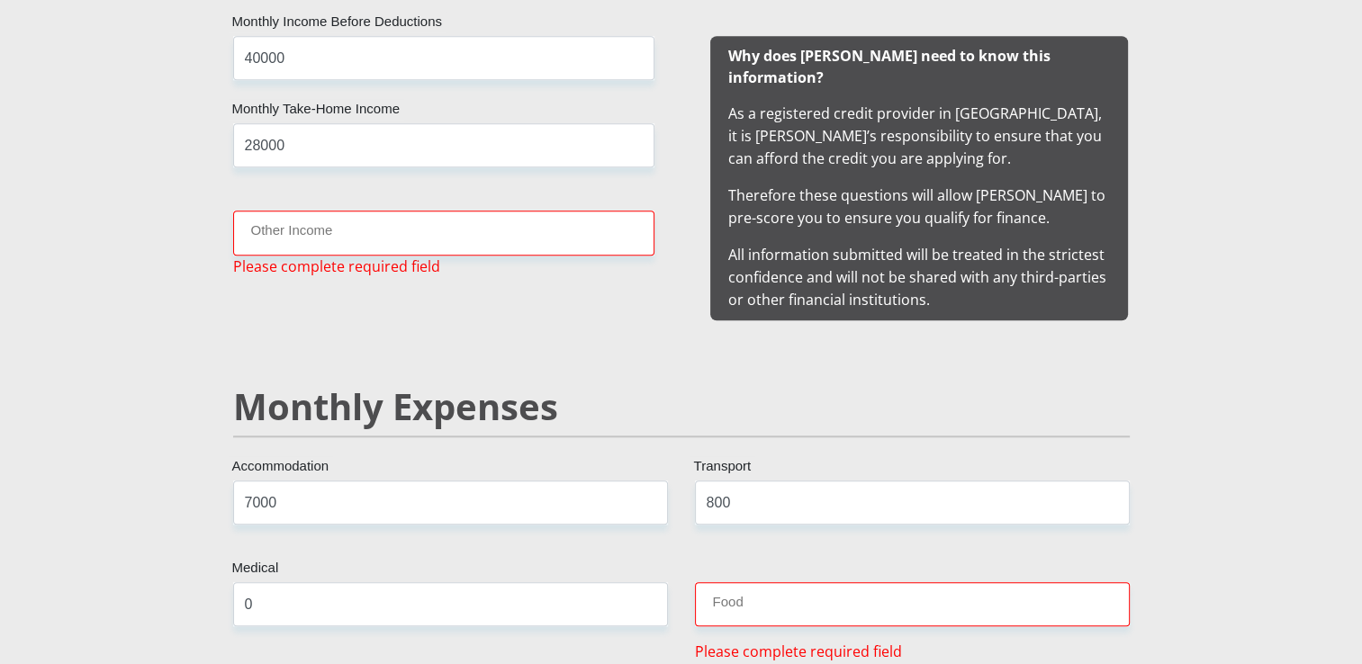
scroll to position [1785, 0]
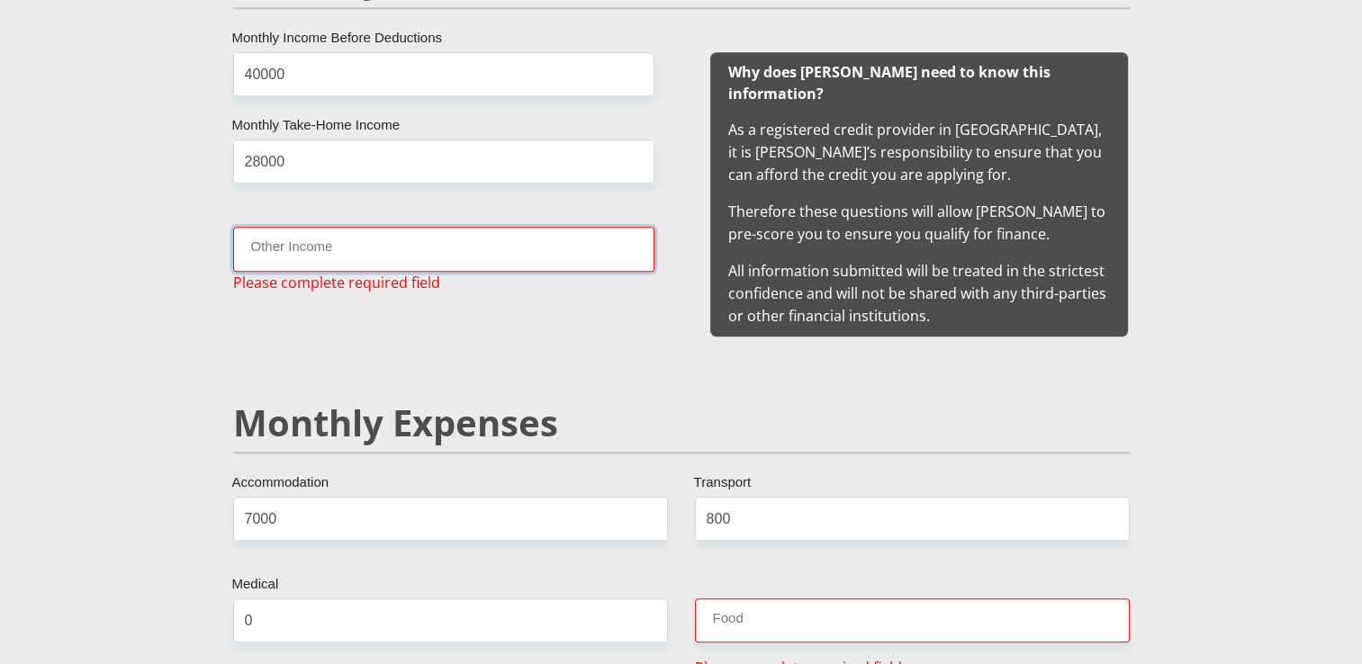
click at [319, 237] on input "Other Income" at bounding box center [443, 249] width 421 height 44
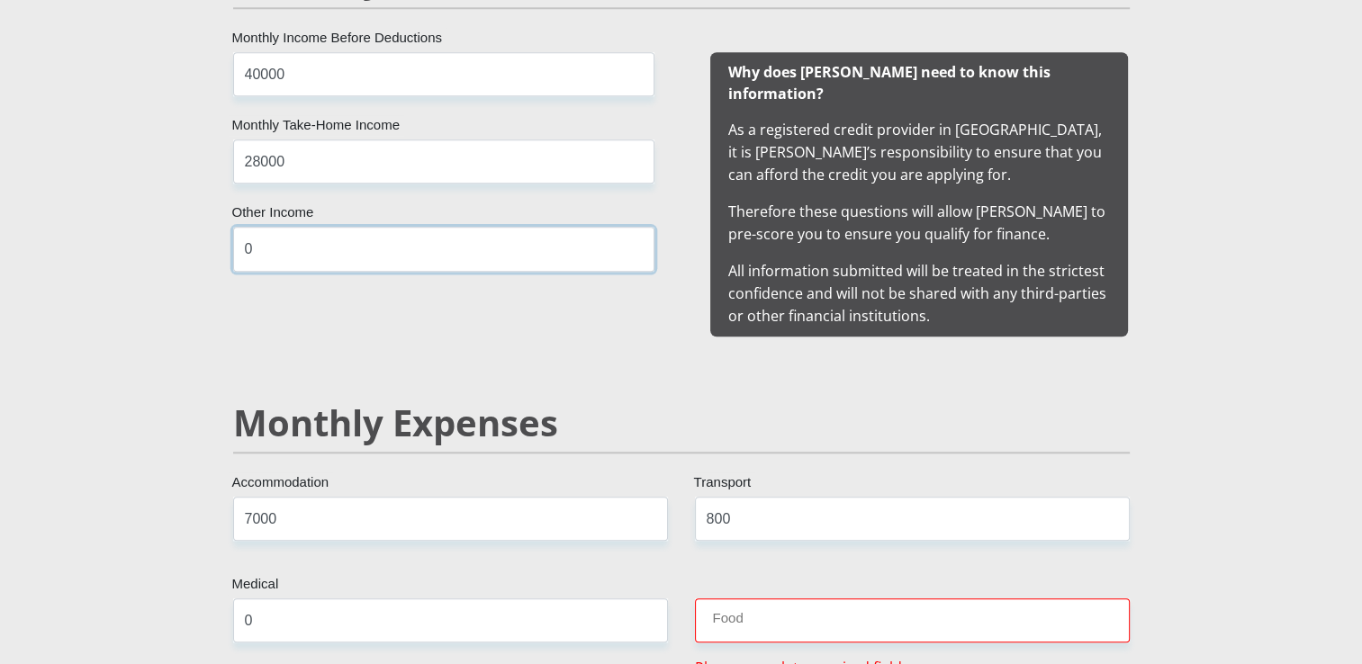
type input "0"
click at [782, 599] on input "Food" at bounding box center [912, 621] width 435 height 44
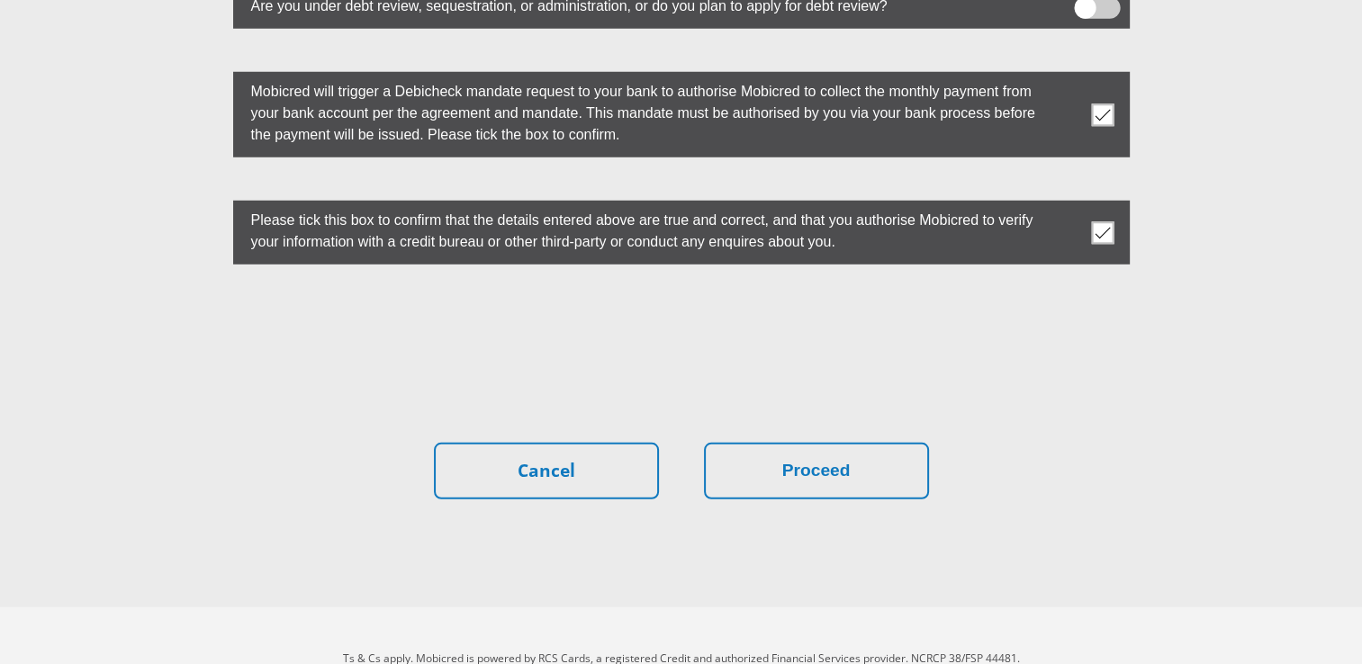
scroll to position [5063, 0]
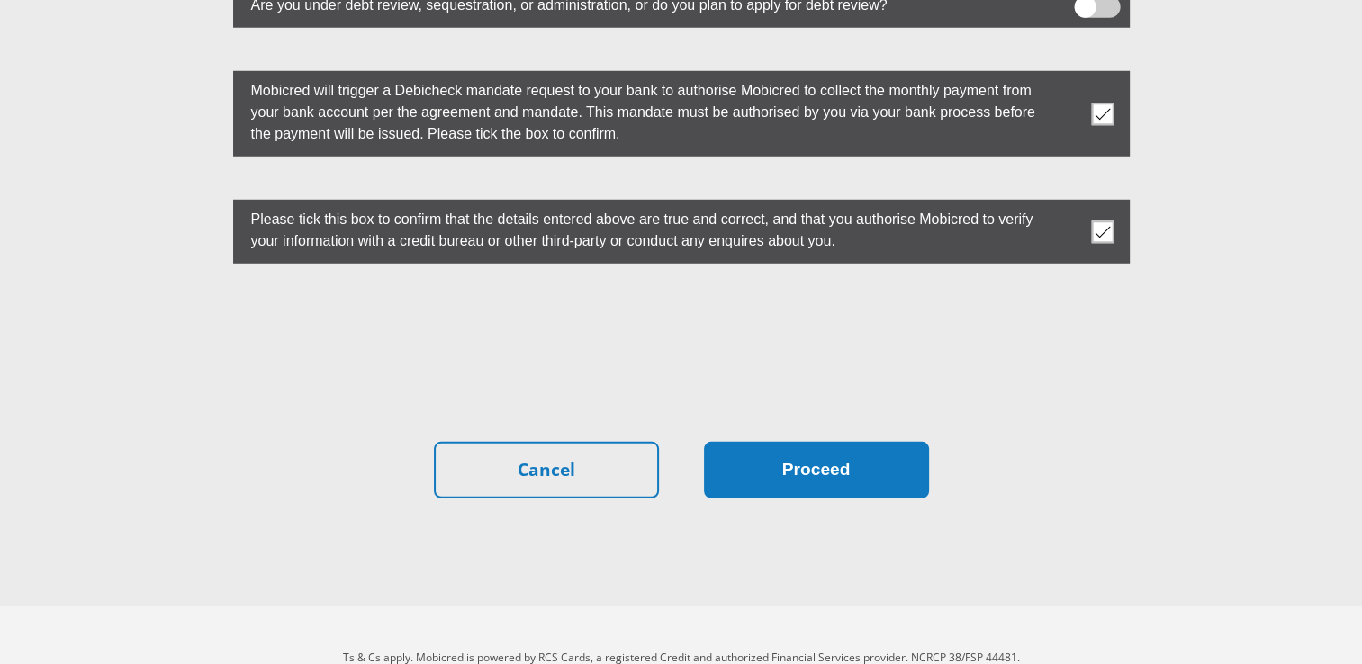
type input "0"
click at [801, 442] on button "Proceed" at bounding box center [816, 470] width 225 height 57
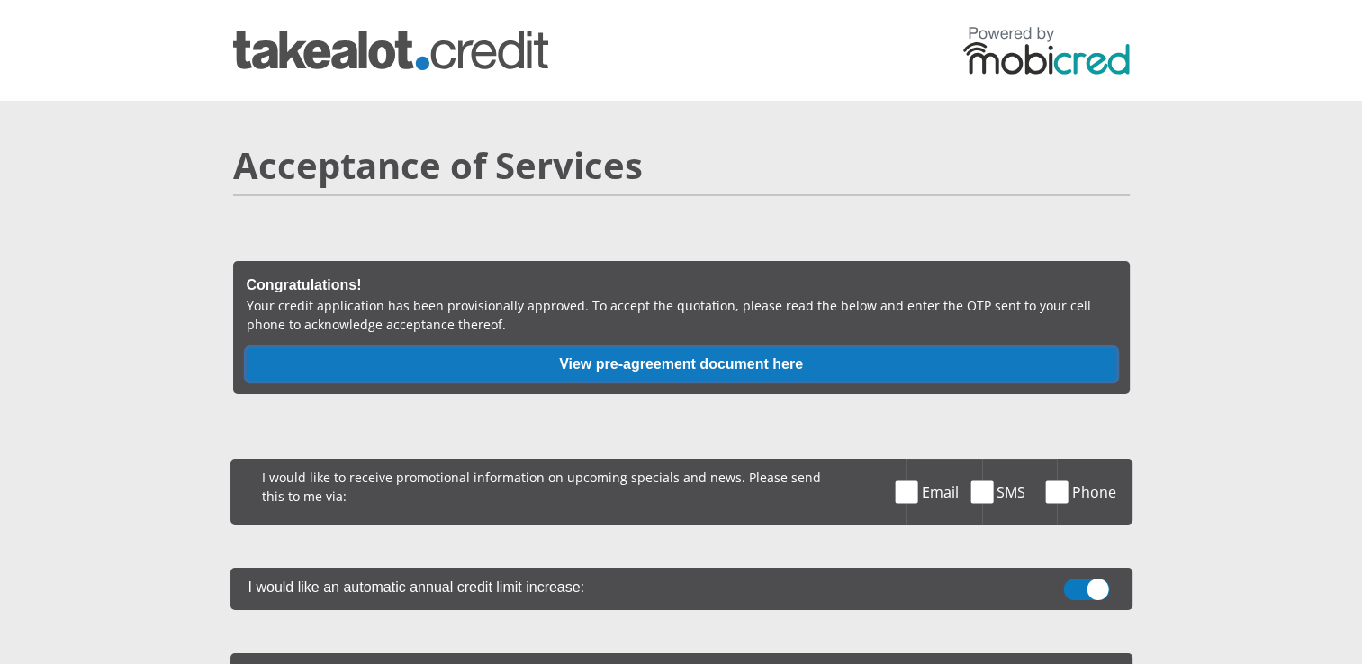
click at [830, 378] on button "View pre-agreement document here" at bounding box center [682, 364] width 870 height 32
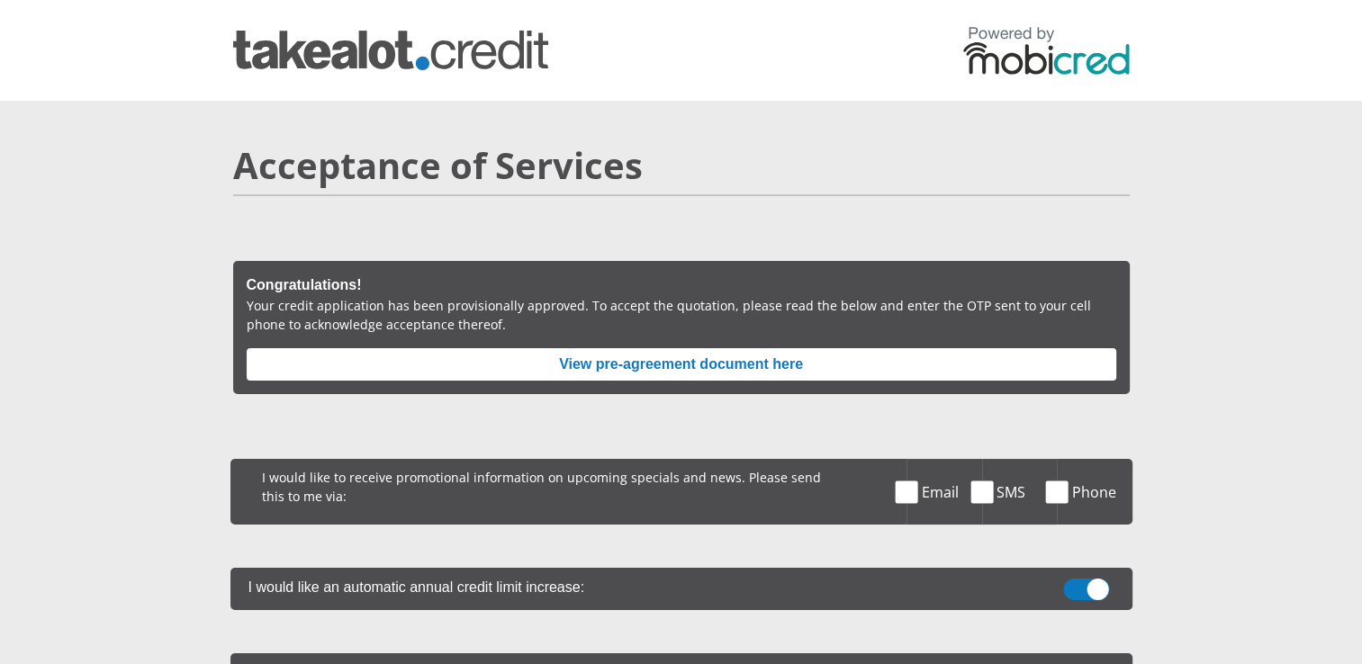
click at [911, 496] on span at bounding box center [907, 492] width 23 height 23
click at [926, 464] on input "Email" at bounding box center [926, 464] width 0 height 0
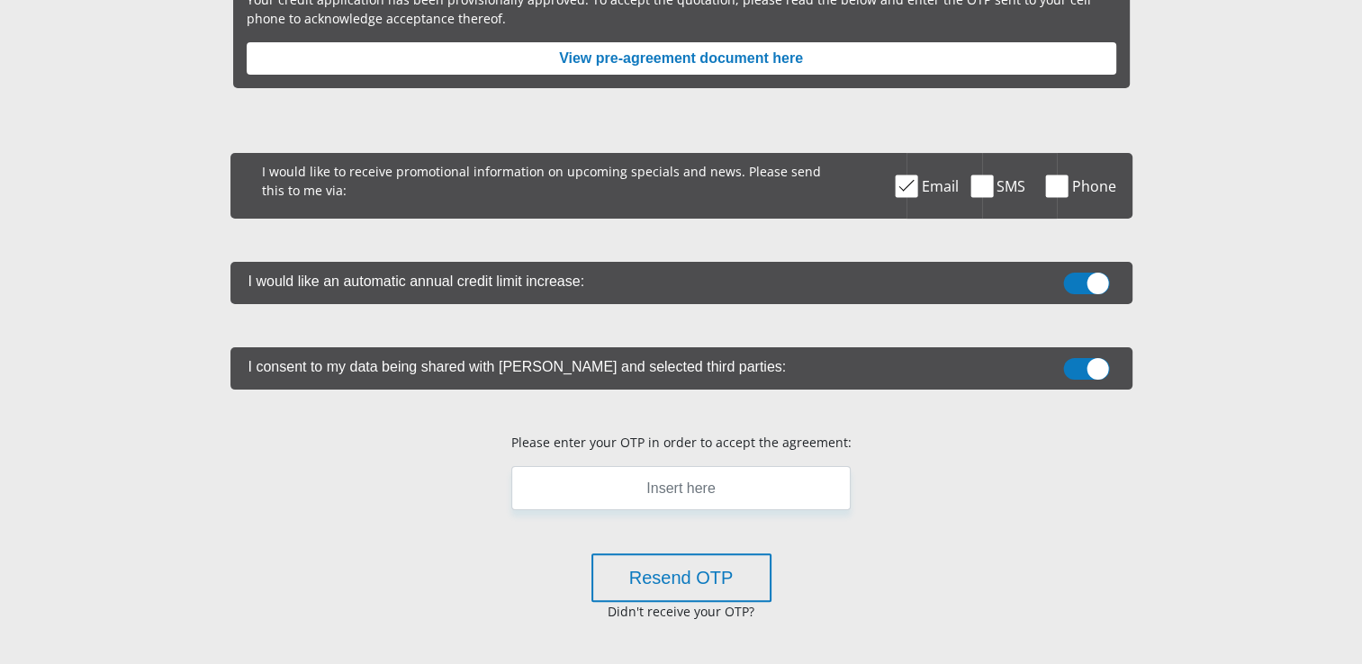
scroll to position [330, 0]
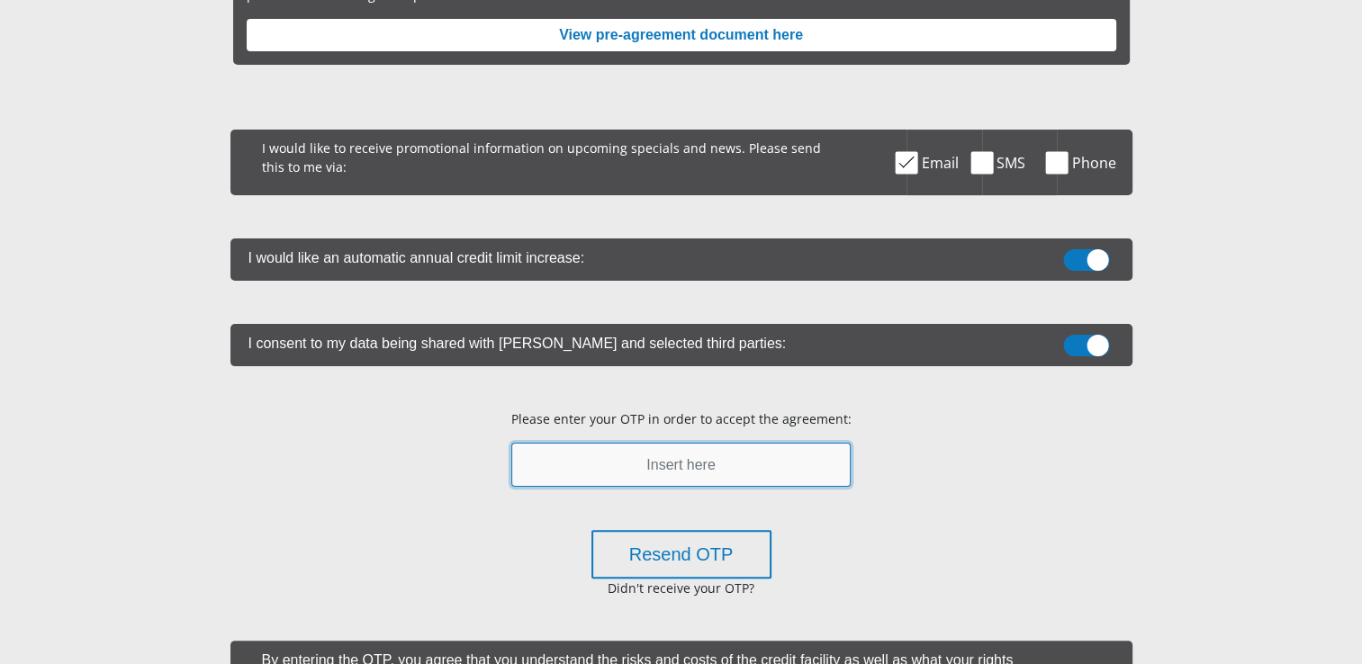
click at [729, 455] on input "text" at bounding box center [680, 465] width 339 height 44
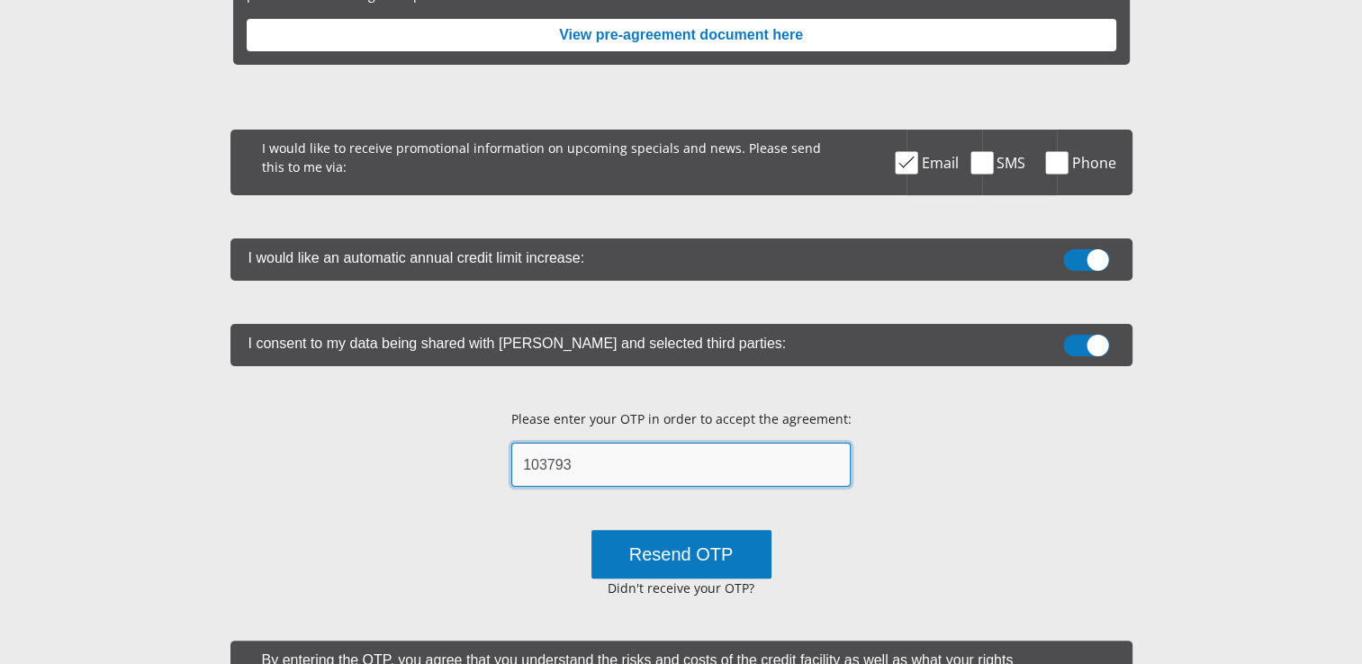
type input "103793"
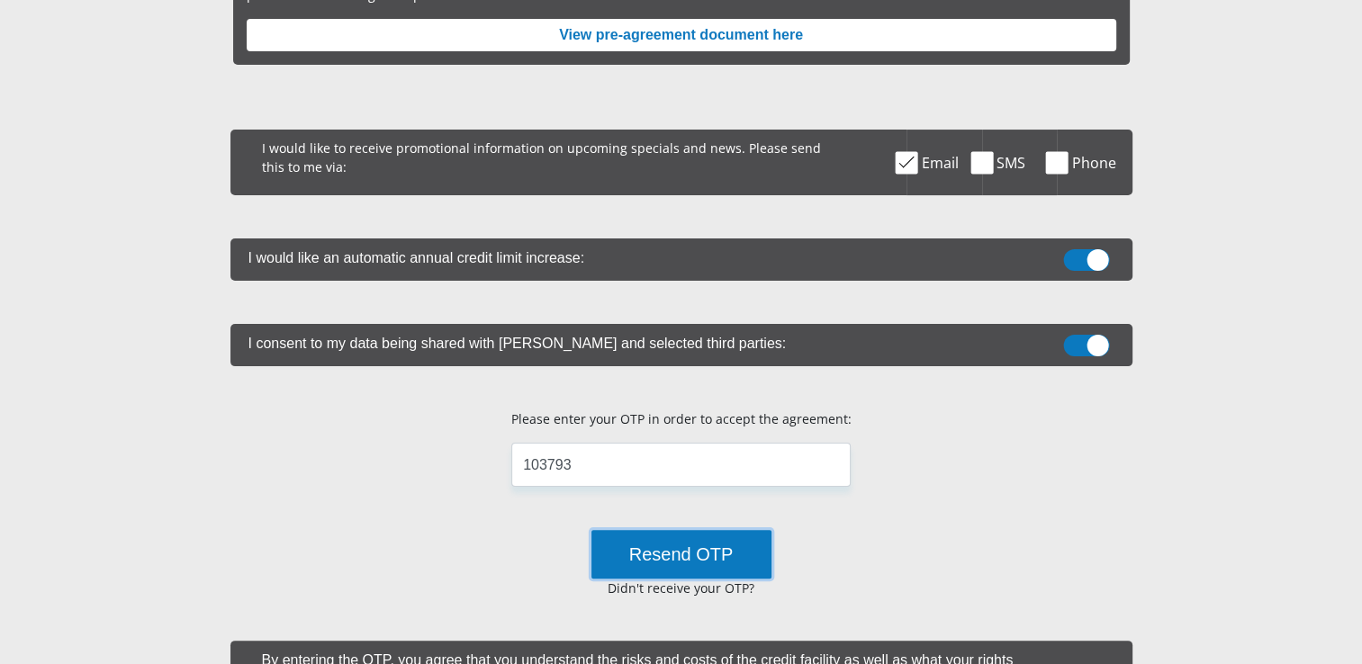
click at [737, 574] on button "Resend OTP" at bounding box center [682, 554] width 180 height 49
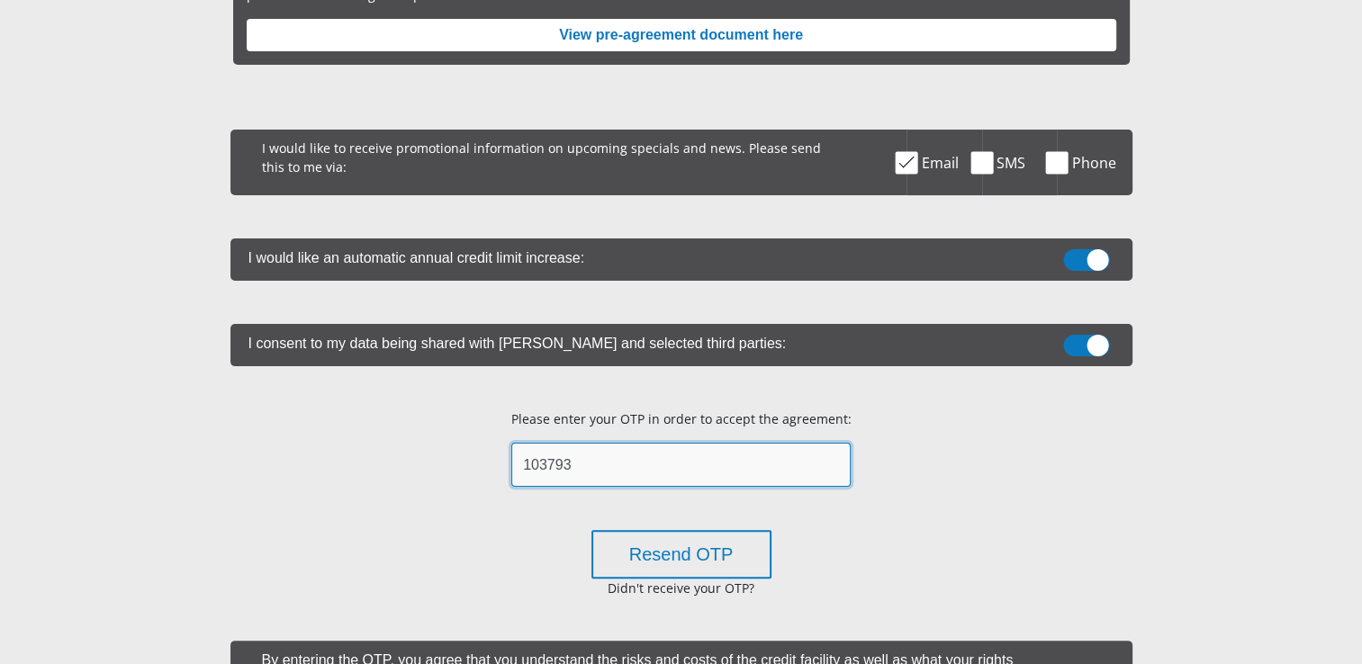
click at [680, 457] on input "103793" at bounding box center [680, 465] width 339 height 44
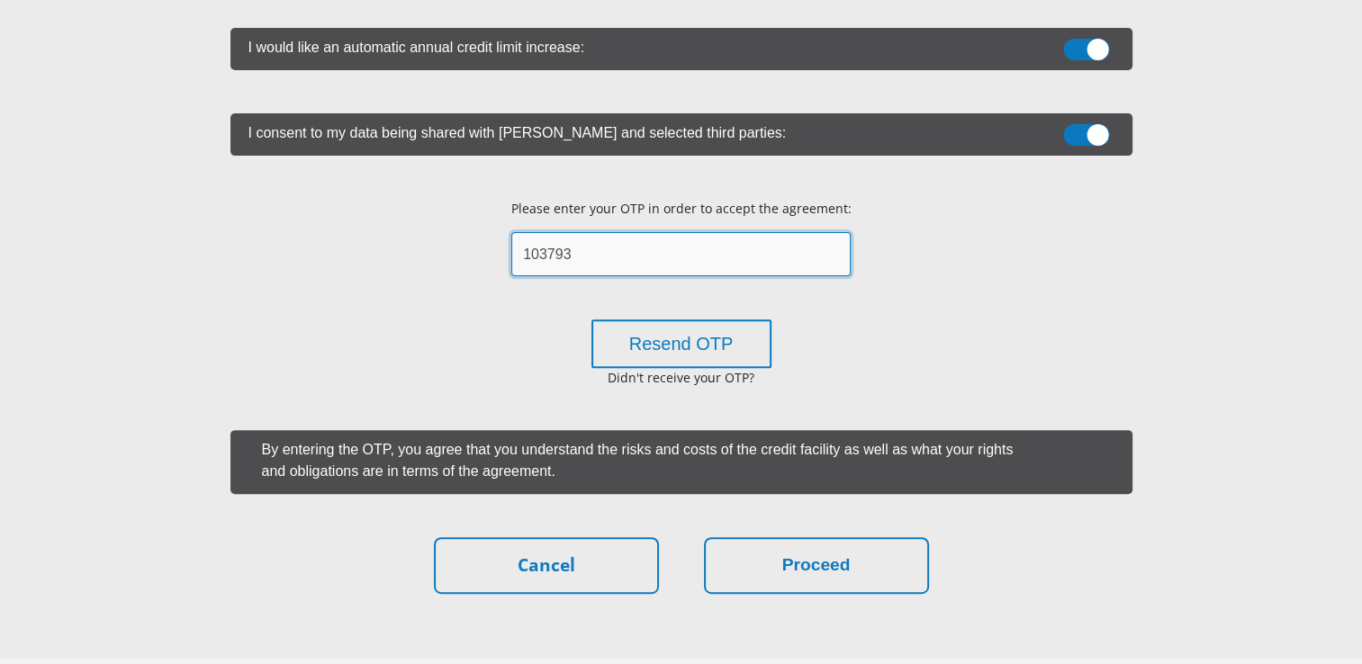
scroll to position [547, 0]
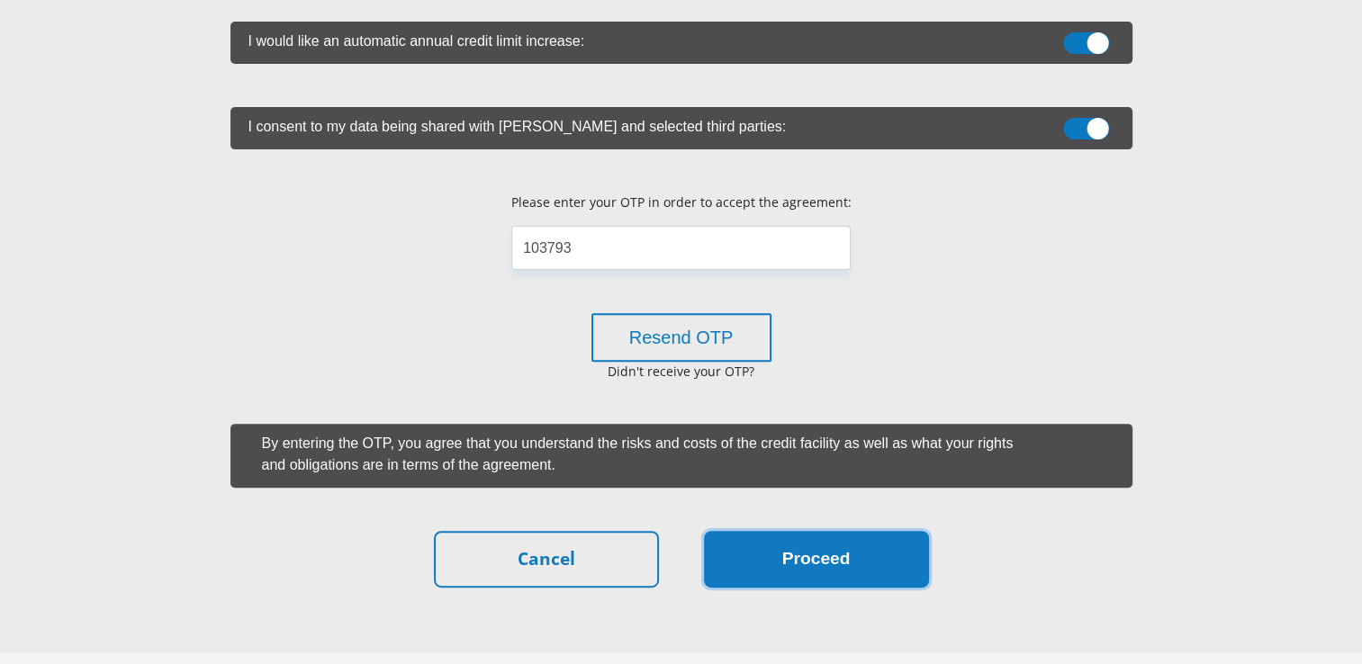
click at [900, 546] on button "Proceed" at bounding box center [816, 559] width 225 height 57
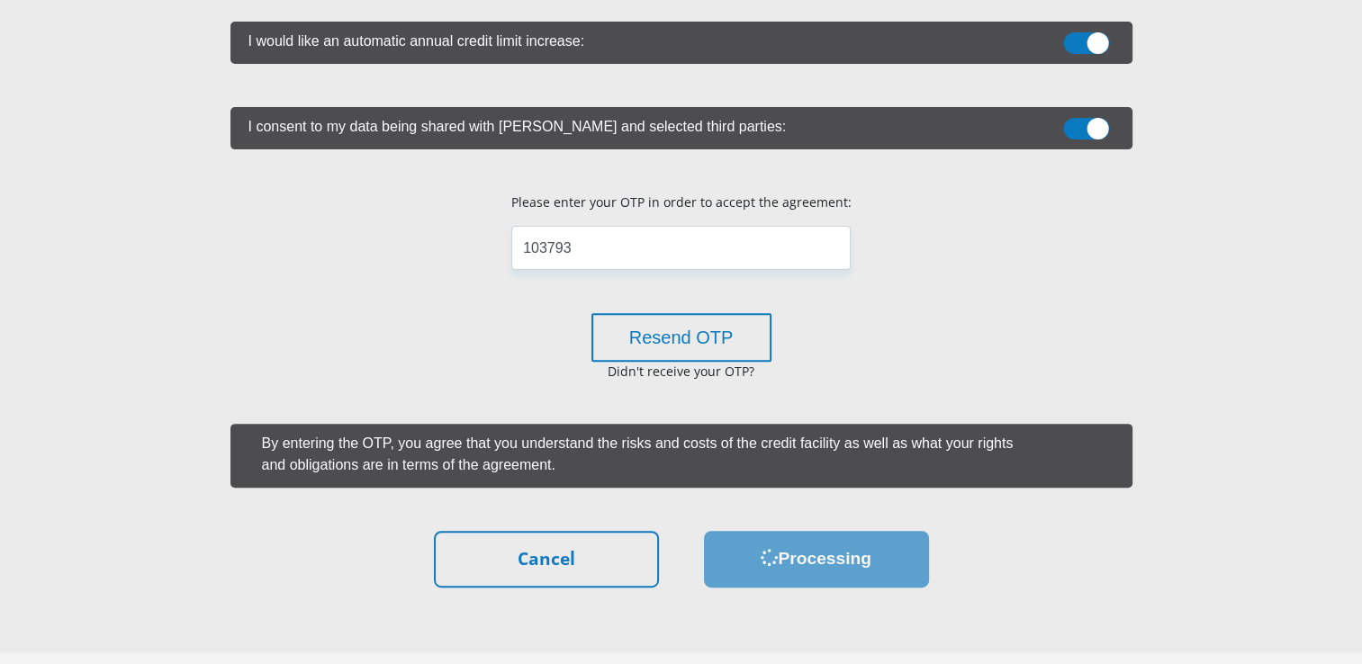
scroll to position [0, 0]
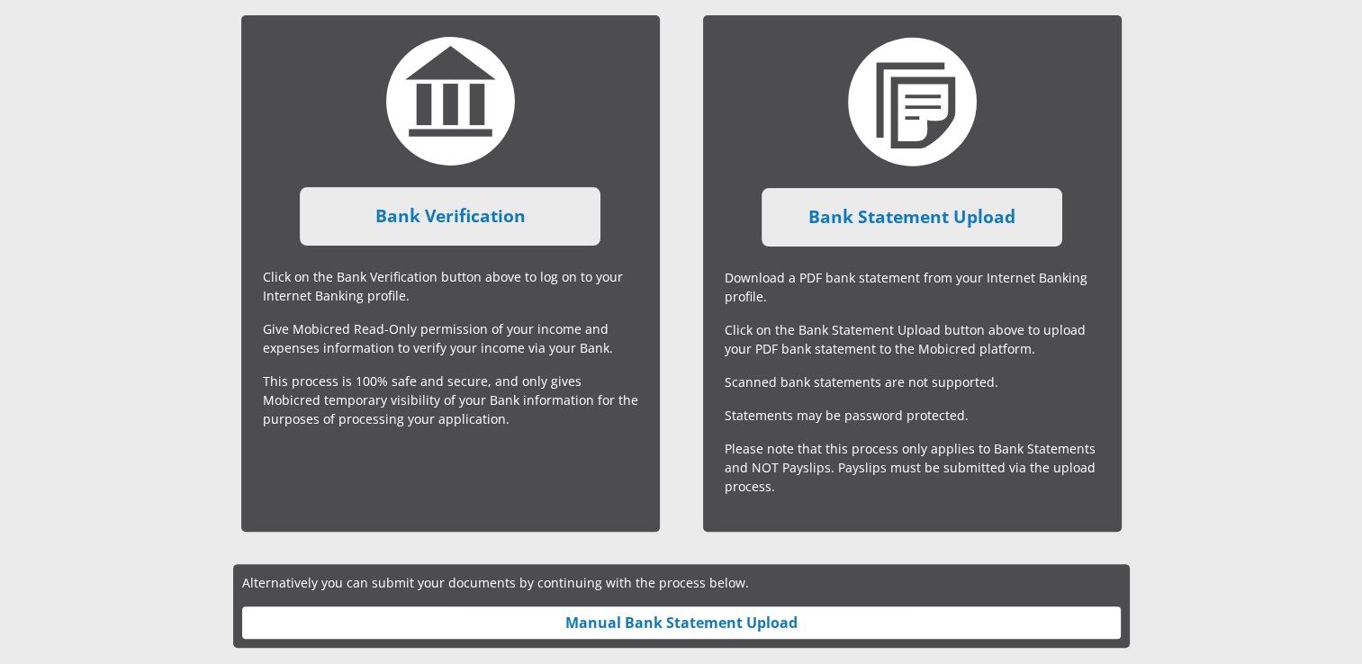
scroll to position [432, 0]
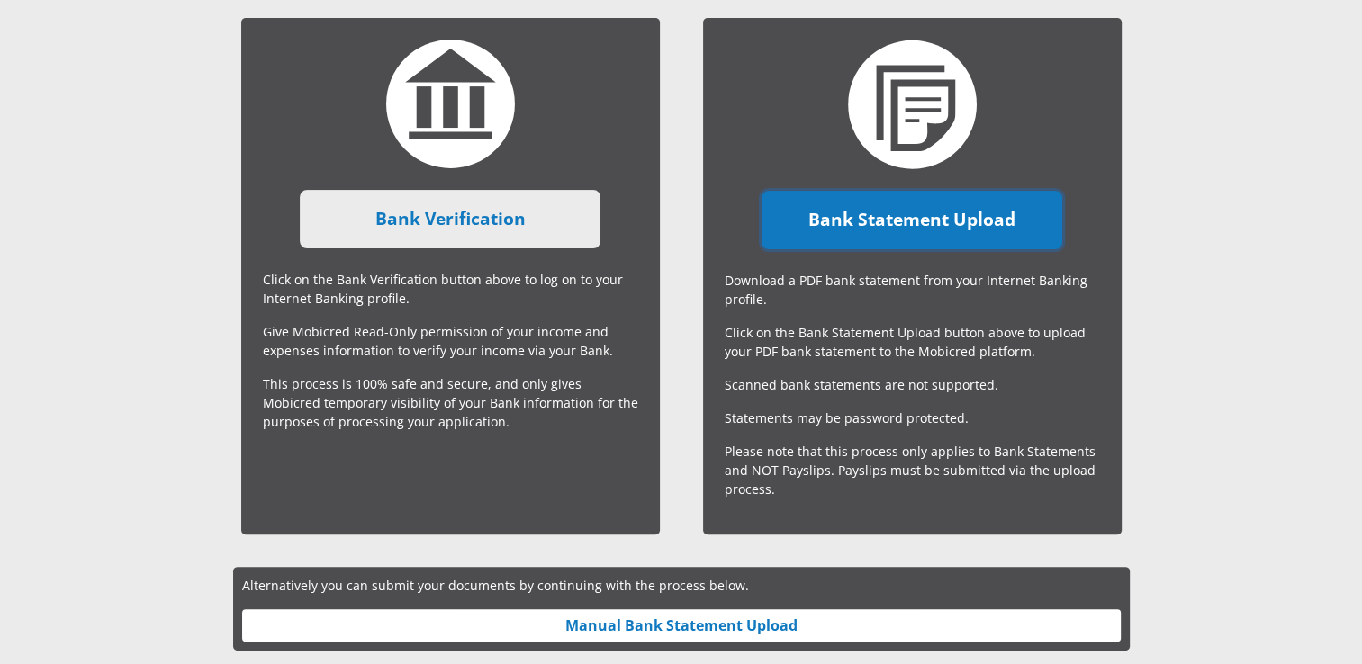
click at [900, 210] on link "Bank Statement Upload" at bounding box center [912, 220] width 301 height 59
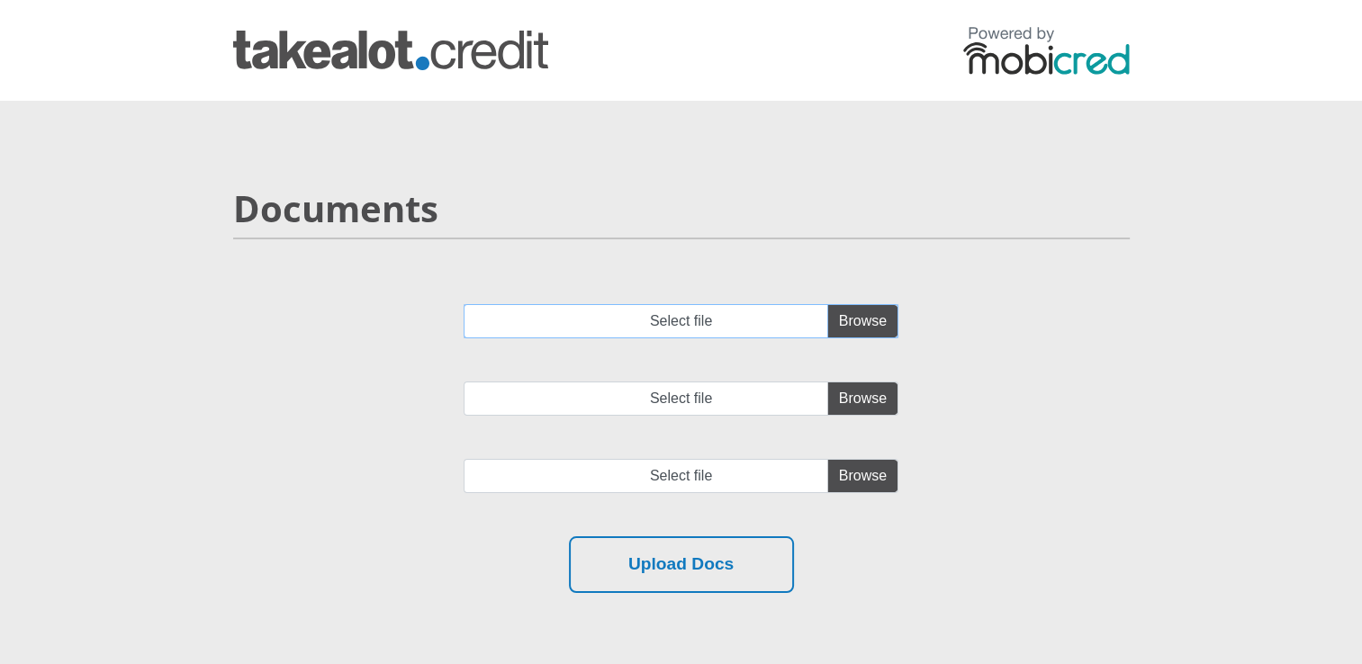
click at [854, 319] on input "Select file" at bounding box center [681, 321] width 435 height 34
type input "C:\fakepath\statement-07-245-874-7 (1).pdf"
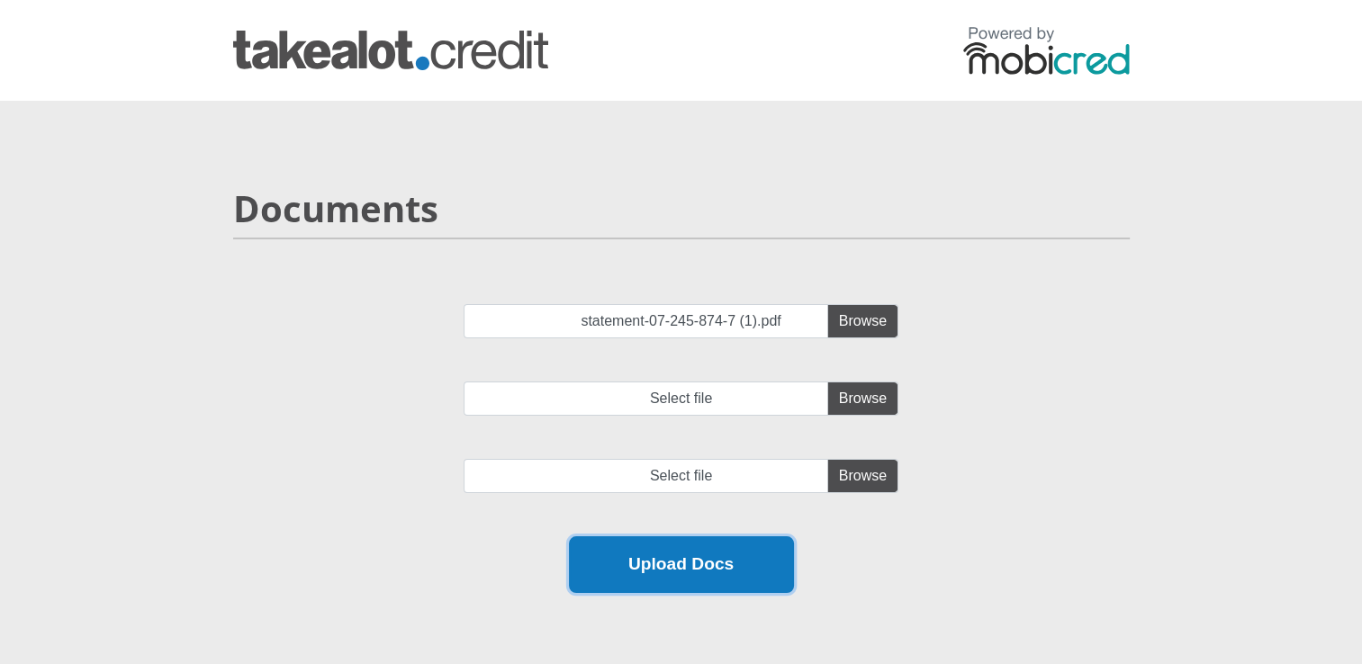
click at [718, 547] on button "Upload Docs" at bounding box center [681, 565] width 225 height 57
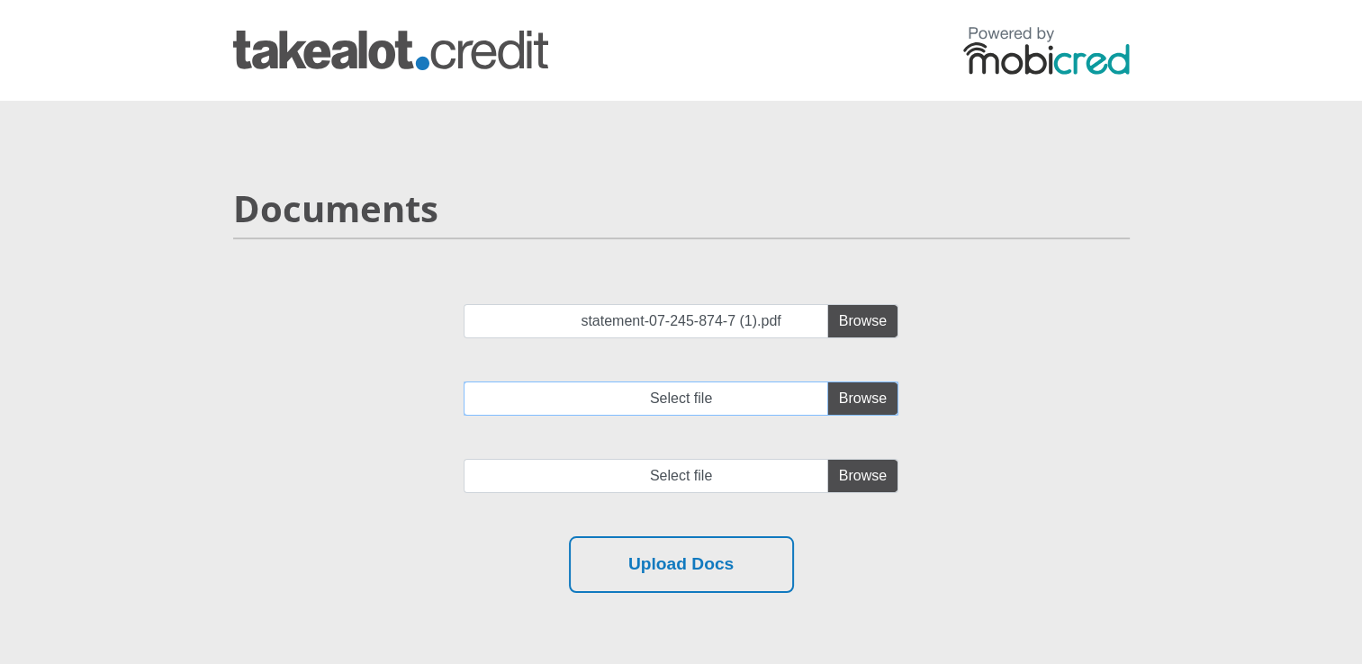
click at [684, 397] on input "Select file" at bounding box center [681, 399] width 435 height 34
click at [749, 334] on input "statement-07-245-874-7 (1).pdf" at bounding box center [681, 321] width 435 height 34
click at [863, 405] on input "Select file" at bounding box center [681, 399] width 435 height 34
type input "C:\fakepath\statement-07-245-874-7 (2).pdf"
click at [623, 476] on input "file" at bounding box center [681, 476] width 435 height 34
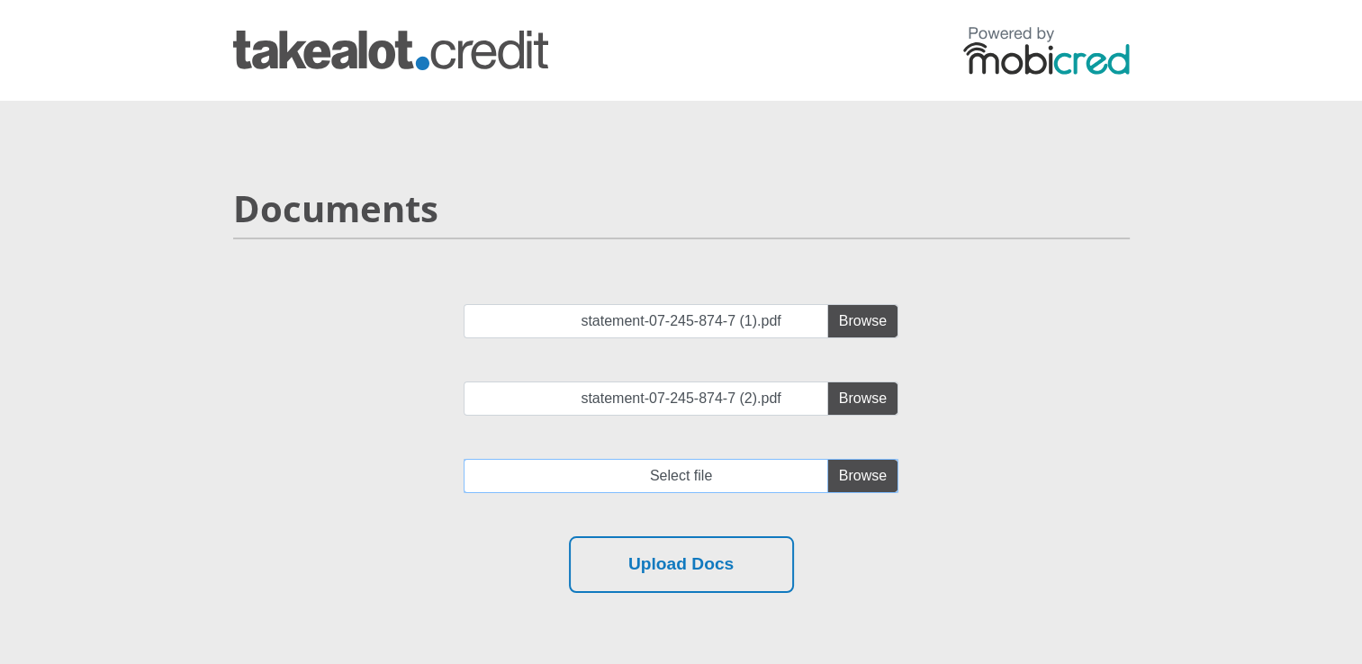
type input "C:\fakepath\statement-07-245-874-7 (2).pdf"
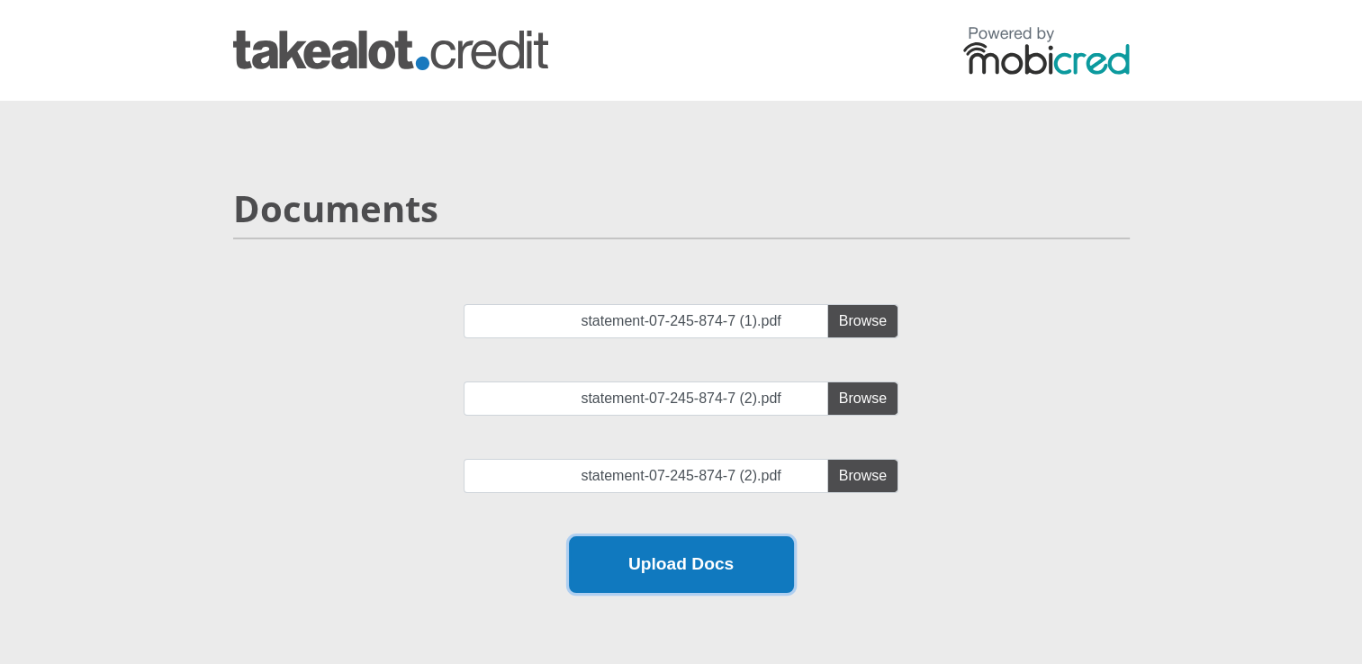
click at [684, 567] on button "Upload Docs" at bounding box center [681, 565] width 225 height 57
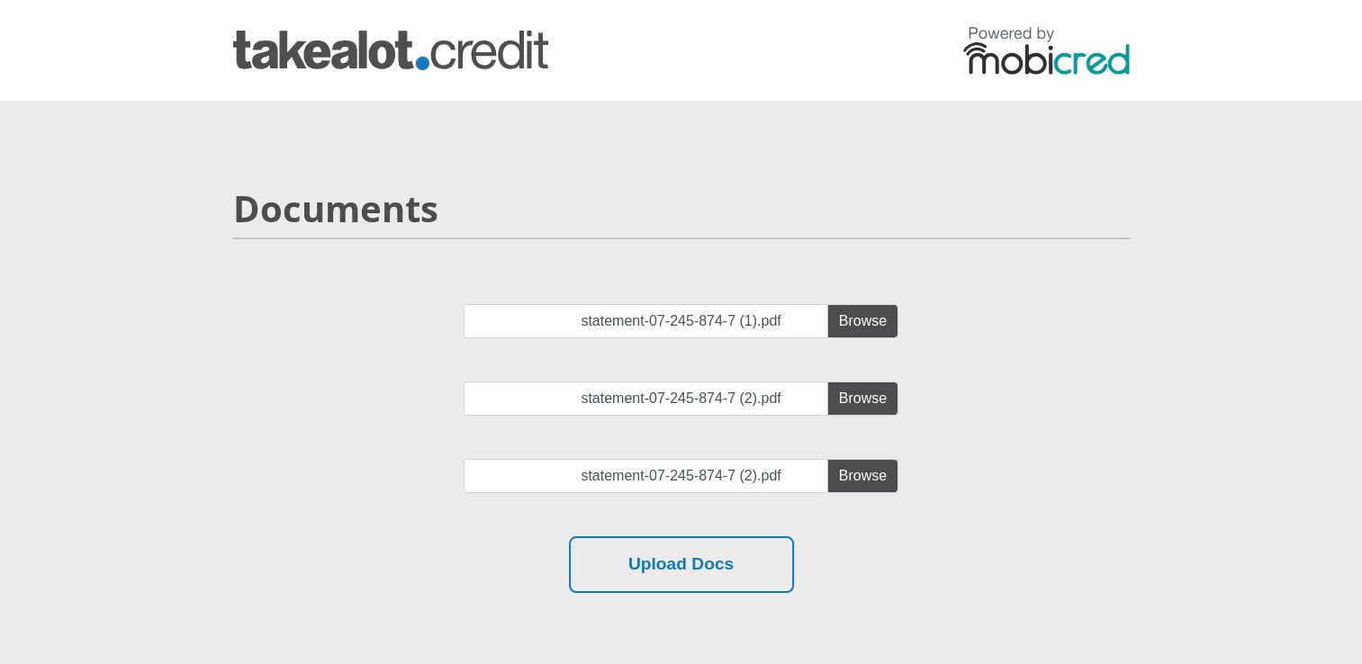
click at [897, 558] on div "Upload Docs" at bounding box center [682, 565] width 870 height 57
drag, startPoint x: 897, startPoint y: 558, endPoint x: 1083, endPoint y: 520, distance: 190.2
click at [1083, 520] on div "statement-07-245-874-7 (1).pdf statement-07-245-874-7 (2).pdf statement-07-245-…" at bounding box center [682, 420] width 924 height 232
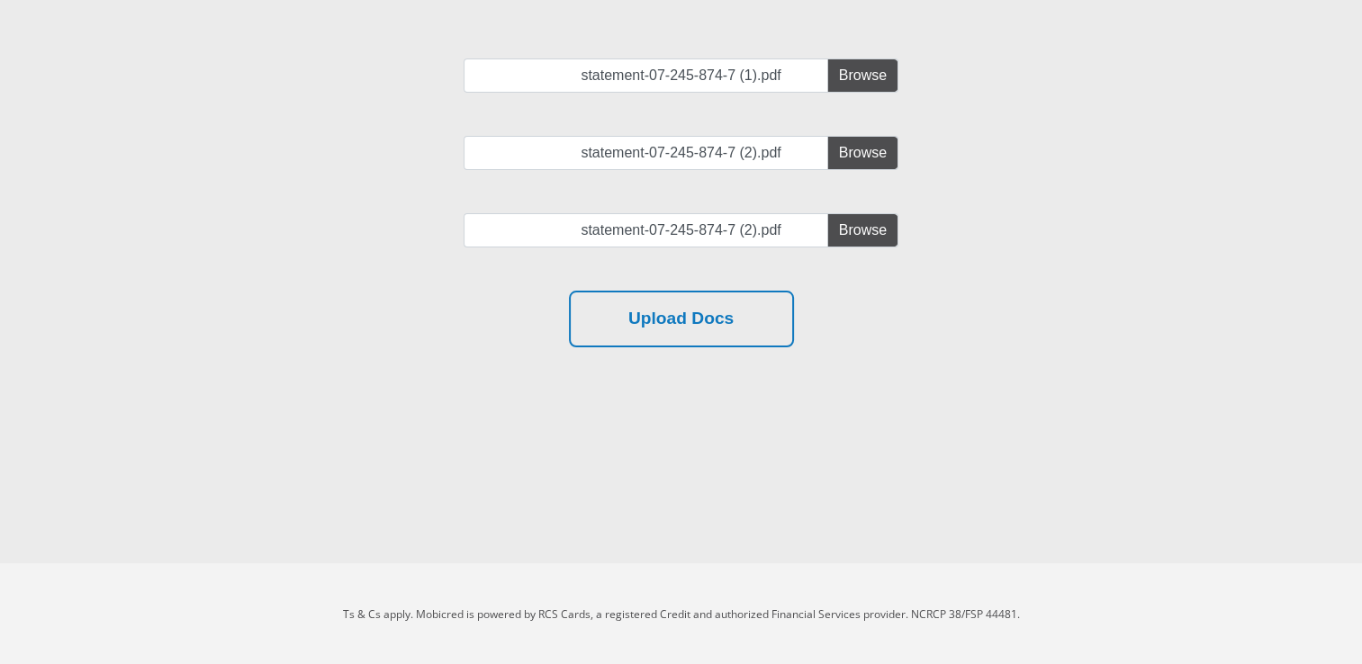
scroll to position [108, 0]
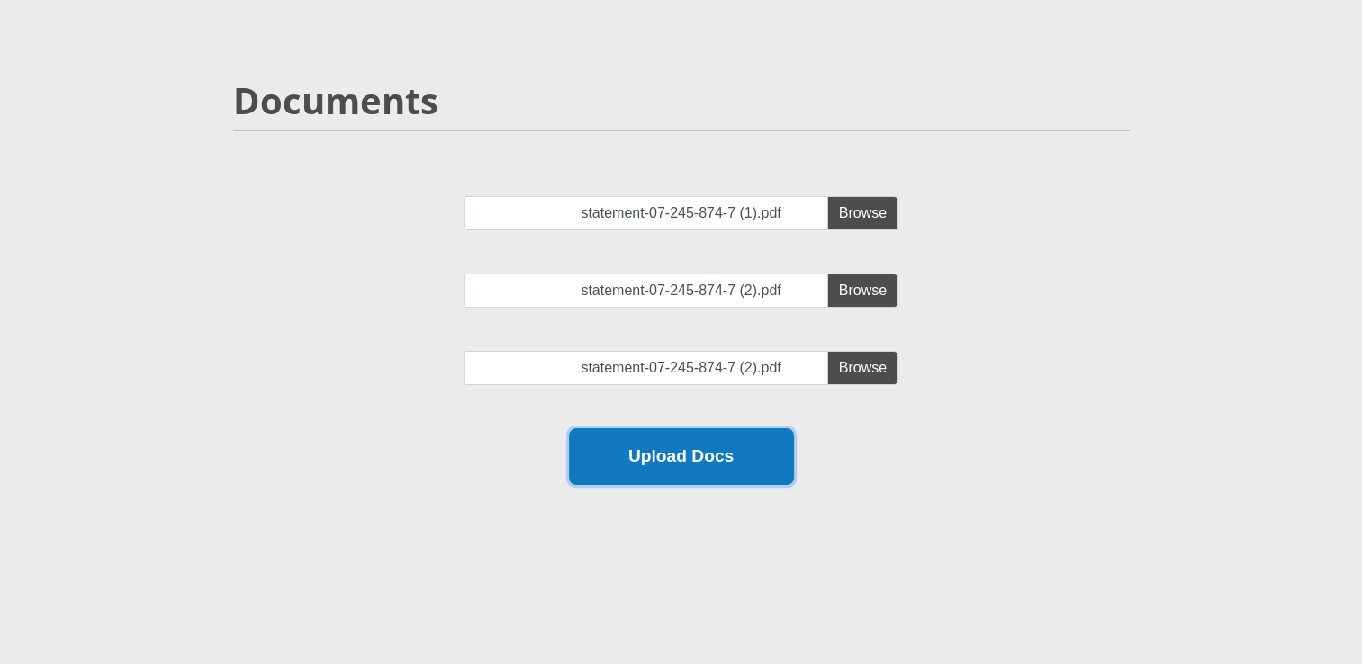
click at [684, 451] on button "Upload Docs" at bounding box center [681, 457] width 225 height 57
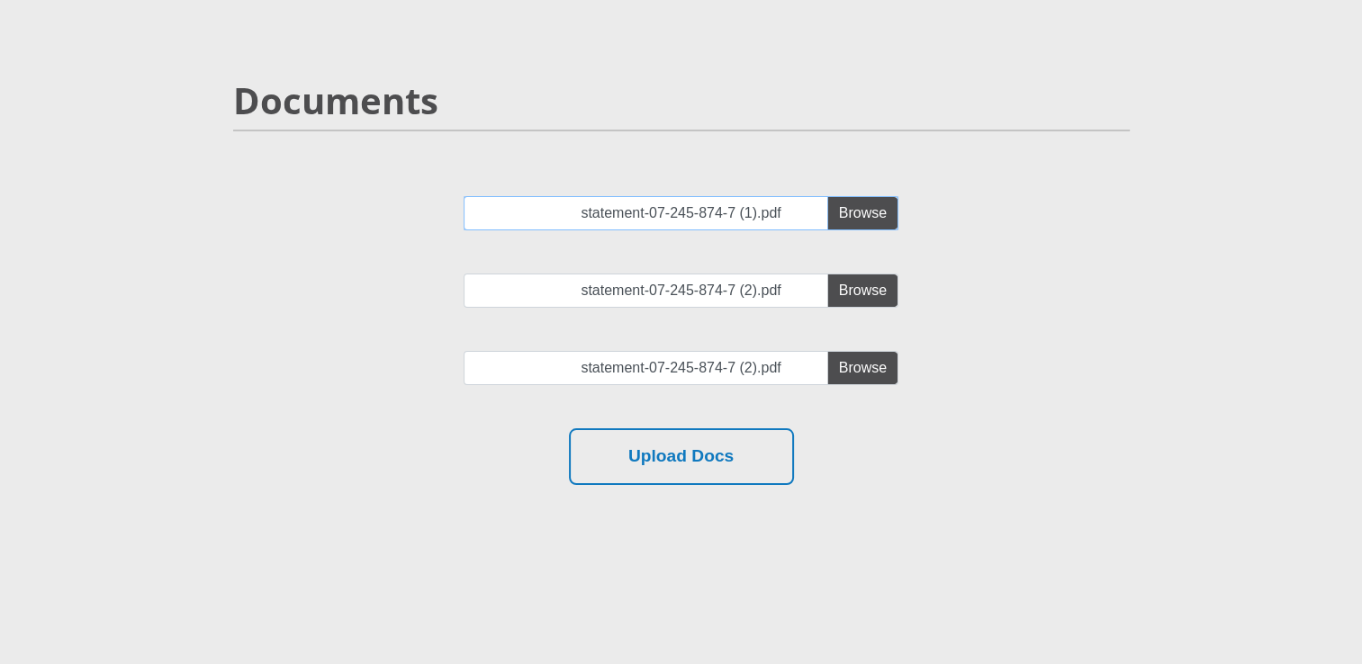
click at [643, 211] on input "statement-07-245-874-7 (1).pdf" at bounding box center [681, 213] width 435 height 34
type input "C:\fakepath\statement-07-245-874-7 (2).pdf"
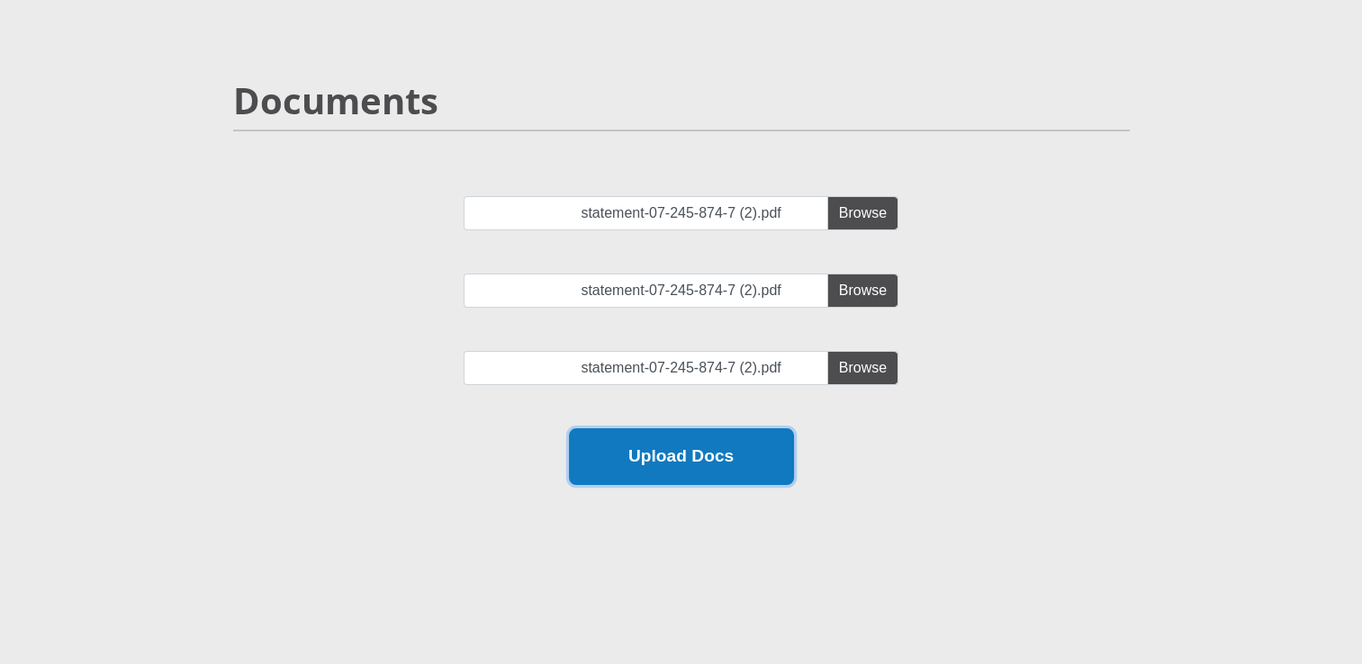
click at [736, 466] on button "Upload Docs" at bounding box center [681, 457] width 225 height 57
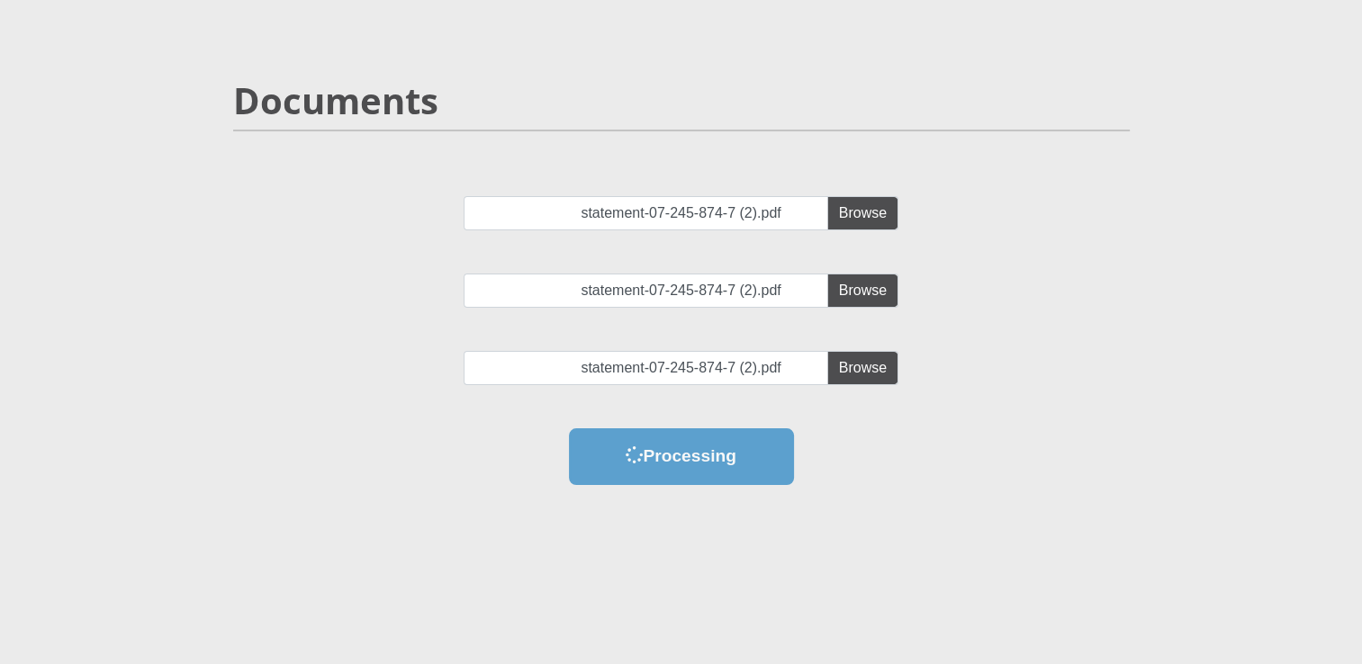
scroll to position [0, 0]
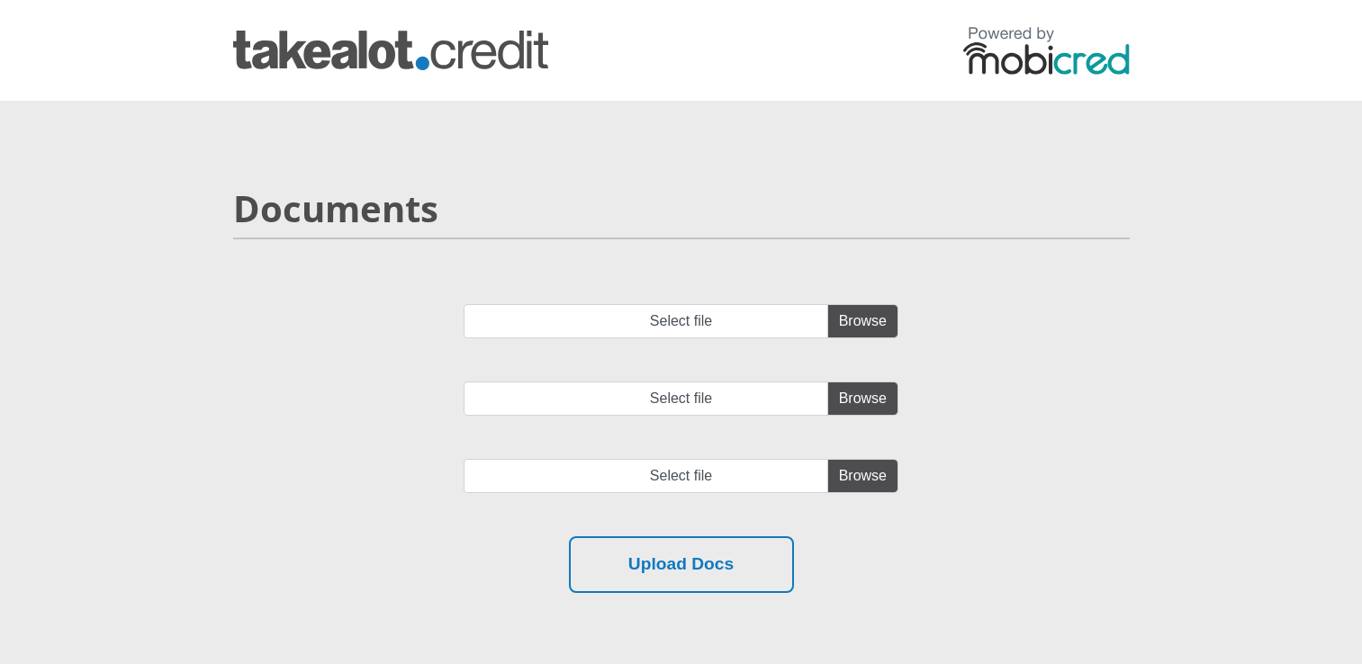
scroll to position [108, 0]
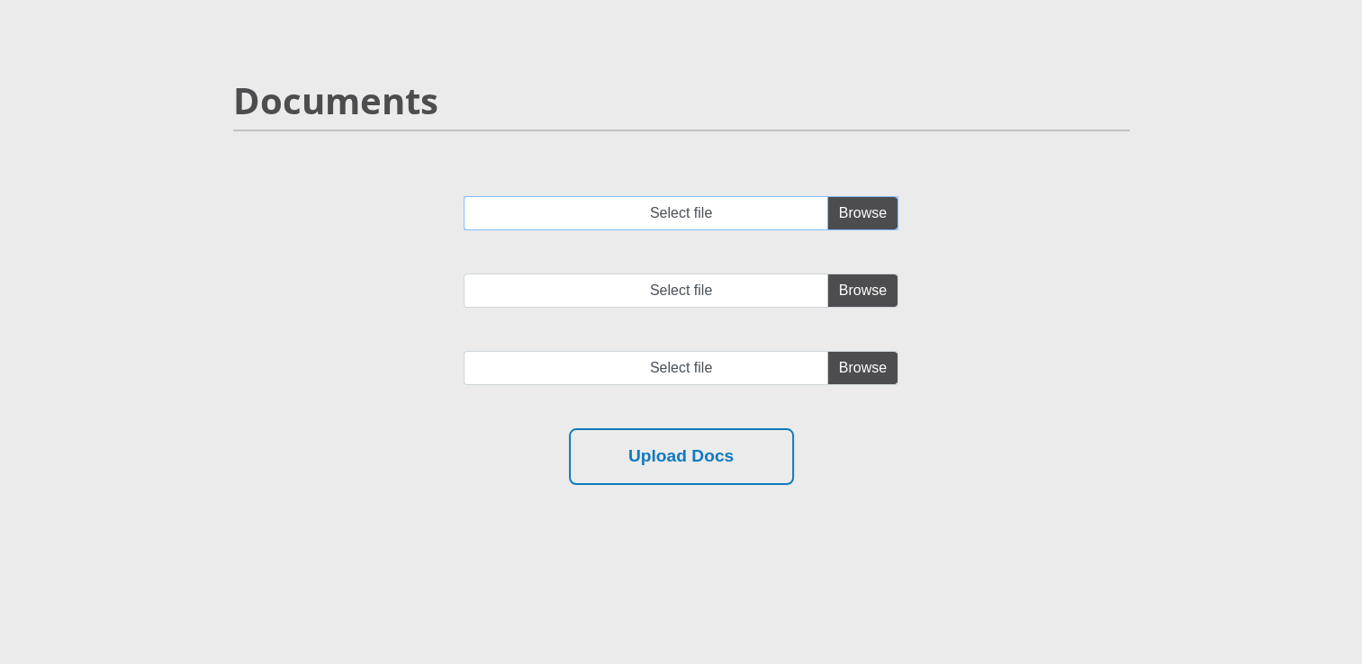
click at [707, 208] on input "Select file" at bounding box center [681, 213] width 435 height 34
click at [745, 221] on input "Select file" at bounding box center [681, 213] width 435 height 34
click at [869, 207] on input "Select file" at bounding box center [681, 213] width 435 height 34
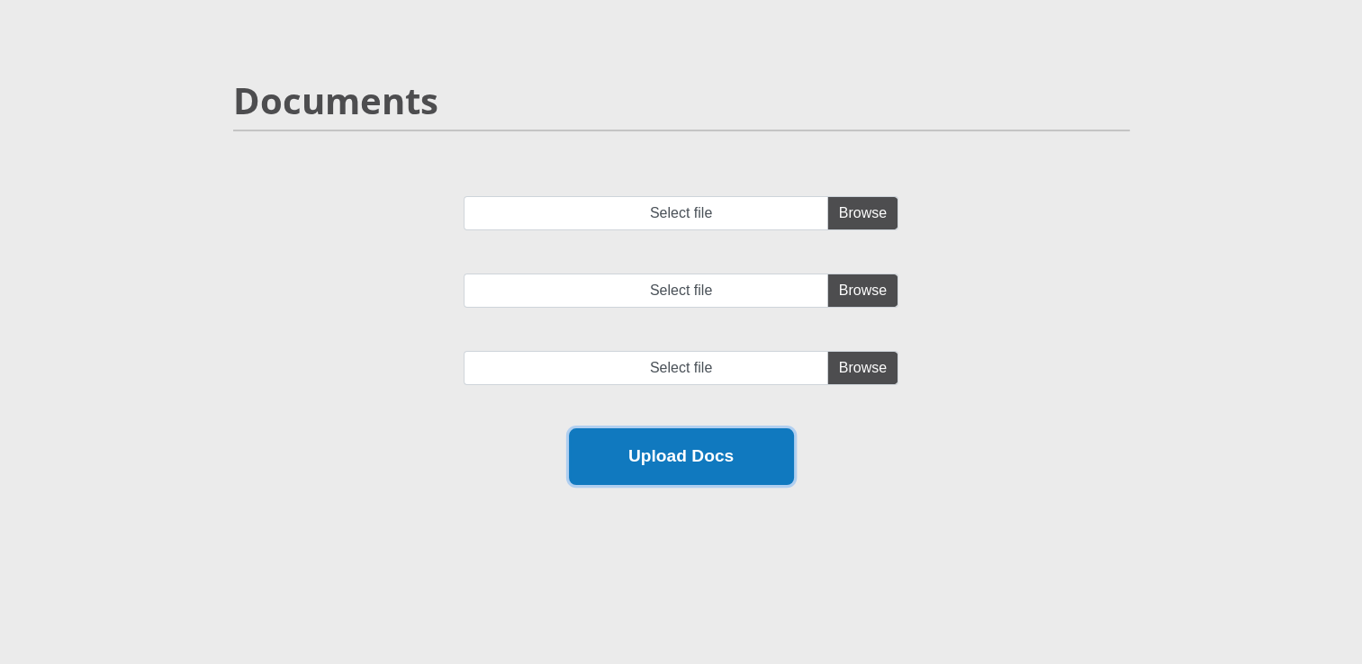
click at [683, 474] on button "Upload Docs" at bounding box center [681, 457] width 225 height 57
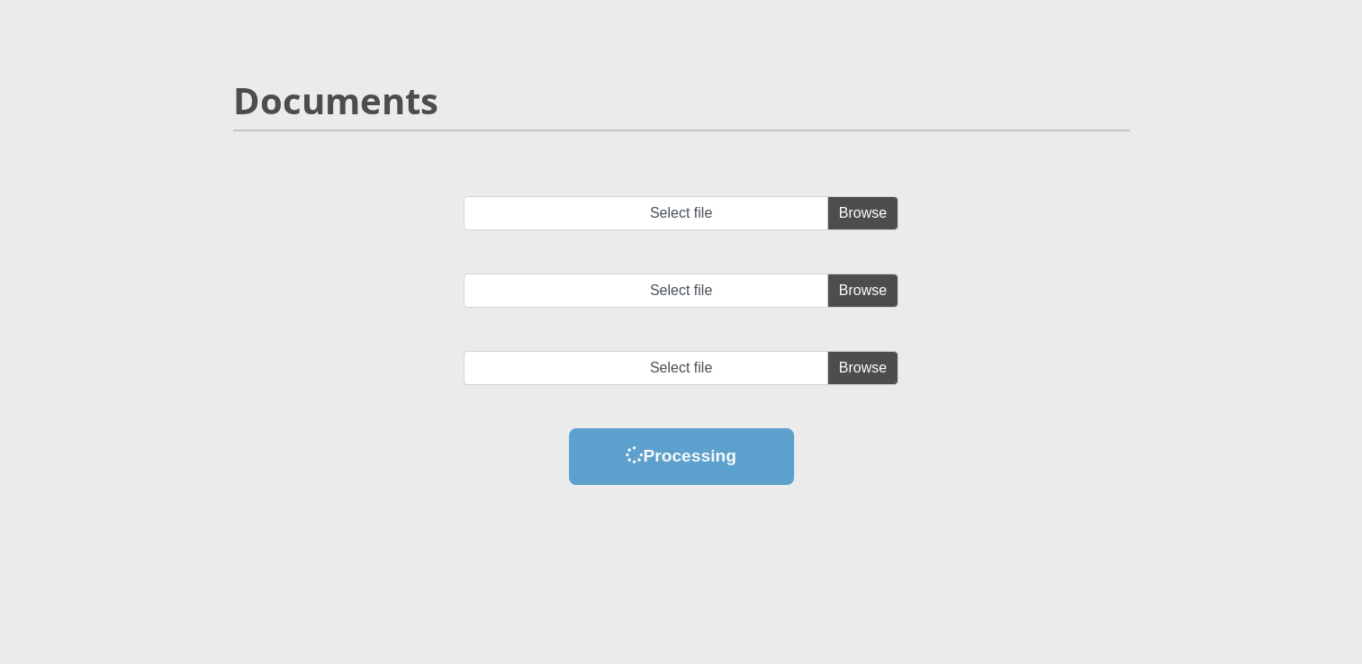
scroll to position [0, 0]
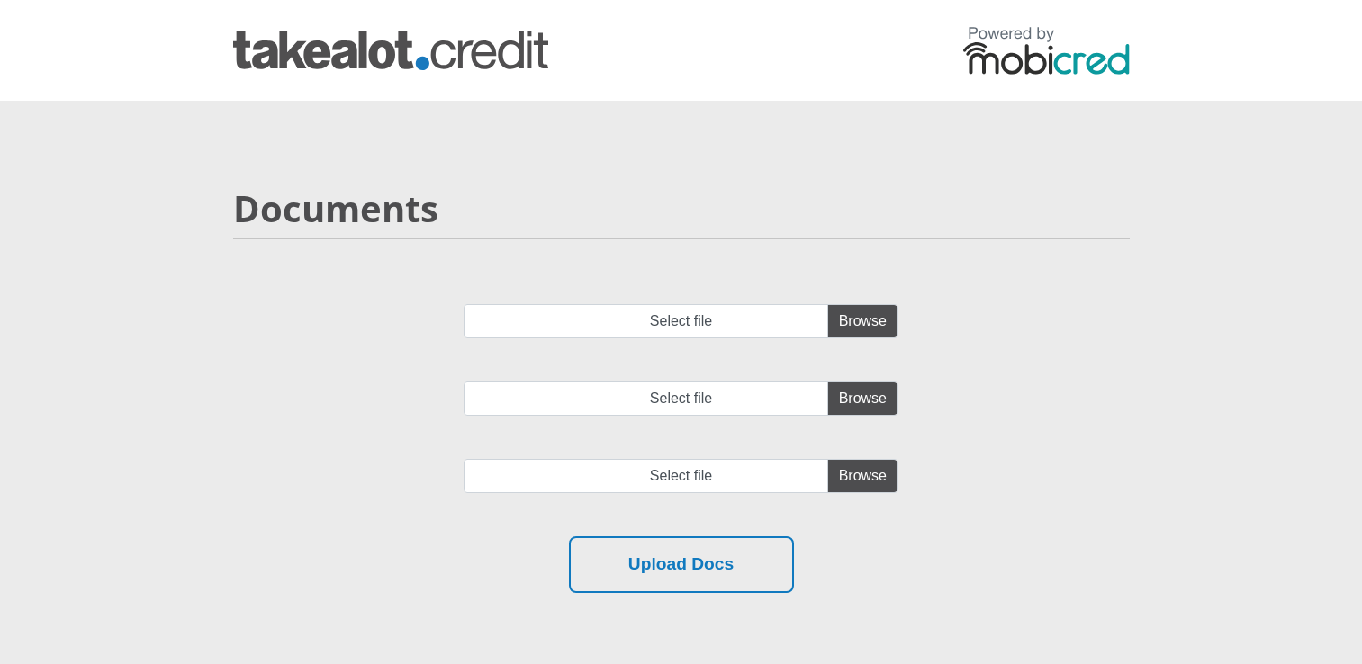
scroll to position [108, 0]
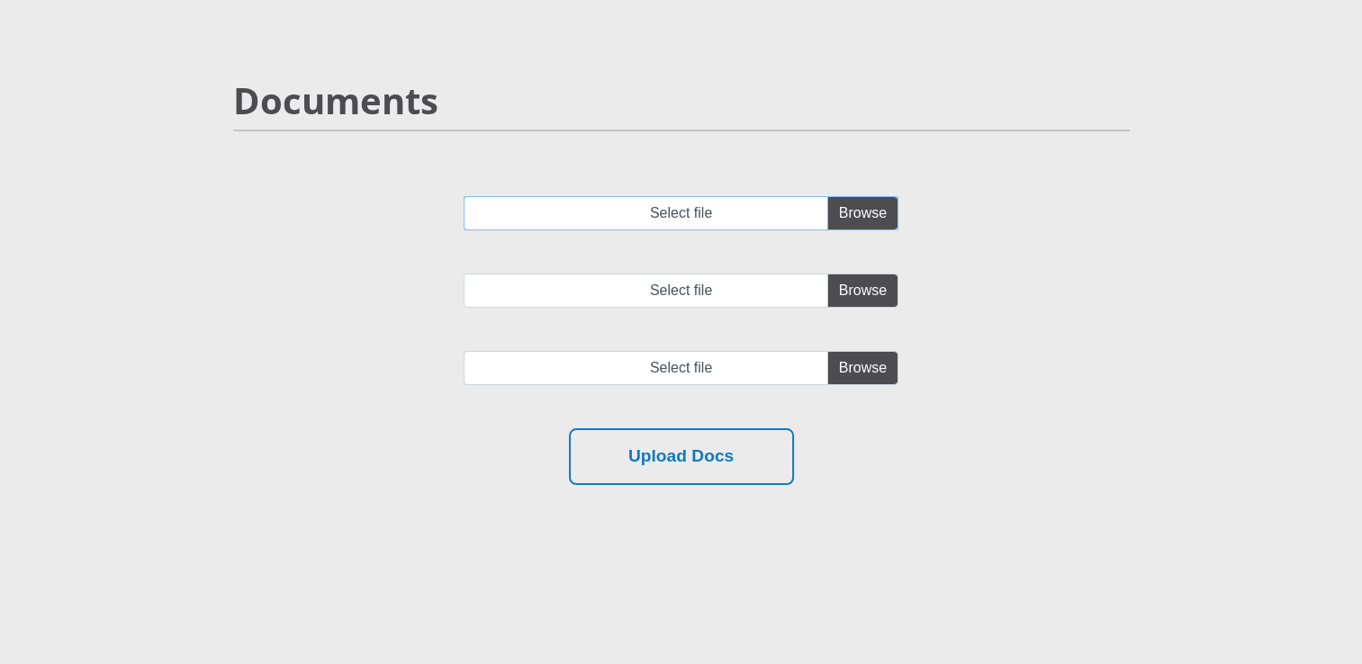
click at [862, 208] on input "Select file" at bounding box center [681, 213] width 435 height 34
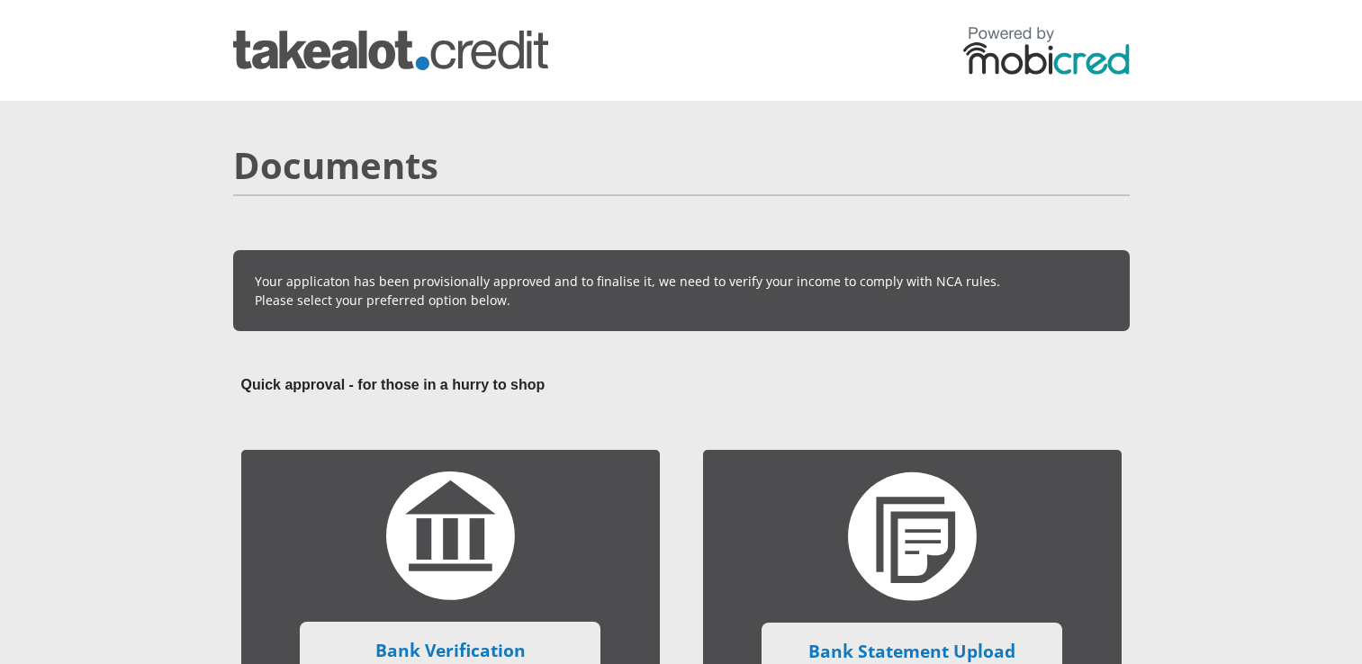
scroll to position [432, 0]
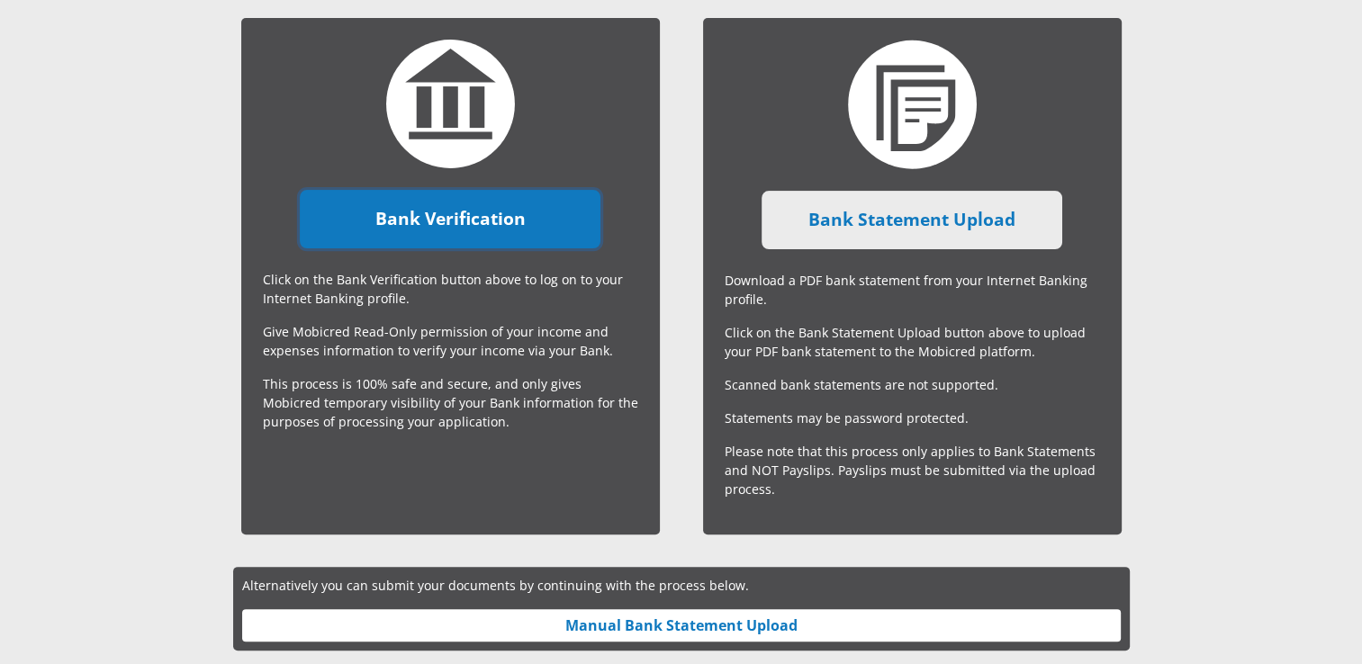
click at [501, 236] on link "Bank Verification" at bounding box center [450, 219] width 301 height 59
